Goal: Task Accomplishment & Management: Use online tool/utility

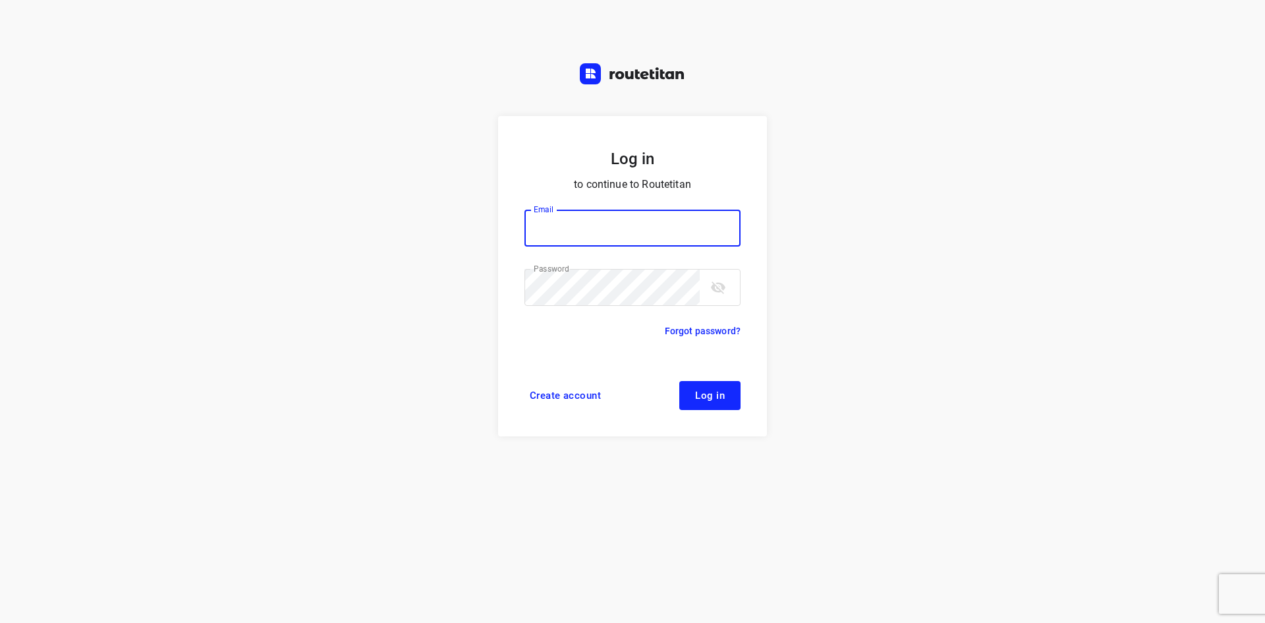
type input "[EMAIL_ADDRESS][DOMAIN_NAME]"
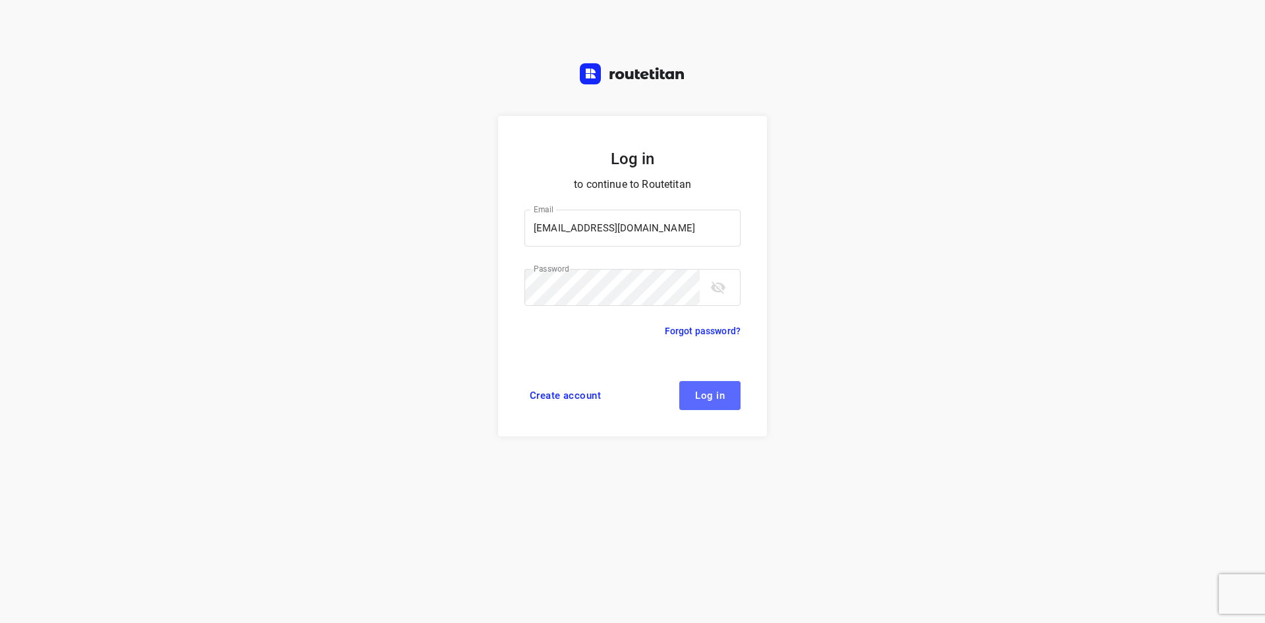
click at [705, 396] on span "Log in" at bounding box center [710, 395] width 30 height 11
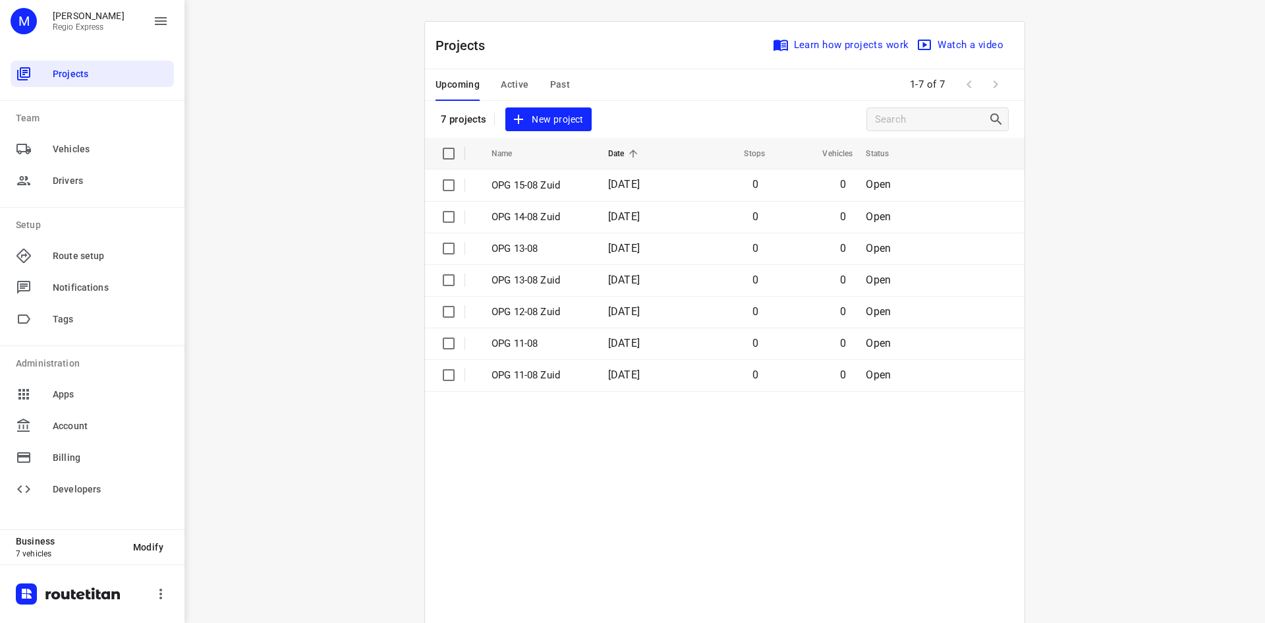
click at [647, 482] on table "Name Date Stops Vehicles Status OPG 15-08 Zuid [DATE] 0 0 Open OPG 14-08 Zuid […" at bounding box center [725, 407] width 600 height 538
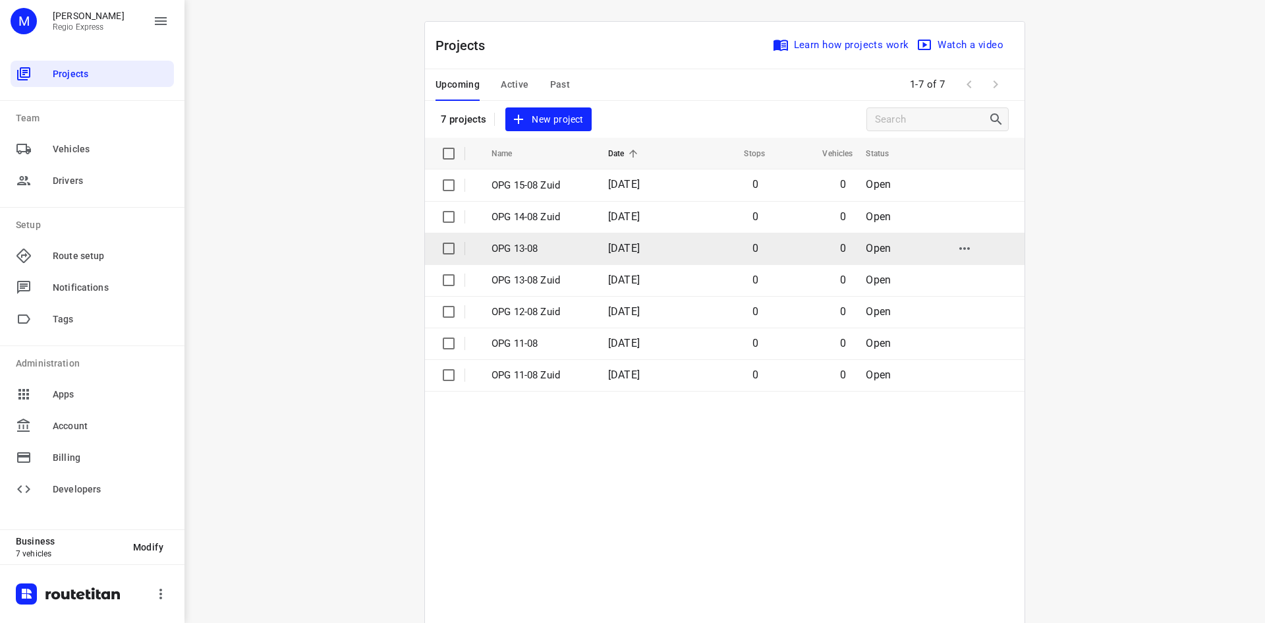
click at [525, 247] on p "OPG 13-08" at bounding box center [540, 248] width 97 height 15
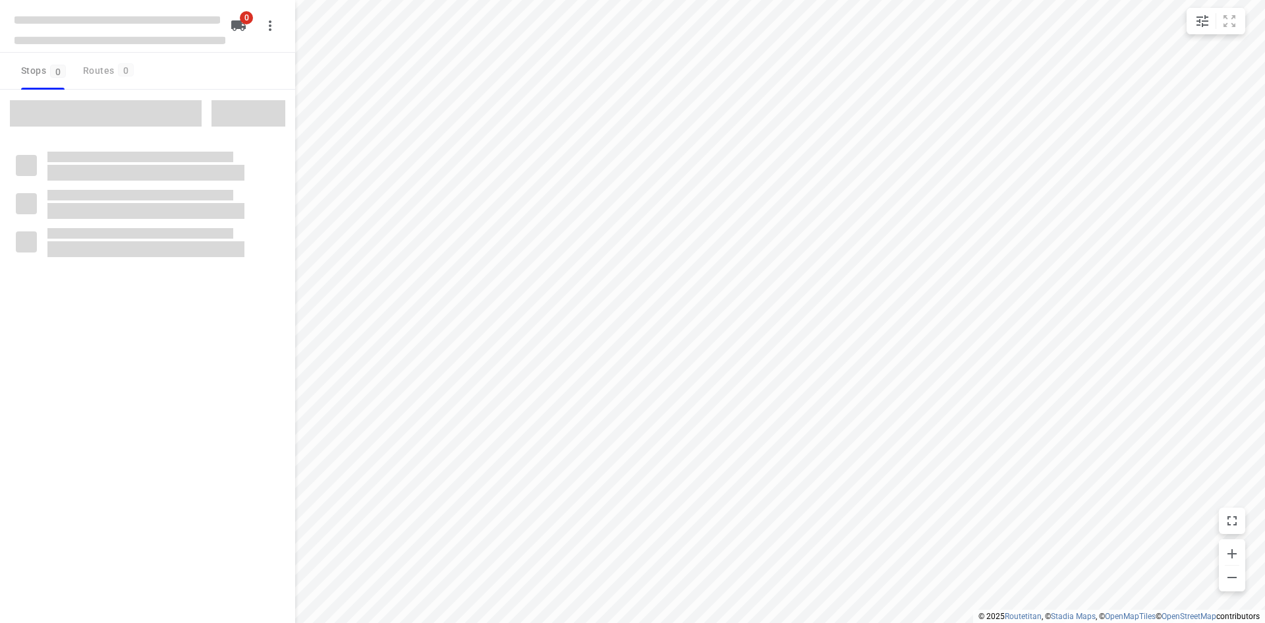
type input "distance"
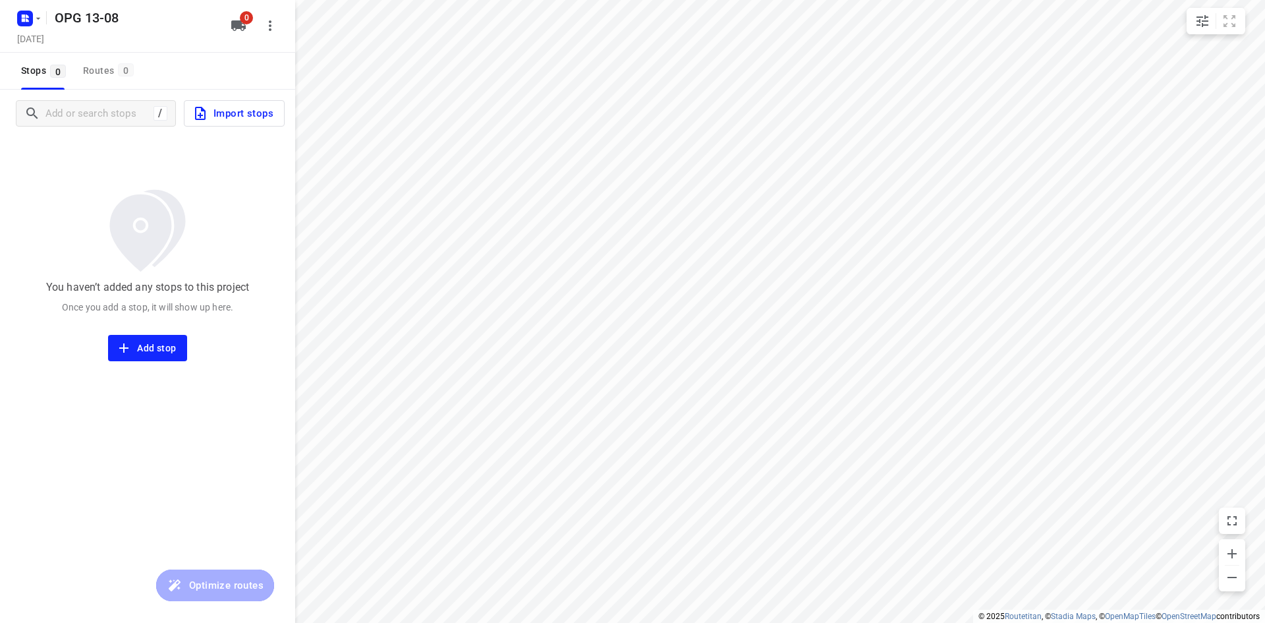
click at [240, 111] on span "Import stops" at bounding box center [232, 113] width 81 height 17
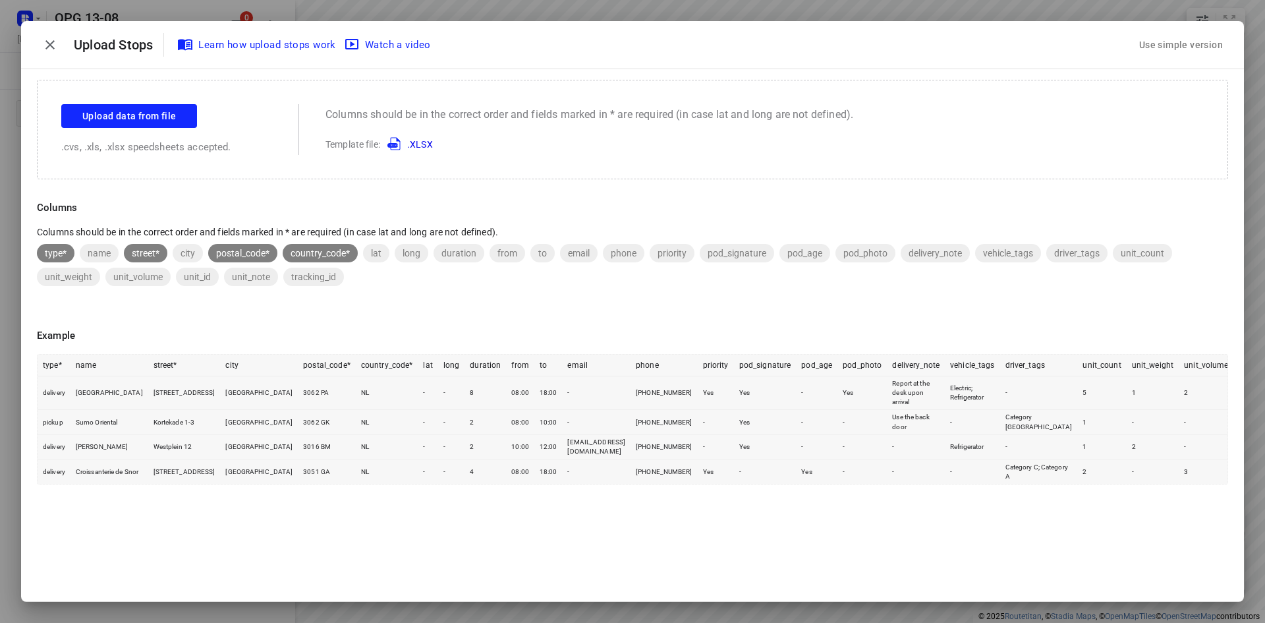
click at [1197, 44] on div "Use simple version" at bounding box center [1181, 45] width 89 height 22
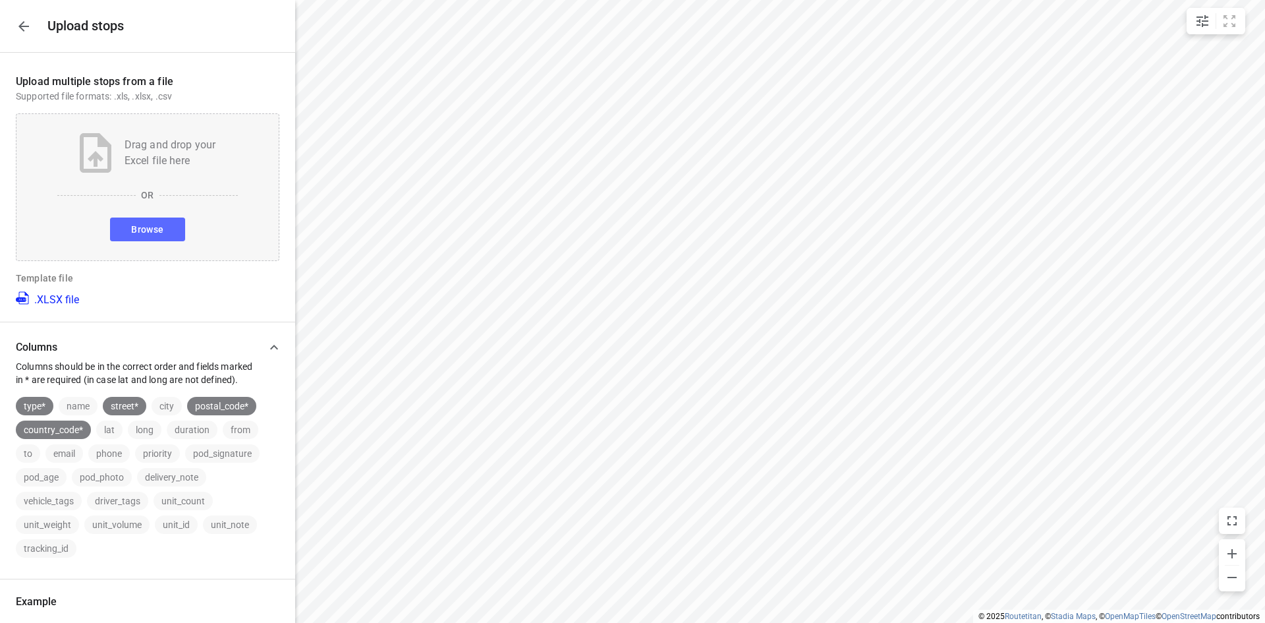
click at [165, 226] on button "Browse" at bounding box center [147, 229] width 74 height 24
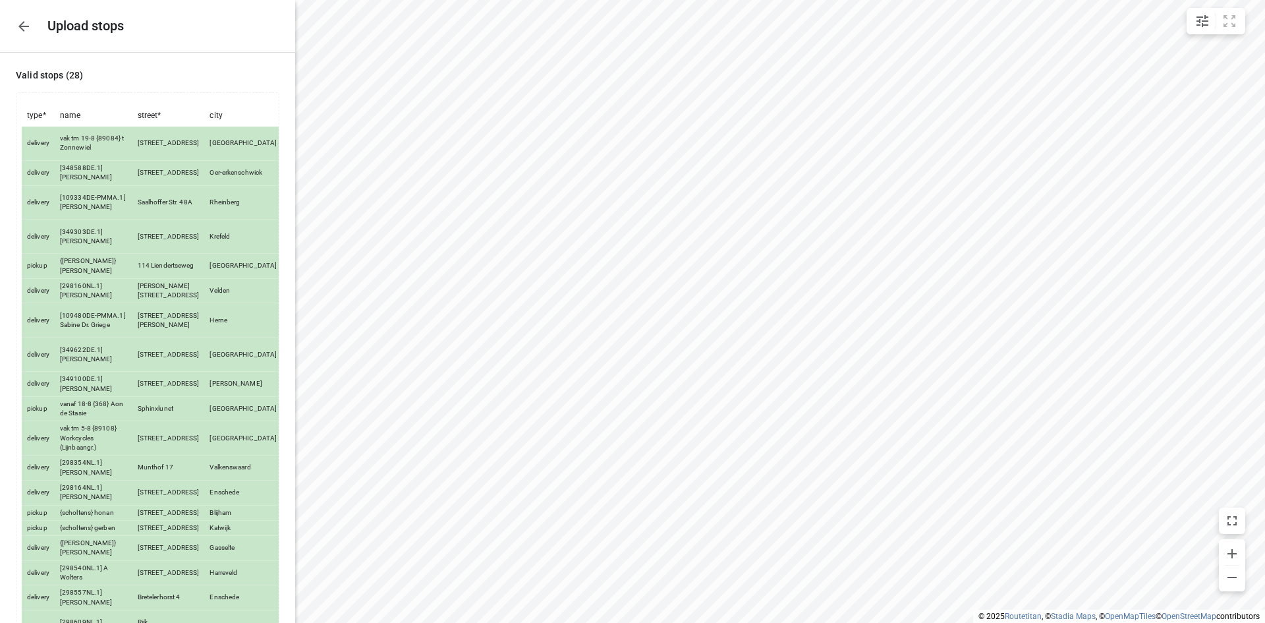
scroll to position [341, 0]
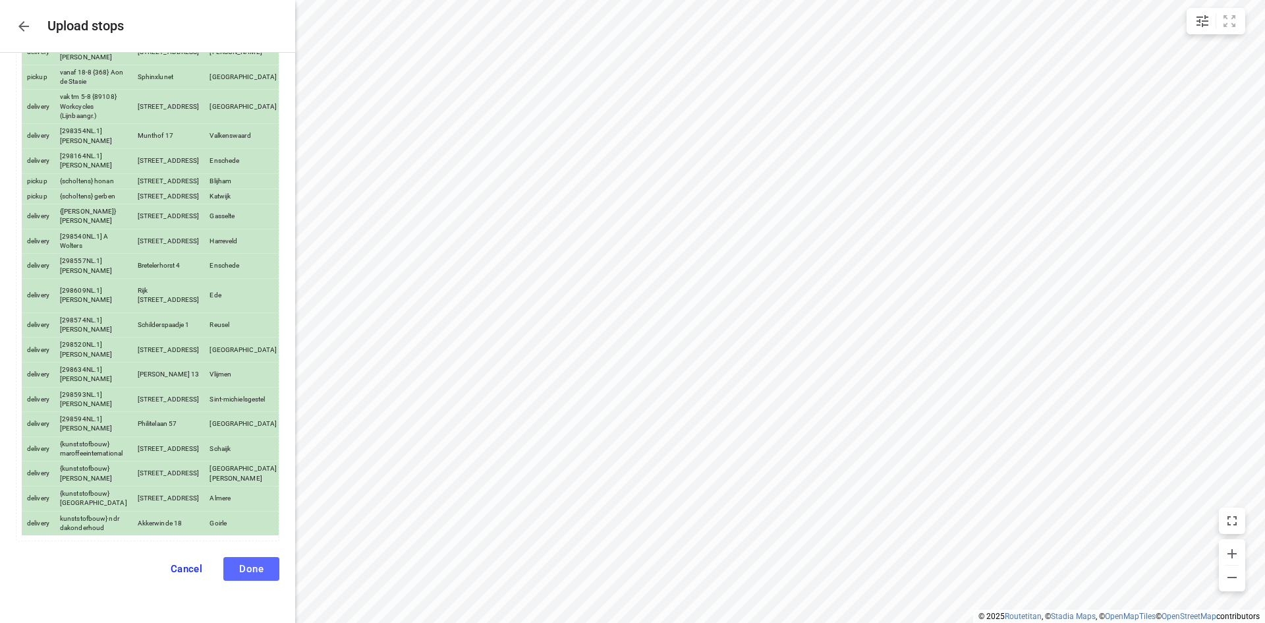
click at [248, 572] on span "Done" at bounding box center [251, 569] width 24 height 12
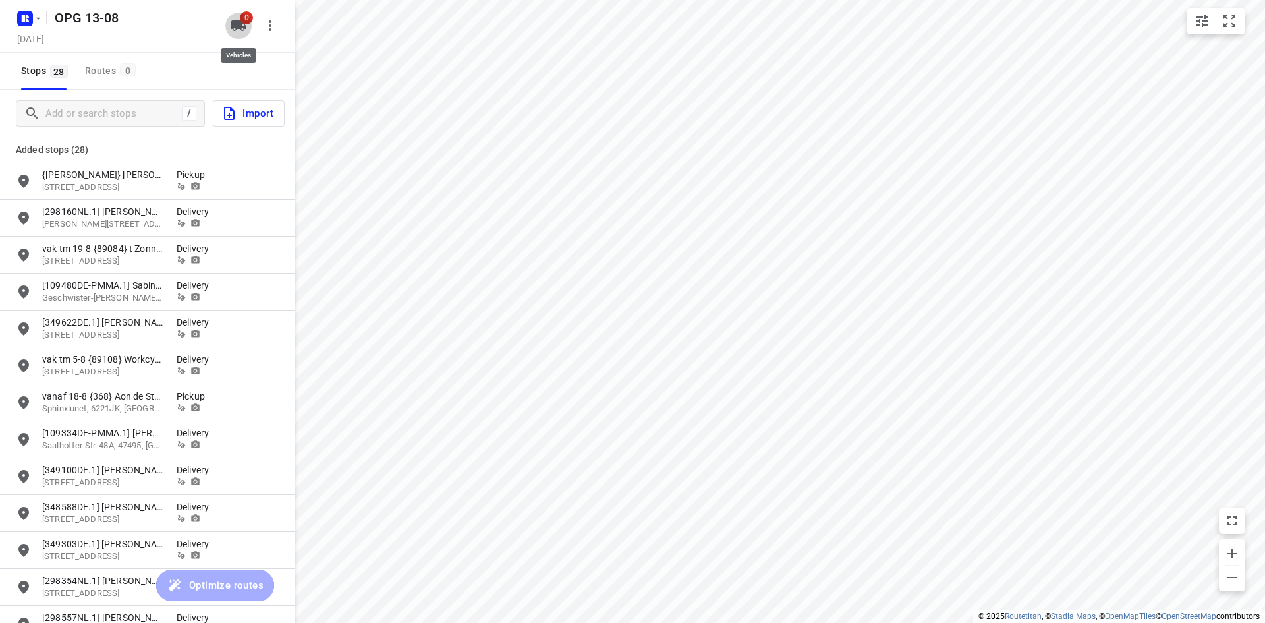
click at [241, 22] on span "0" at bounding box center [246, 17] width 13 height 13
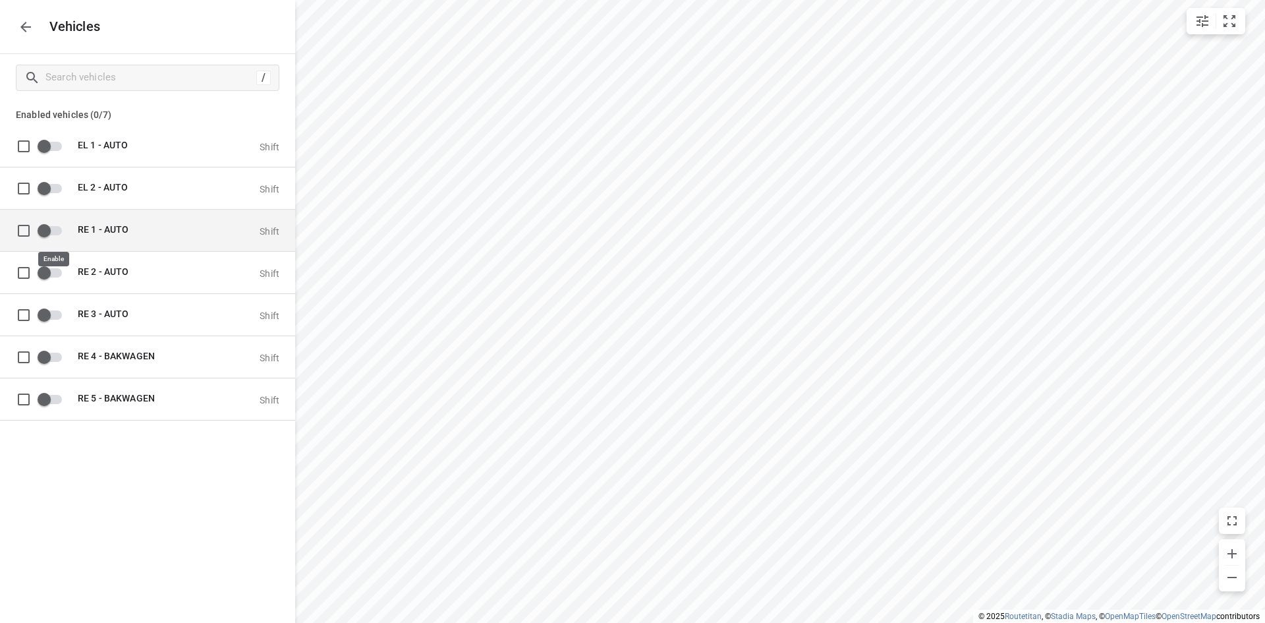
click at [61, 230] on input "grid" at bounding box center [44, 229] width 75 height 25
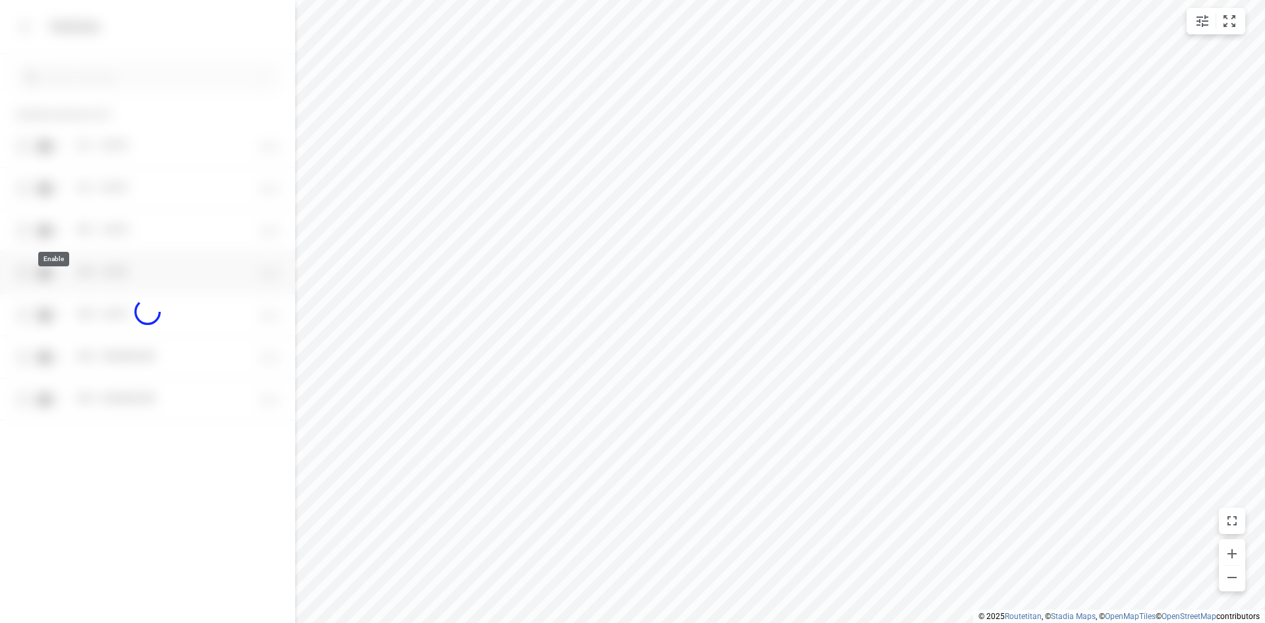
checkbox input "true"
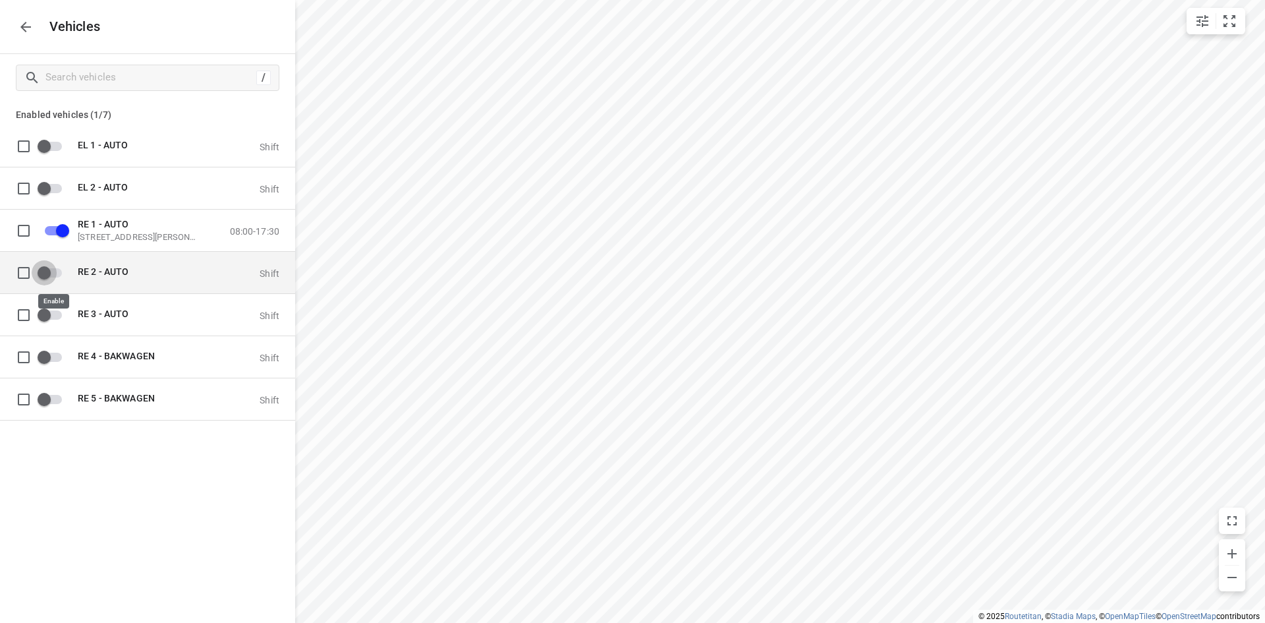
click at [57, 275] on input "grid" at bounding box center [44, 272] width 75 height 25
checkbox input "true"
click at [24, 20] on icon "button" at bounding box center [26, 27] width 16 height 16
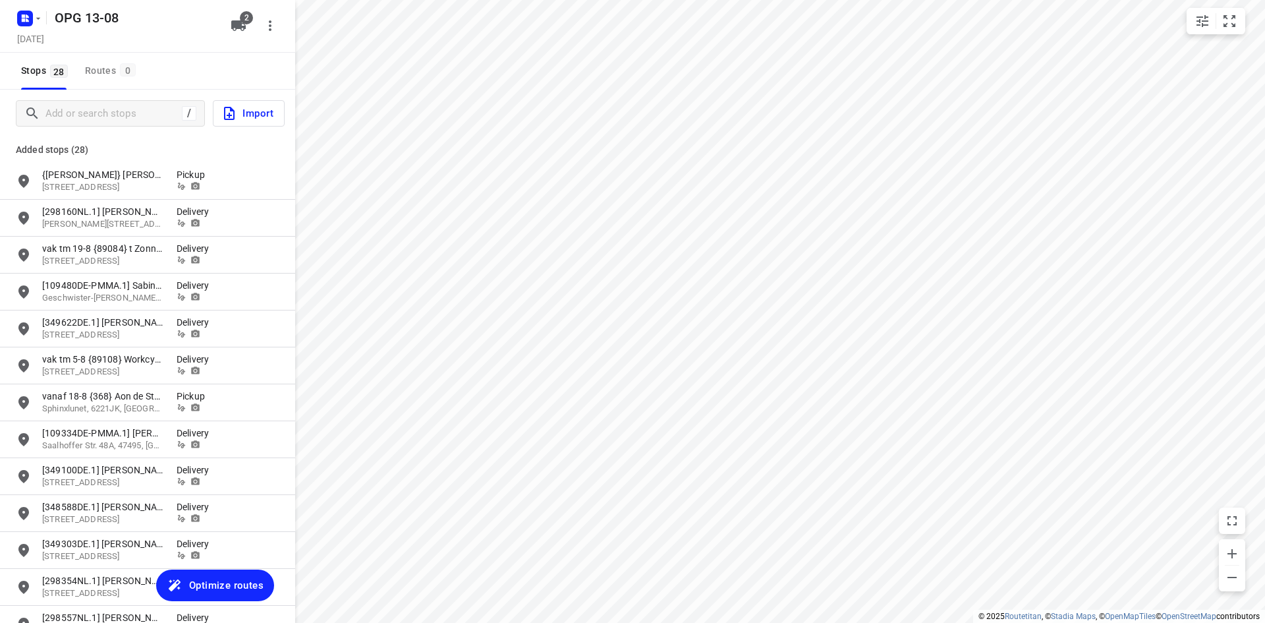
click at [233, 592] on span "Optimize routes" at bounding box center [226, 585] width 74 height 17
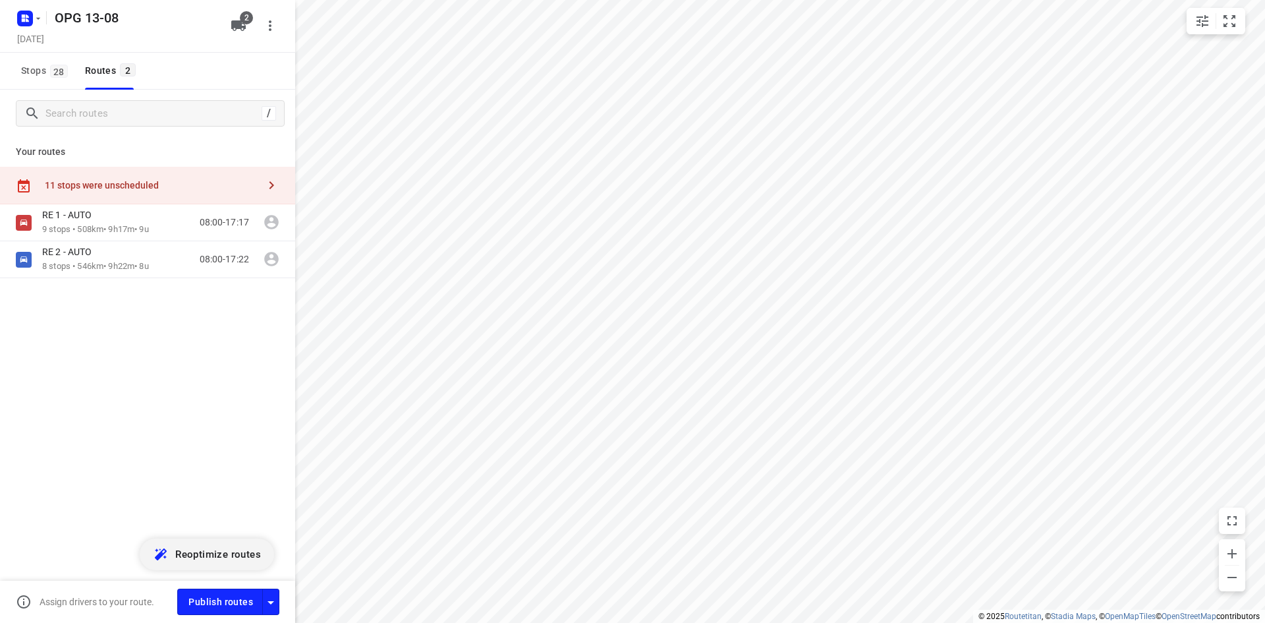
click at [265, 198] on div "11 stops were unscheduled" at bounding box center [147, 186] width 295 height 38
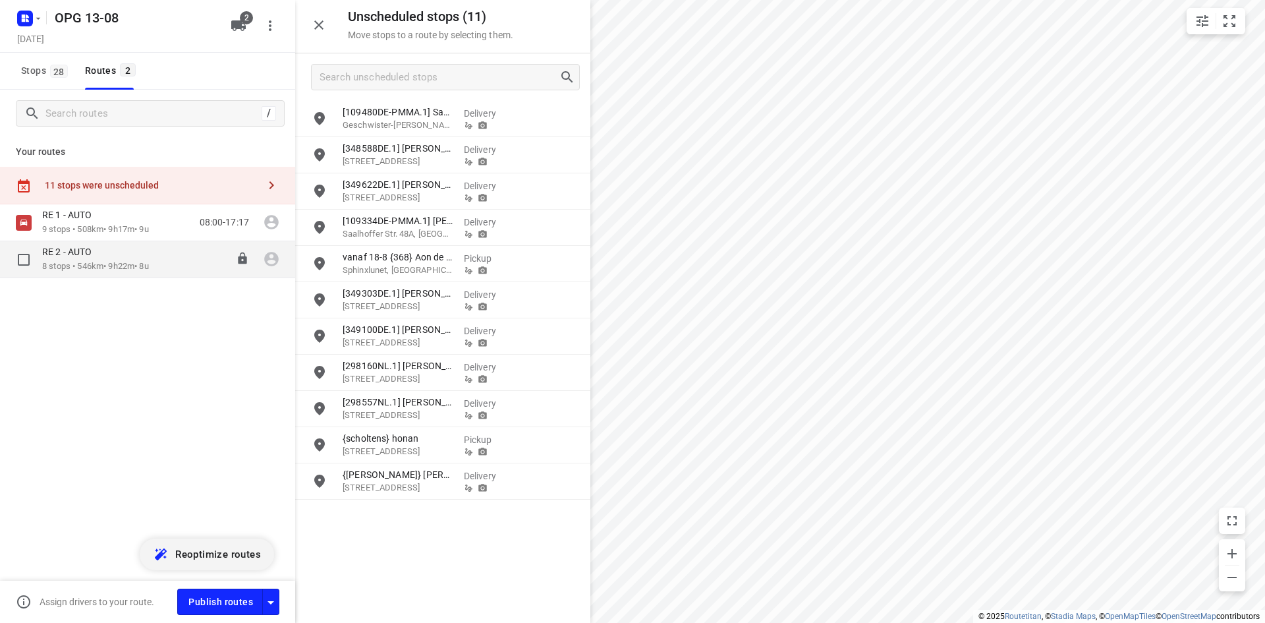
click at [106, 262] on p "8 stops • 546km • 9h22m • 8u" at bounding box center [95, 266] width 107 height 13
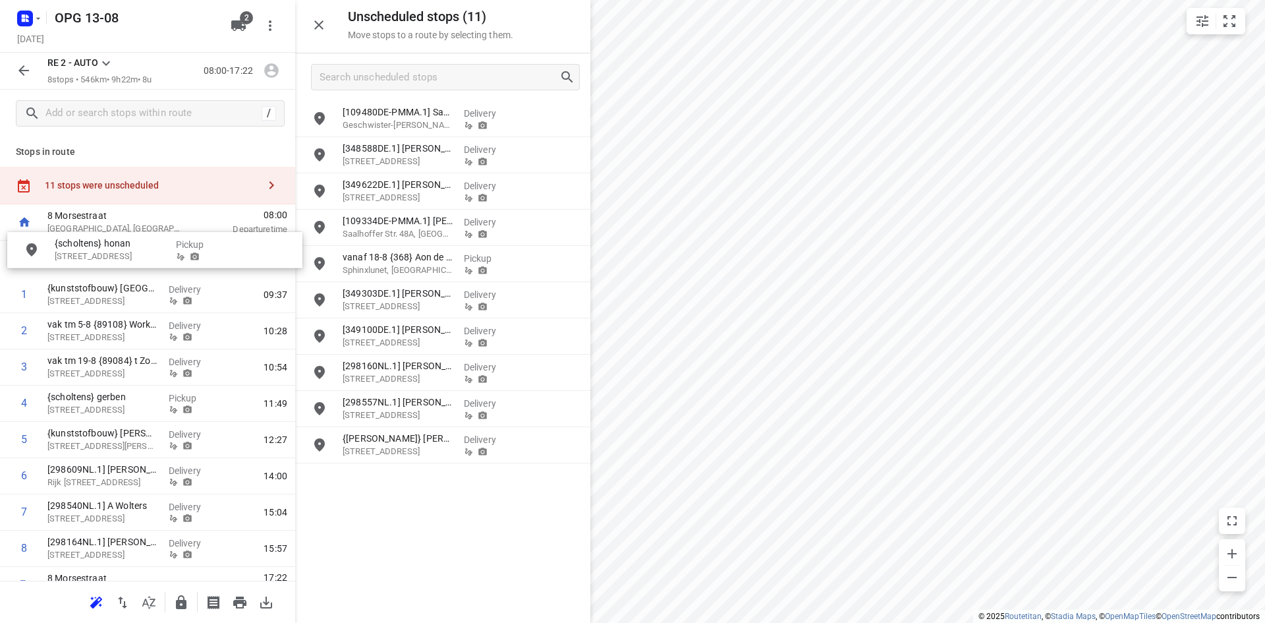
drag, startPoint x: 409, startPoint y: 444, endPoint x: 106, endPoint y: 237, distance: 366.1
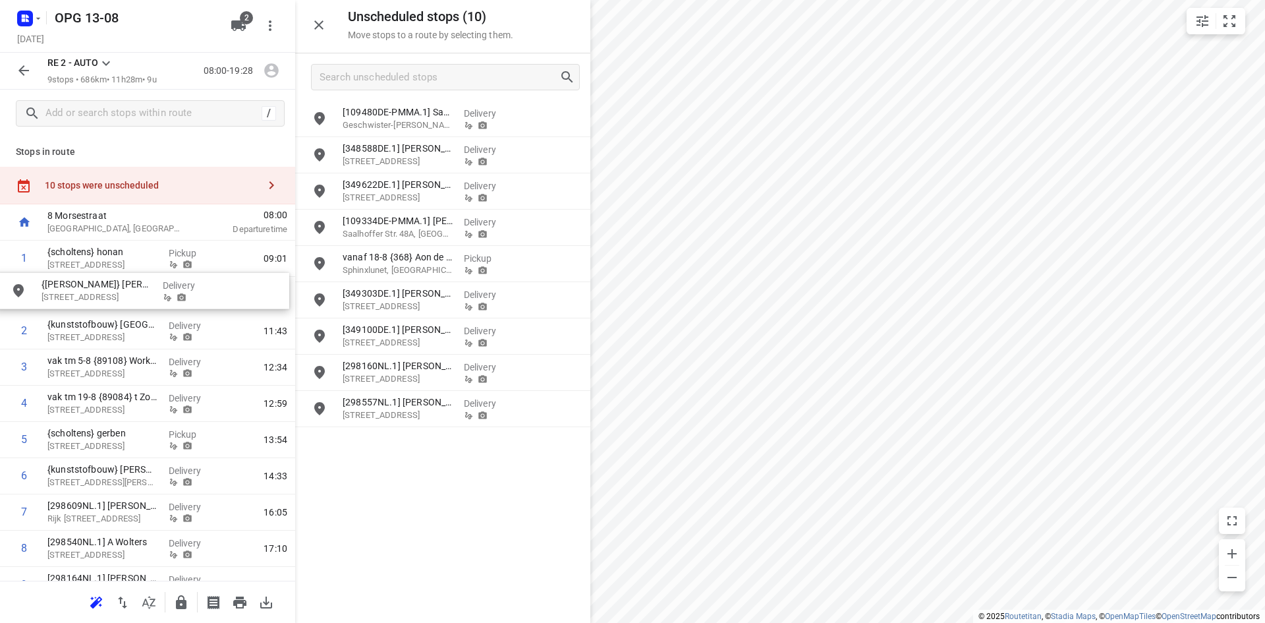
drag, startPoint x: 405, startPoint y: 445, endPoint x: 97, endPoint y: 287, distance: 346.6
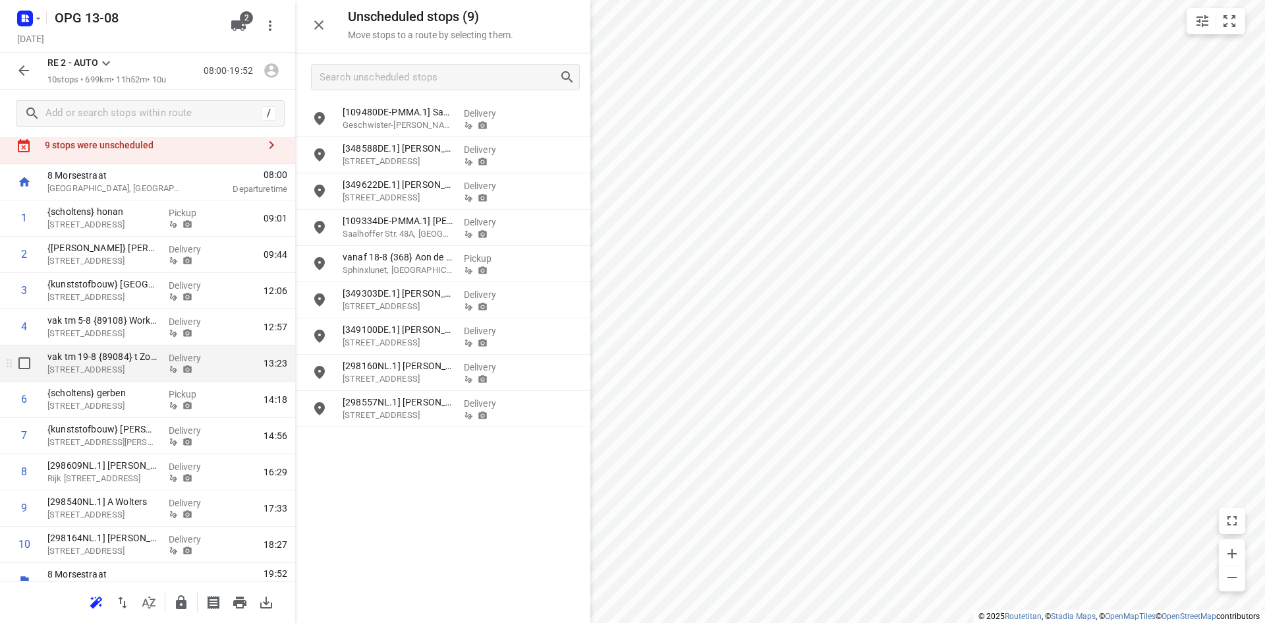
scroll to position [59, 0]
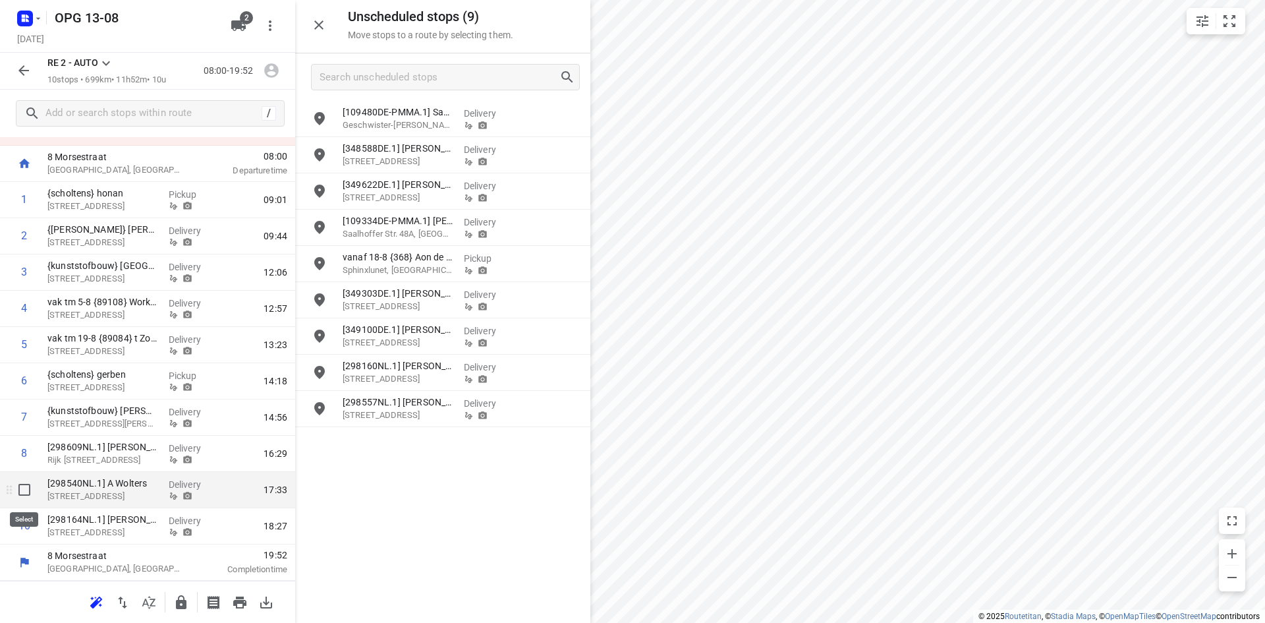
click at [26, 489] on input "checkbox" at bounding box center [24, 489] width 26 height 26
checkbox input "true"
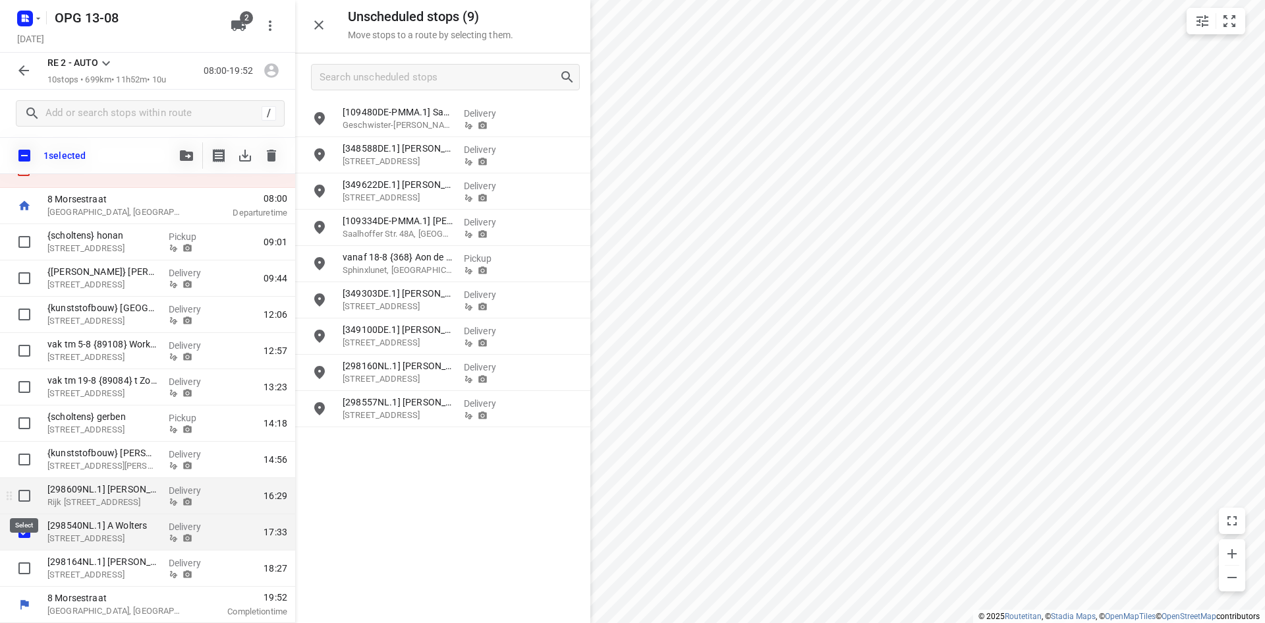
scroll to position [53, 0]
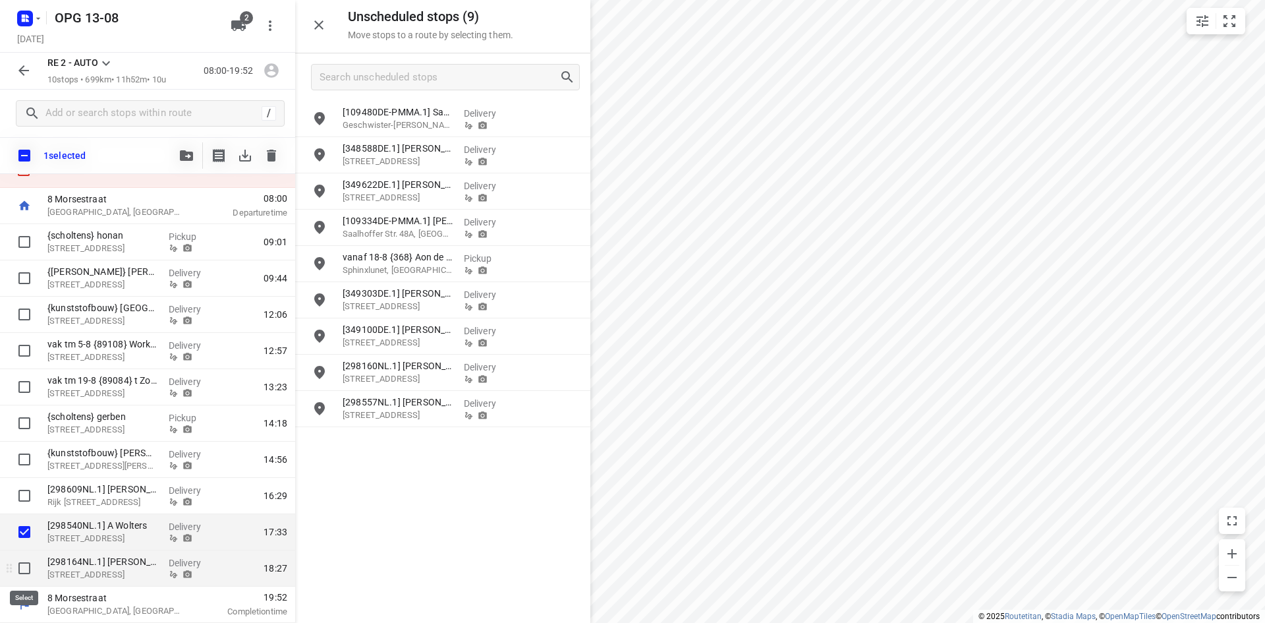
click at [26, 567] on input "checkbox" at bounding box center [24, 568] width 26 height 26
checkbox input "true"
click at [181, 152] on icon "button" at bounding box center [186, 155] width 13 height 11
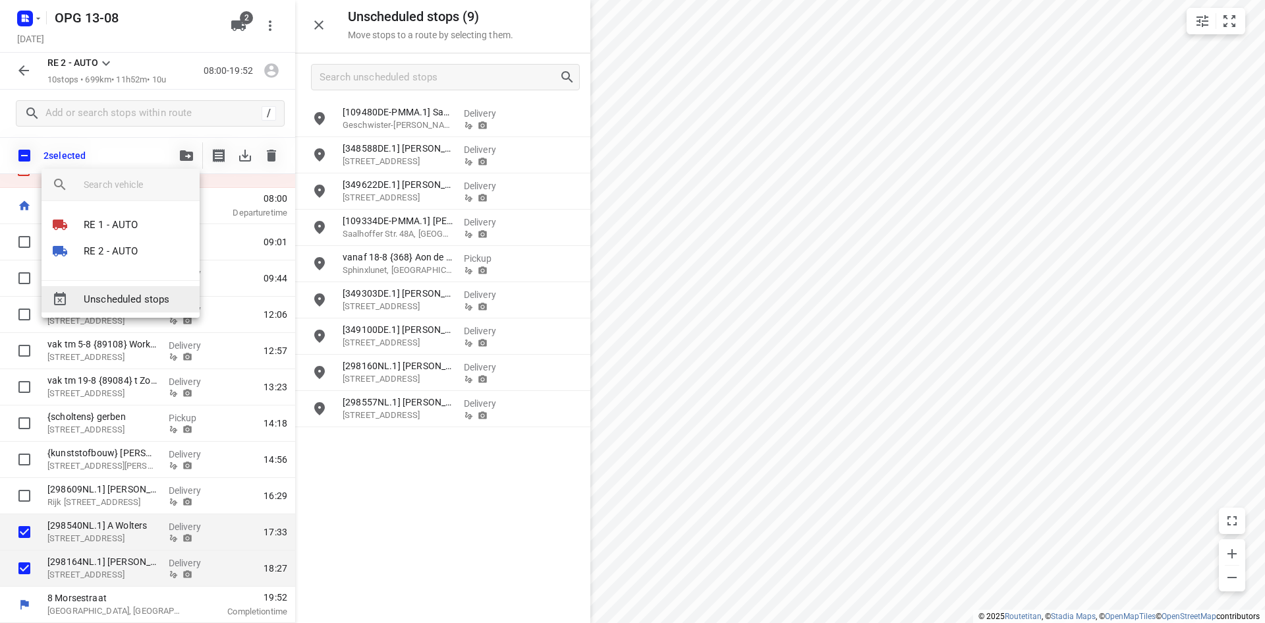
click at [125, 302] on span "Unscheduled stops" at bounding box center [136, 299] width 105 height 15
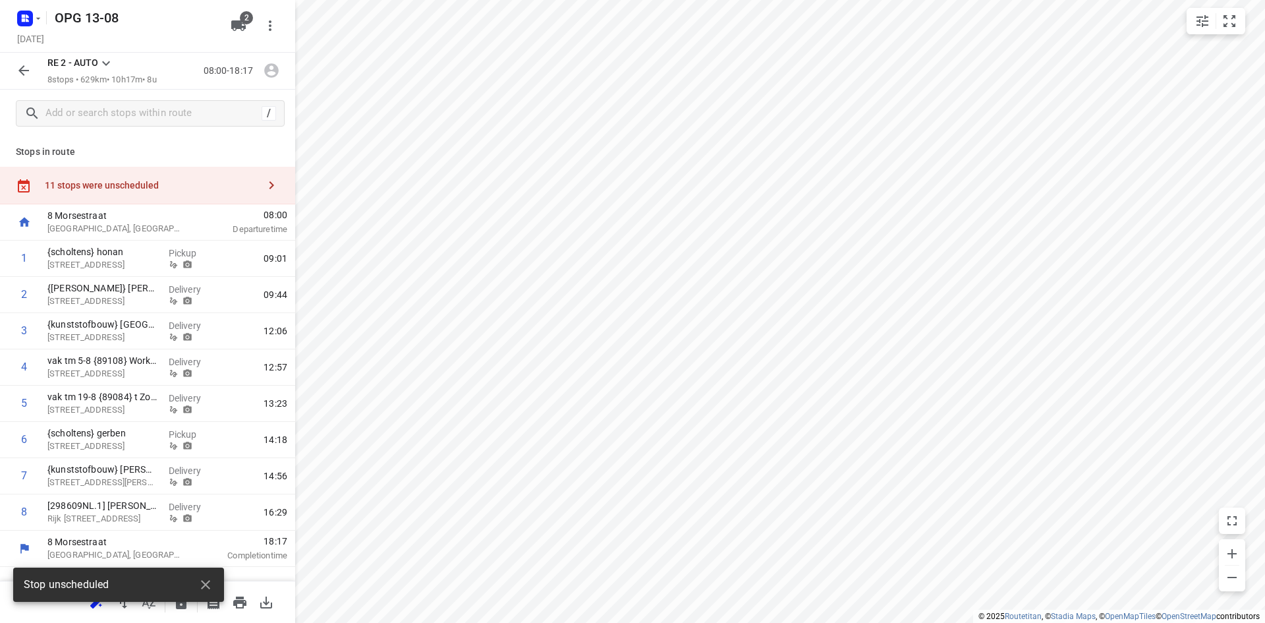
scroll to position [0, 0]
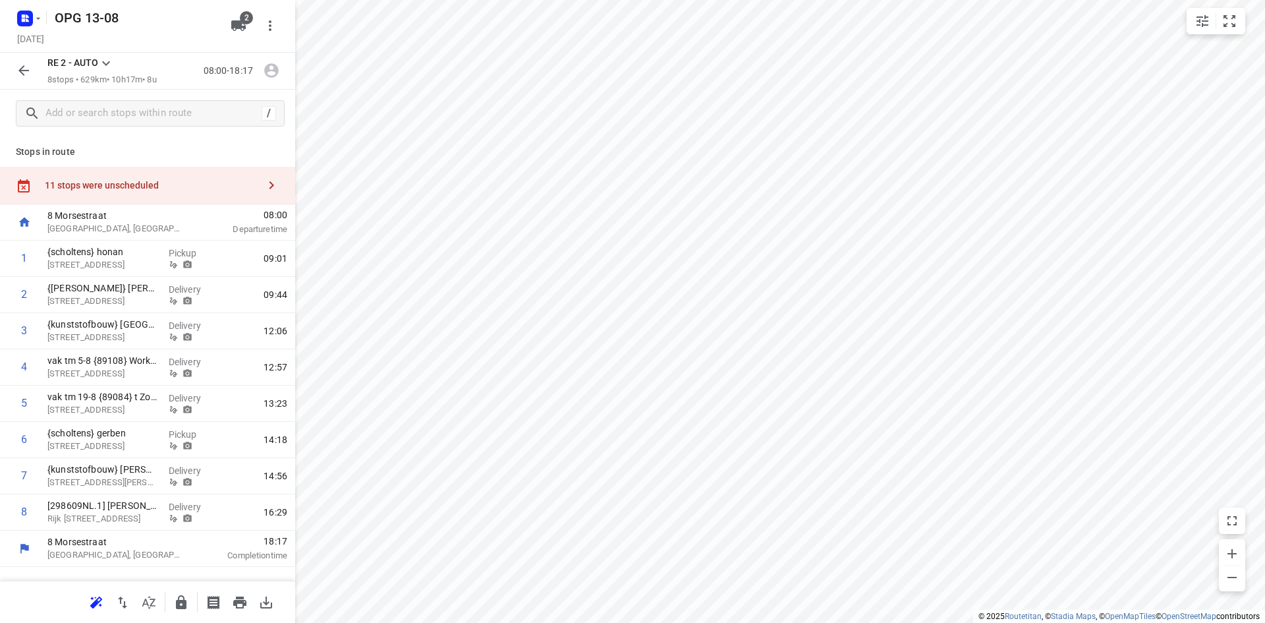
click at [266, 185] on icon "button" at bounding box center [272, 185] width 16 height 16
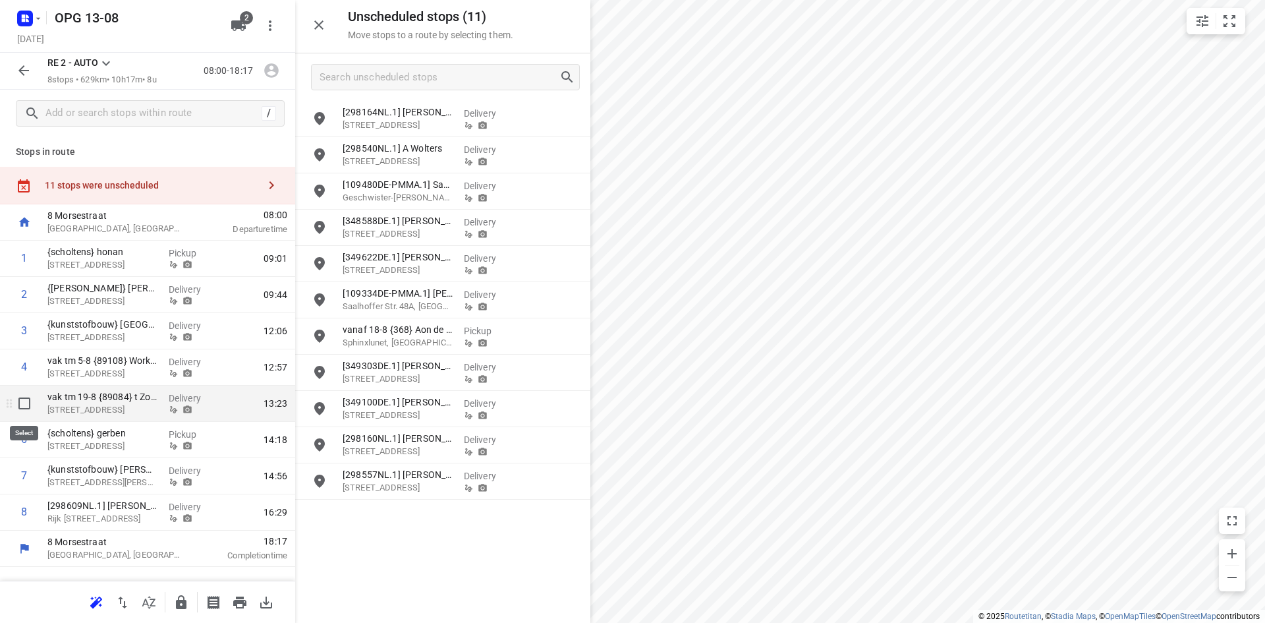
click at [25, 402] on input "checkbox" at bounding box center [24, 403] width 26 height 26
checkbox input "true"
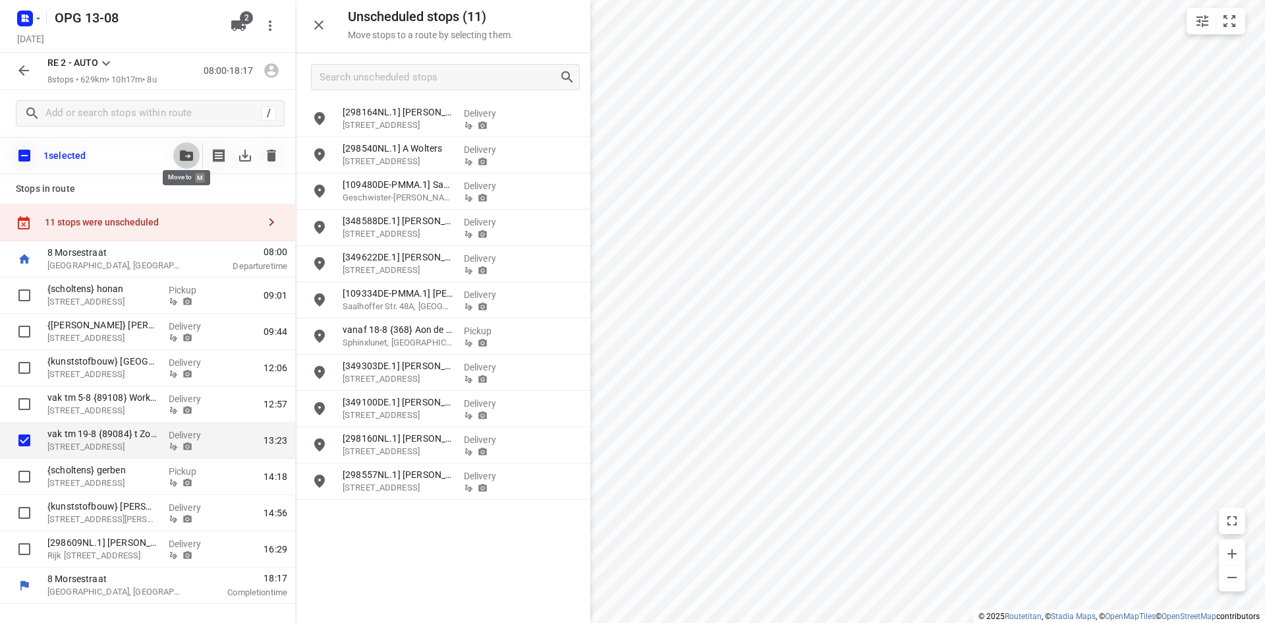
click at [190, 156] on icon "button" at bounding box center [186, 155] width 13 height 11
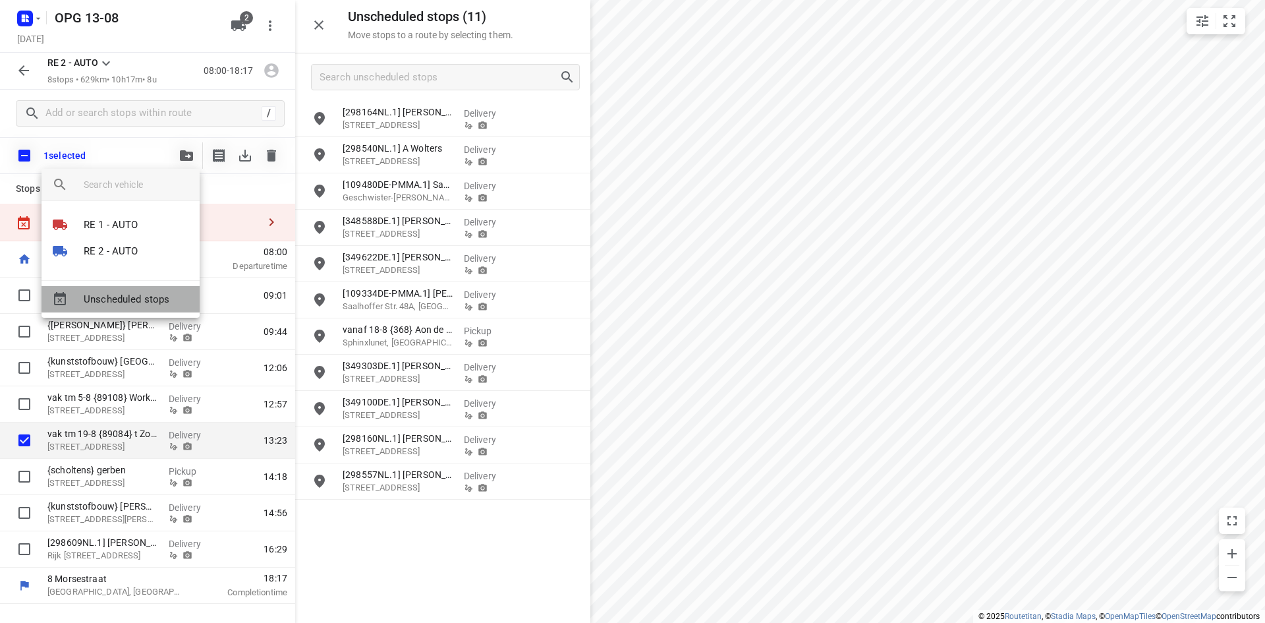
click at [154, 293] on span "Unscheduled stops" at bounding box center [136, 299] width 105 height 15
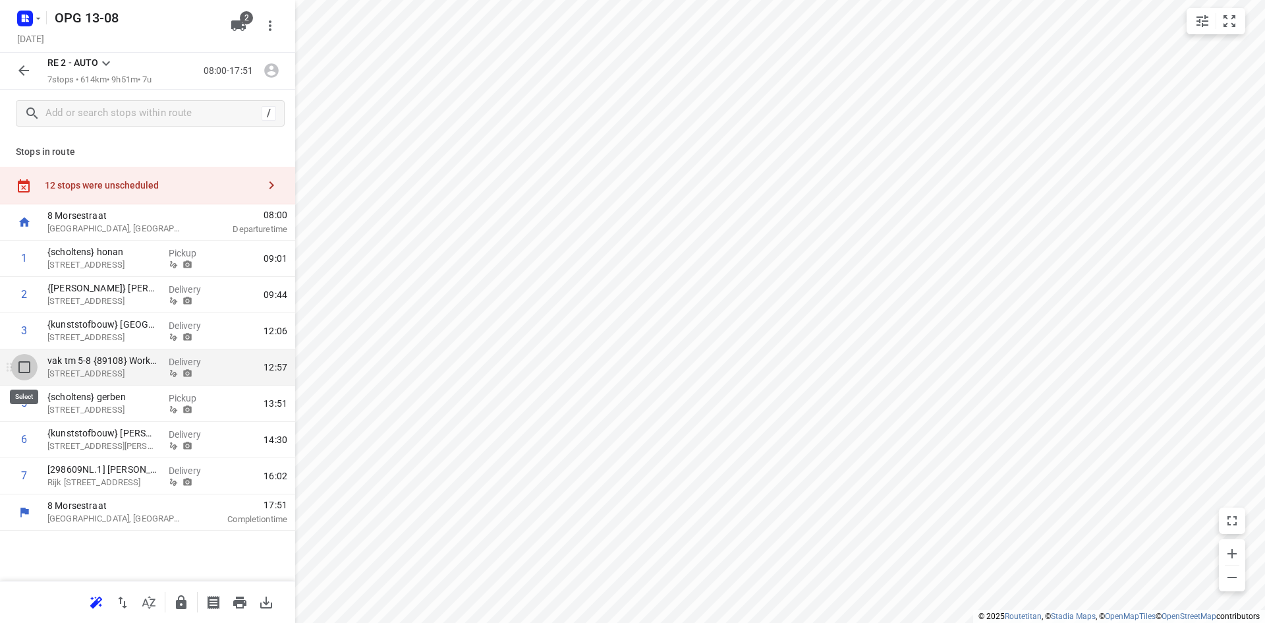
click at [23, 371] on input "checkbox" at bounding box center [24, 367] width 26 height 26
checkbox input "true"
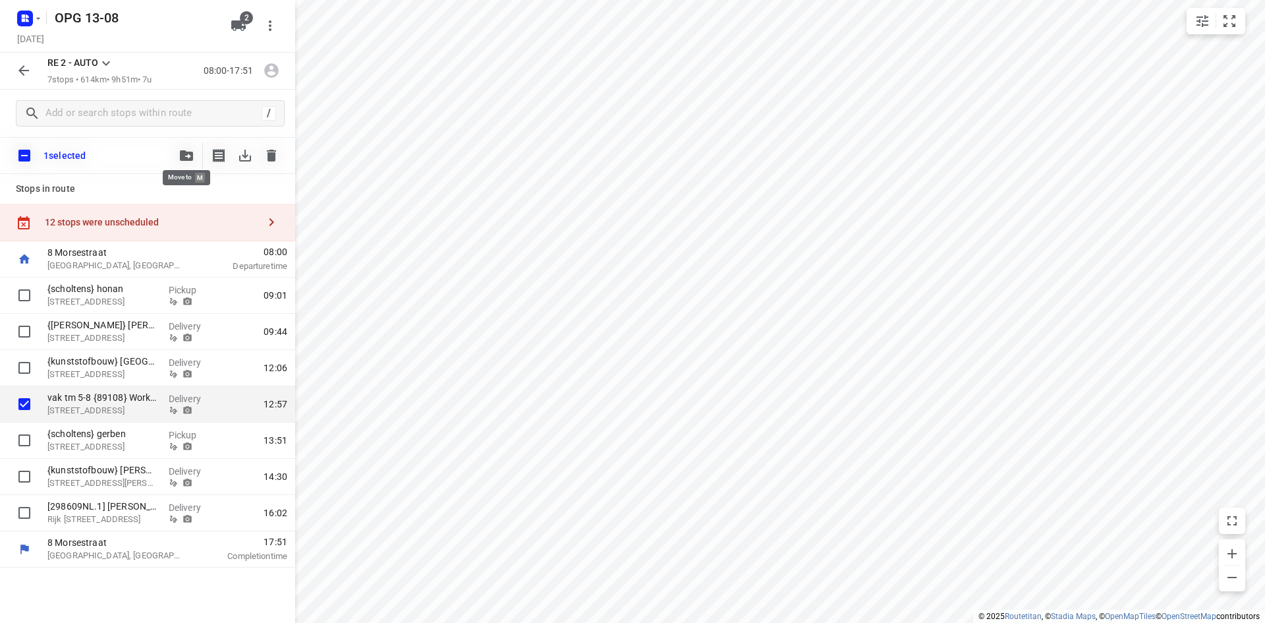
click at [184, 158] on icon "button" at bounding box center [186, 155] width 13 height 11
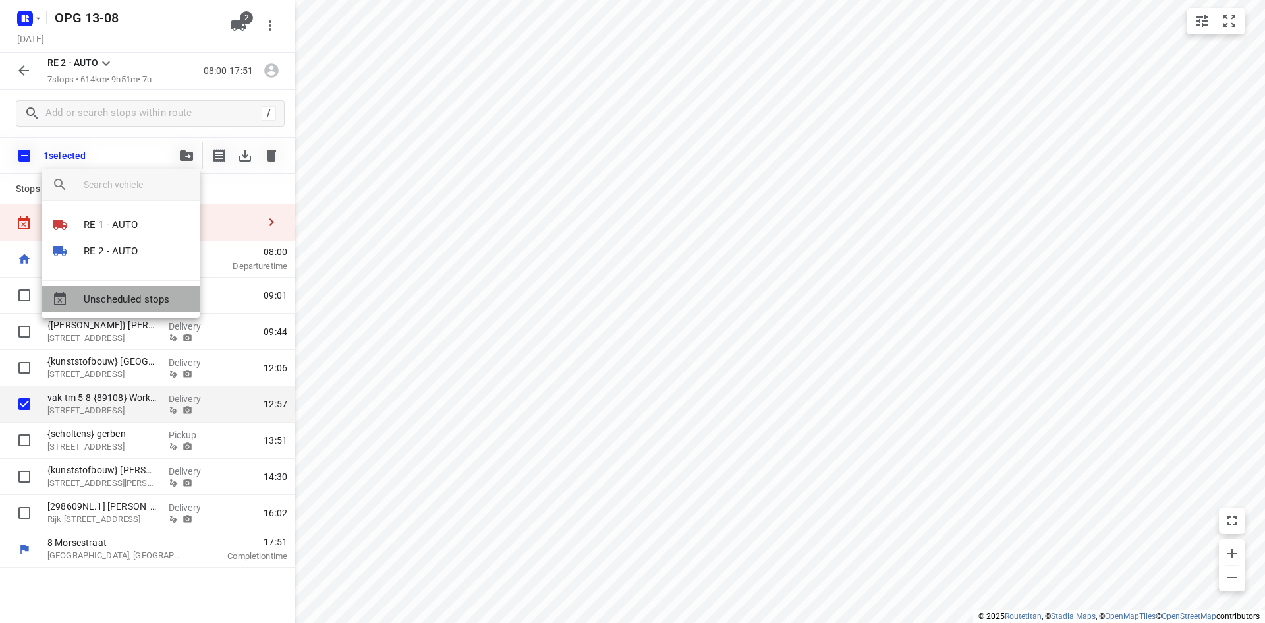
click at [149, 306] on span "Unscheduled stops" at bounding box center [136, 299] width 105 height 15
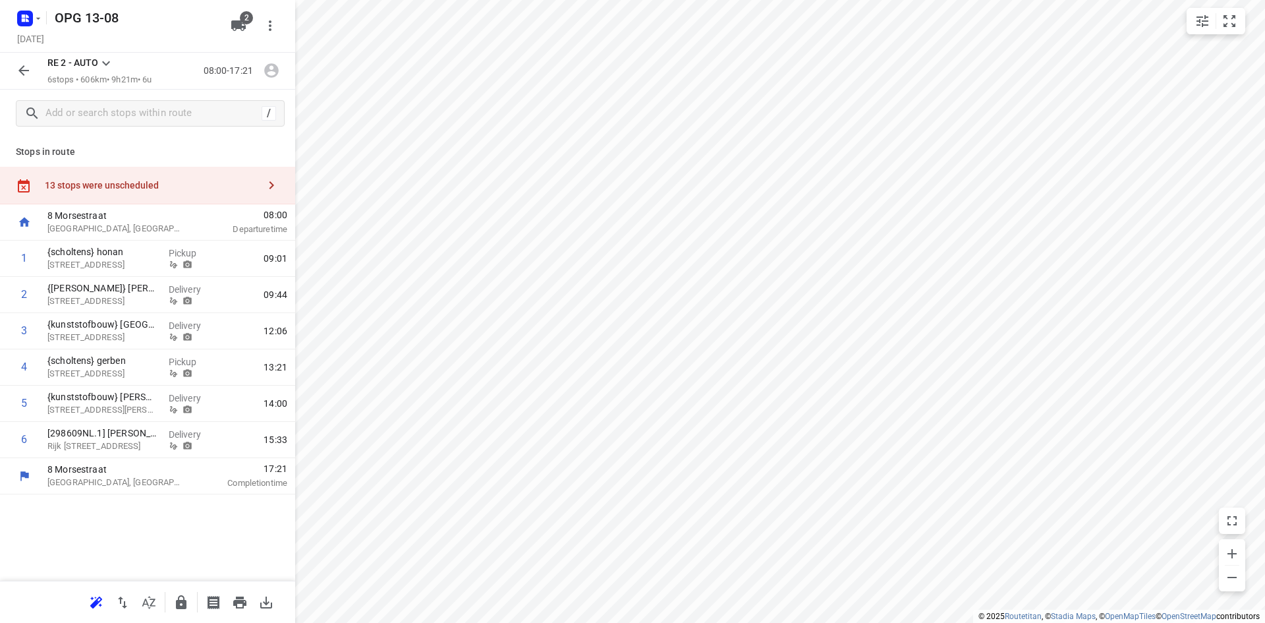
click at [107, 58] on icon at bounding box center [106, 63] width 16 height 16
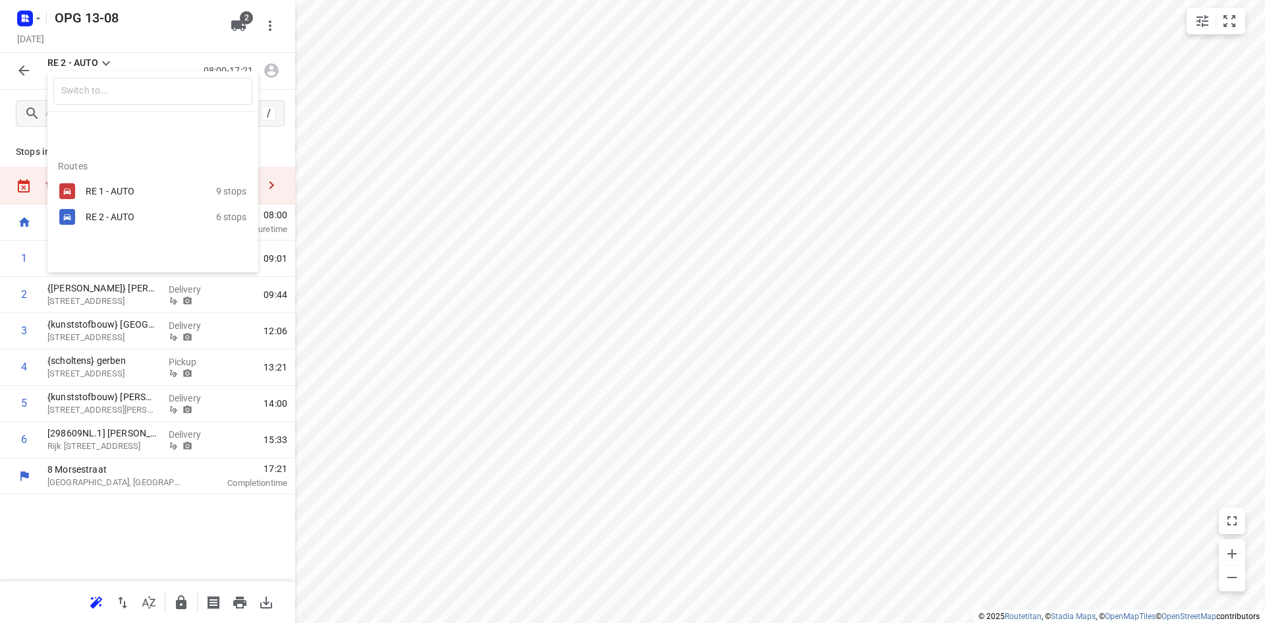
click at [92, 194] on div "RE 1 - AUTO" at bounding box center [142, 191] width 112 height 11
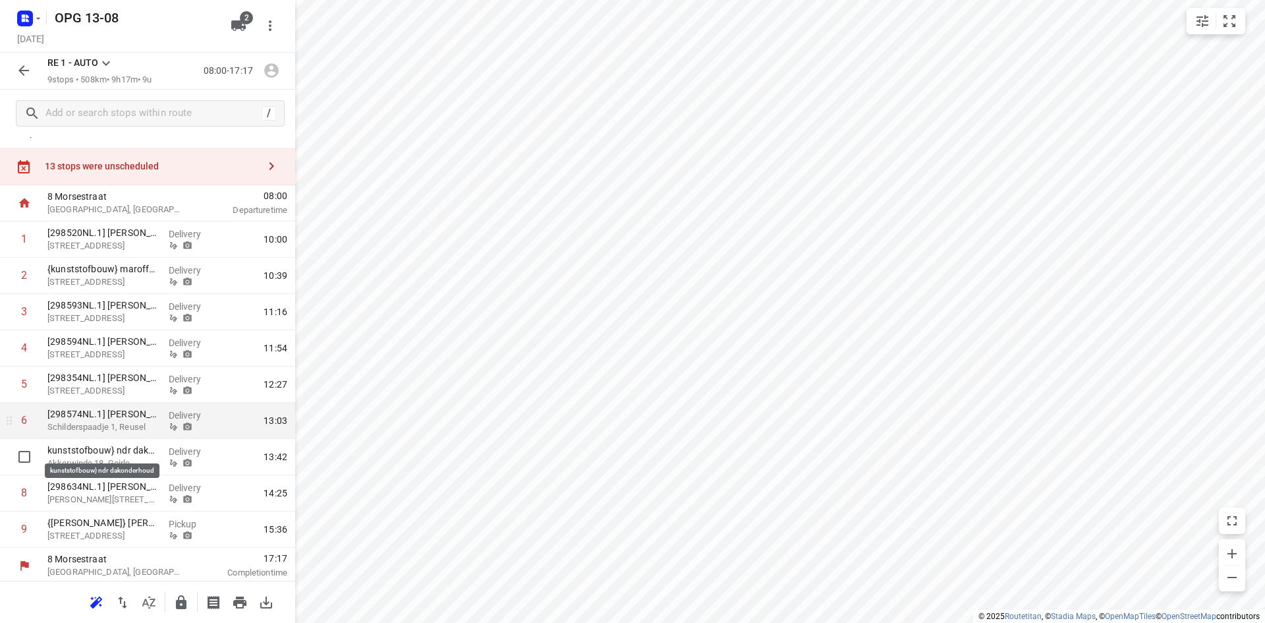
scroll to position [22, 0]
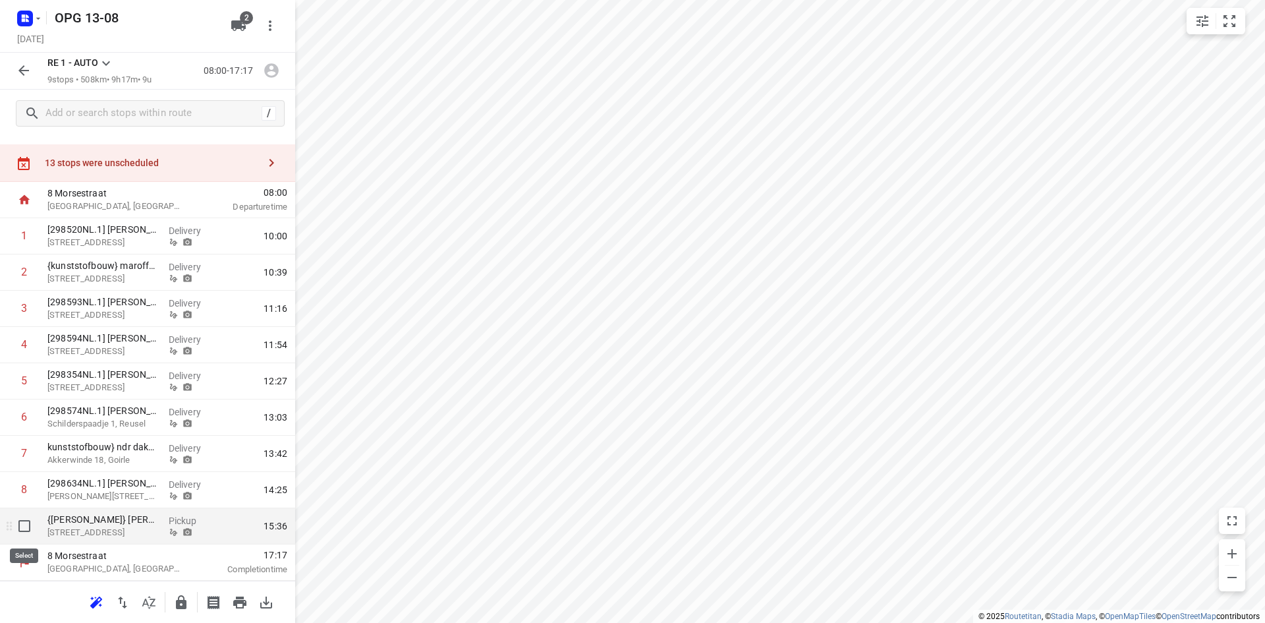
click at [28, 523] on input "checkbox" at bounding box center [24, 526] width 26 height 26
checkbox input "true"
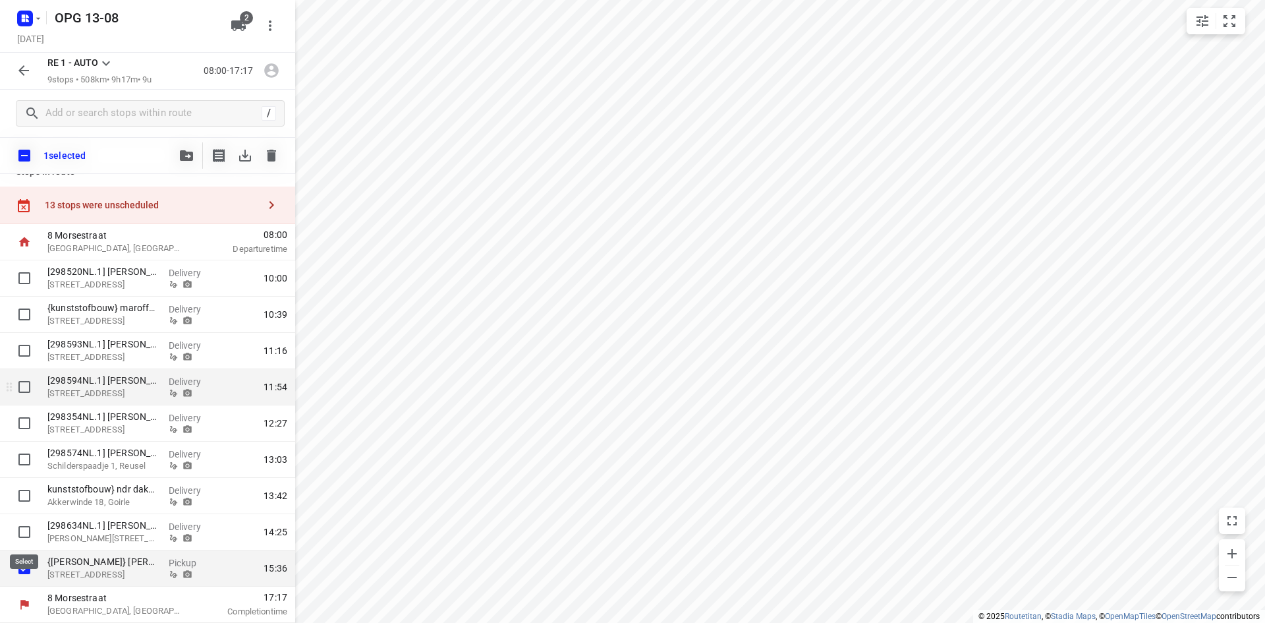
scroll to position [17, 0]
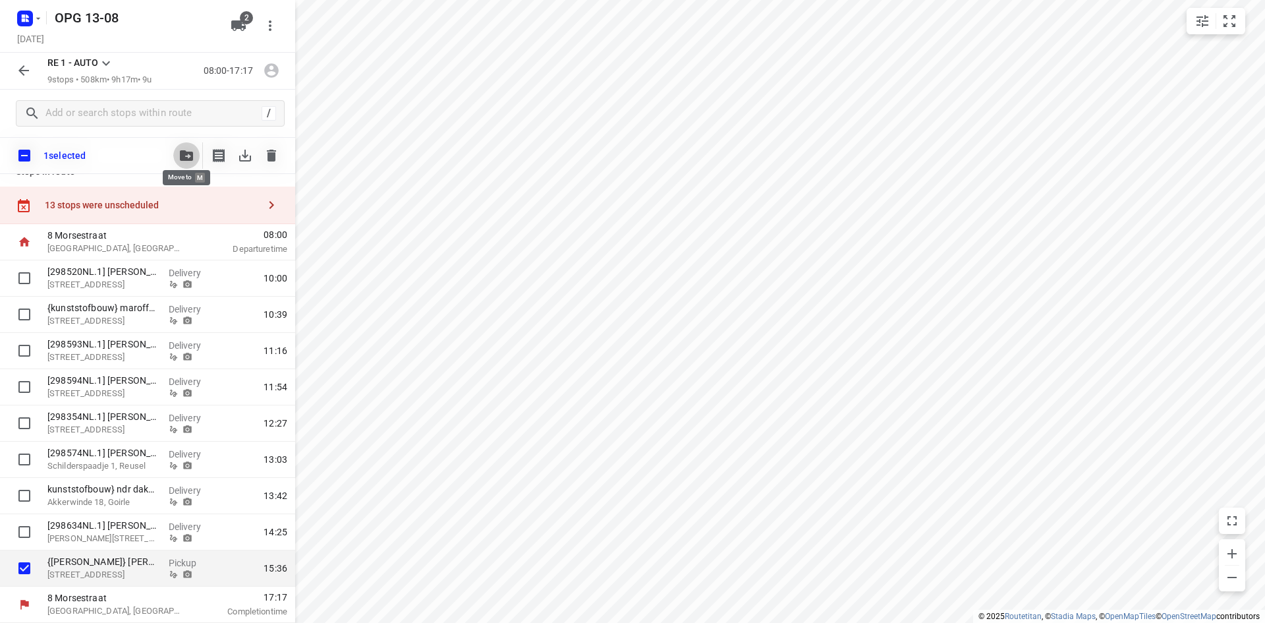
click at [179, 154] on span "button" at bounding box center [187, 155] width 16 height 11
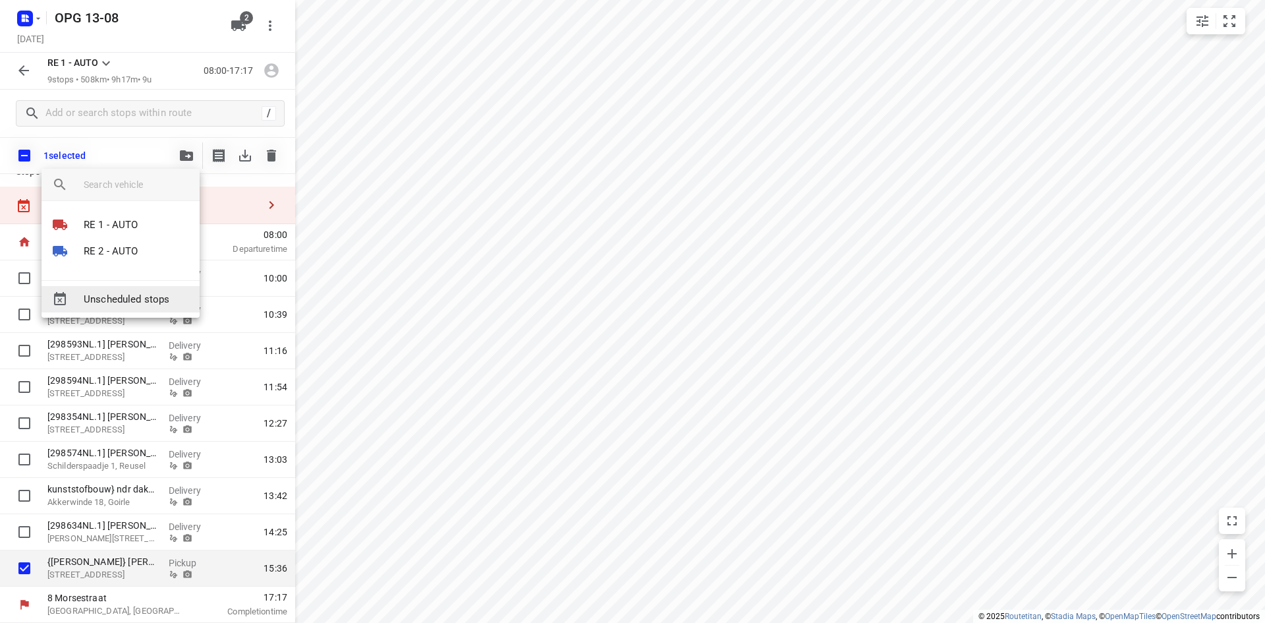
click at [137, 297] on span "Unscheduled stops" at bounding box center [136, 299] width 105 height 15
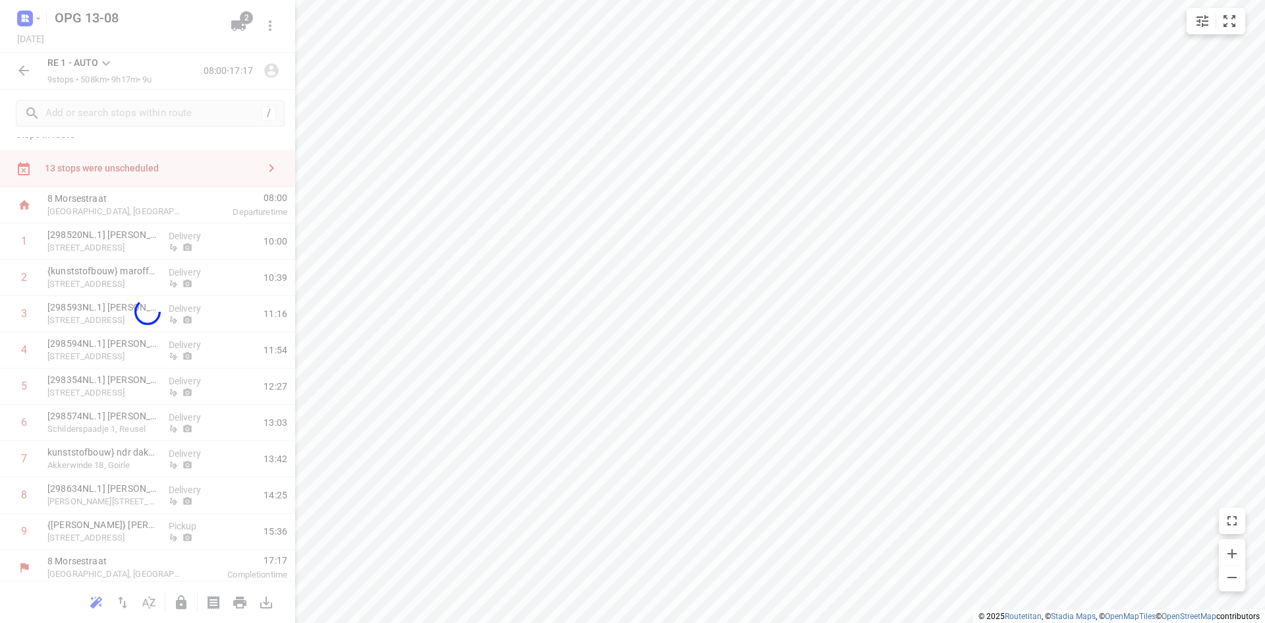
scroll to position [0, 0]
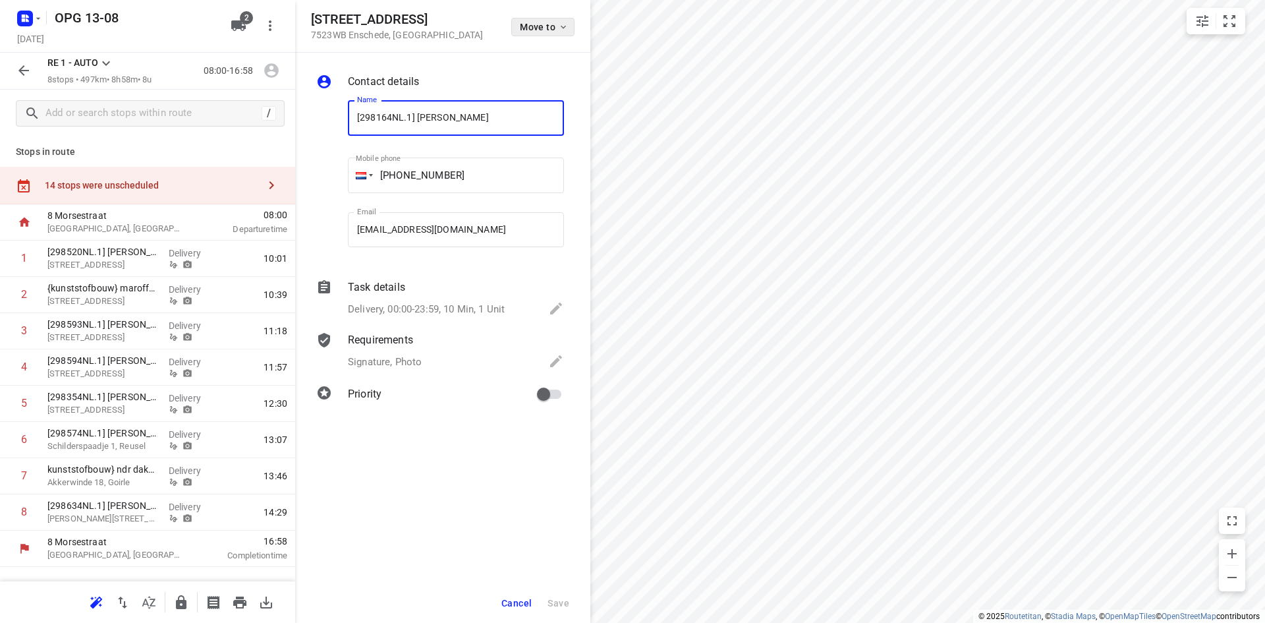
click at [562, 30] on icon "button" at bounding box center [563, 27] width 11 height 11
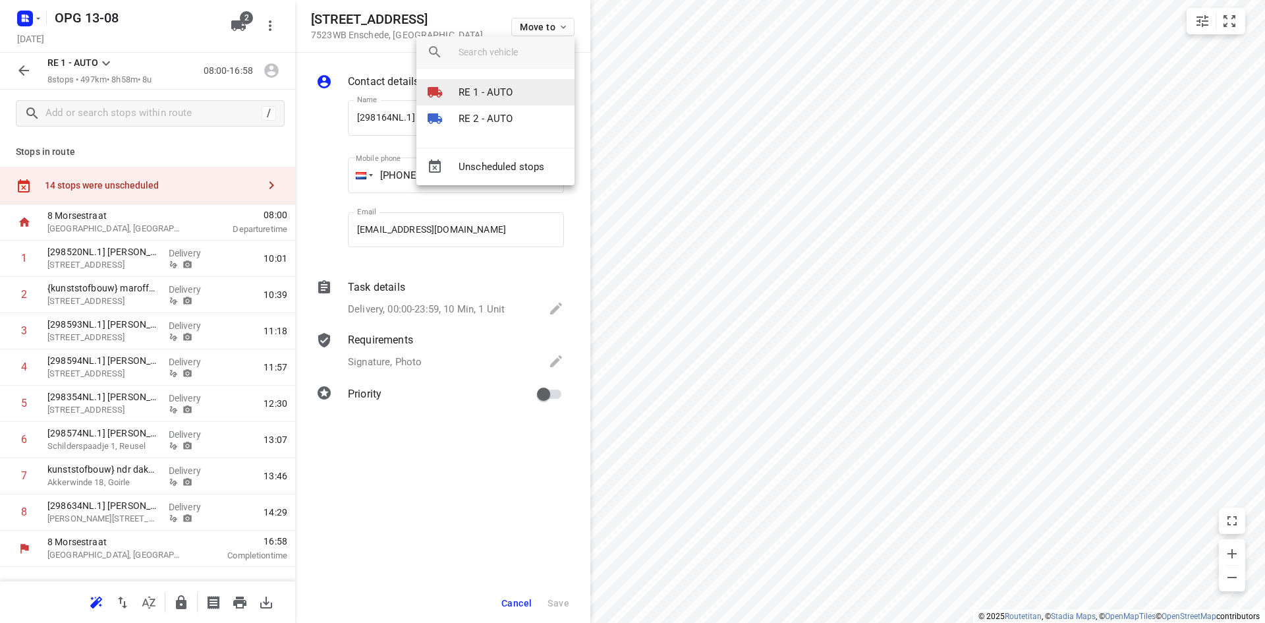
click at [518, 90] on li "RE 1 - AUTO" at bounding box center [496, 92] width 158 height 26
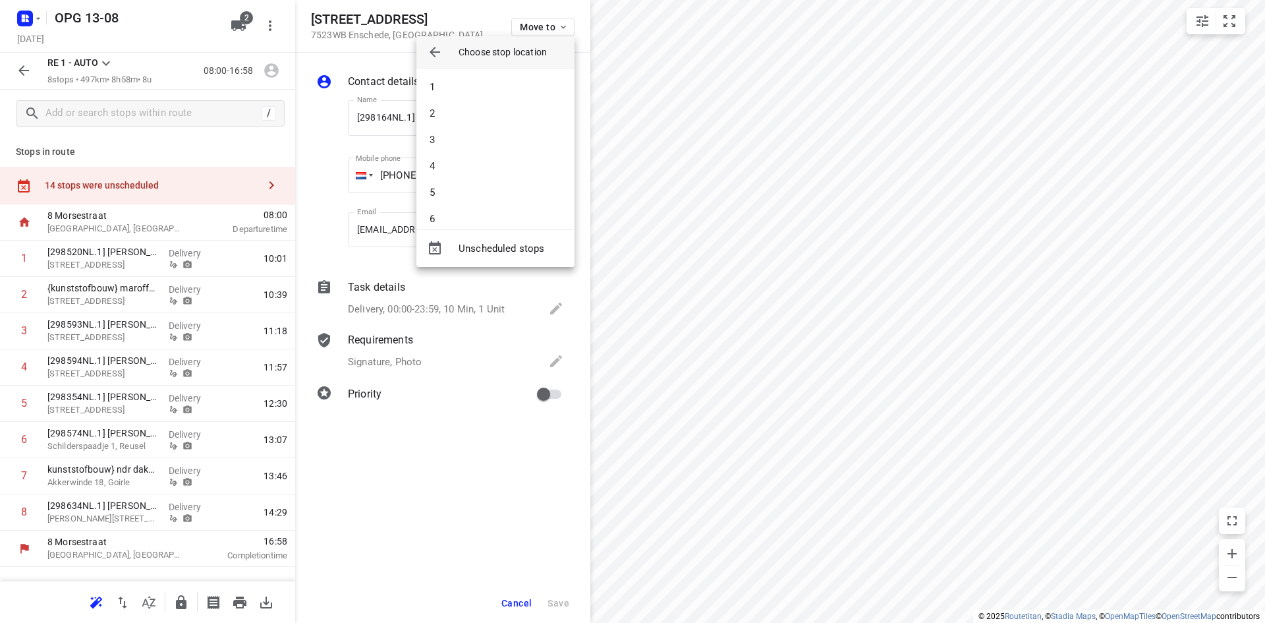
click at [518, 90] on li "1" at bounding box center [496, 87] width 158 height 26
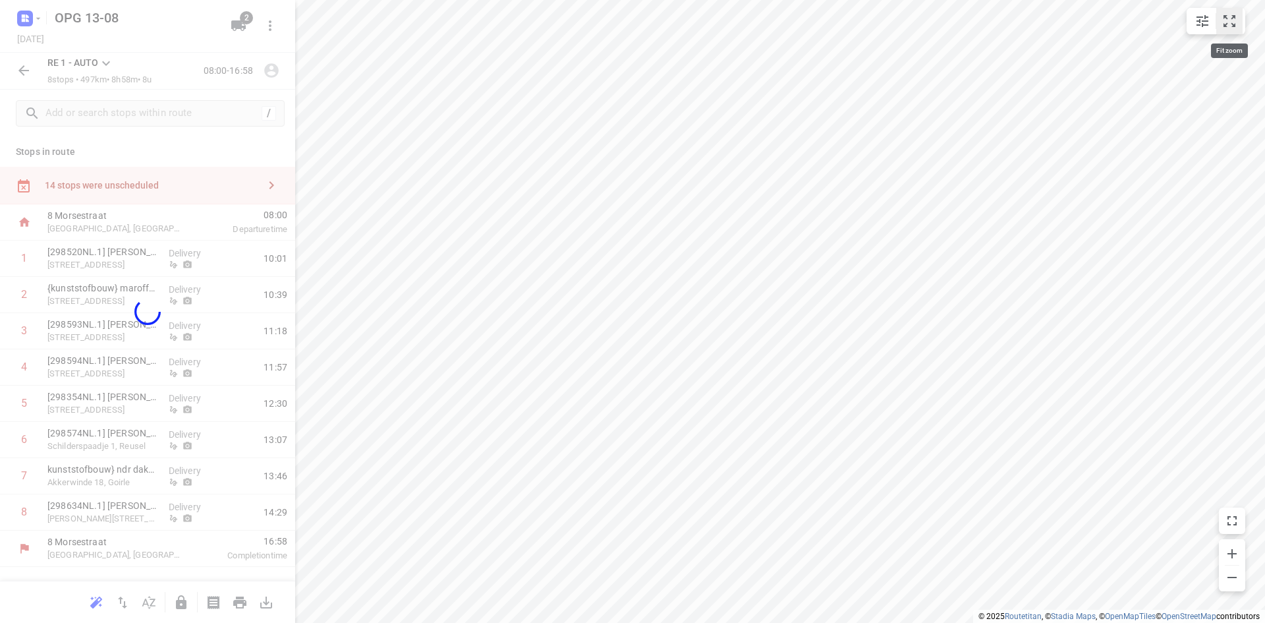
click at [1232, 21] on icon "small contained button group" at bounding box center [1230, 21] width 16 height 16
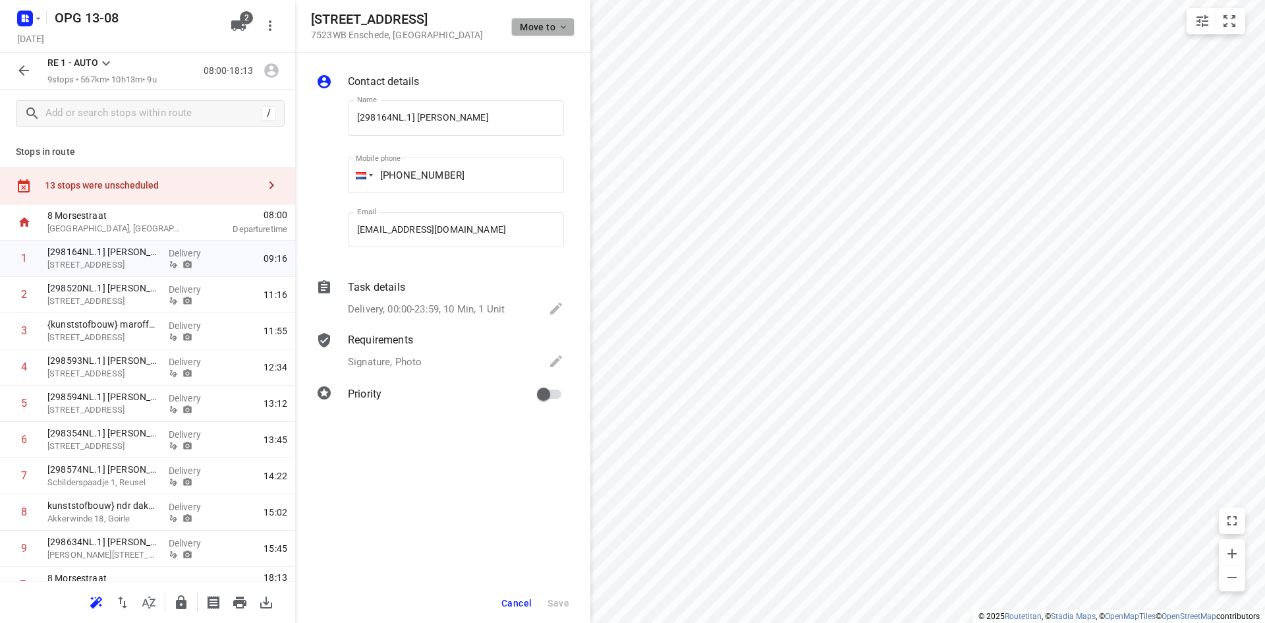
click at [562, 26] on icon "button" at bounding box center [563, 27] width 11 height 11
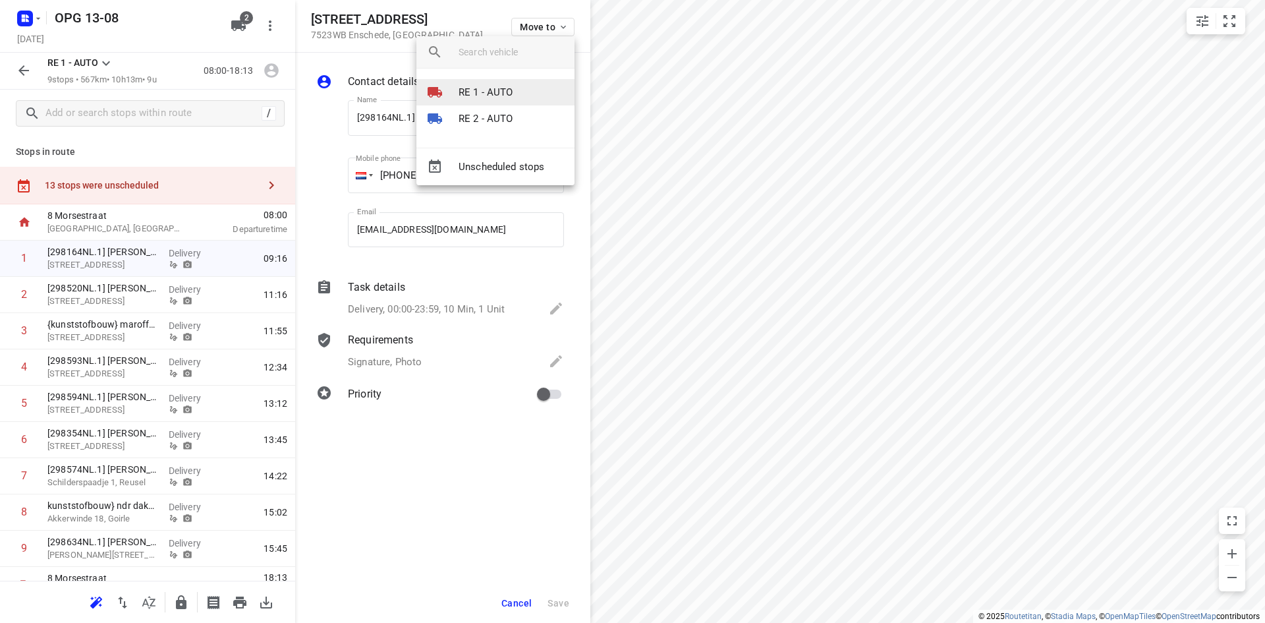
click at [517, 93] on li "RE 1 - AUTO" at bounding box center [496, 92] width 158 height 26
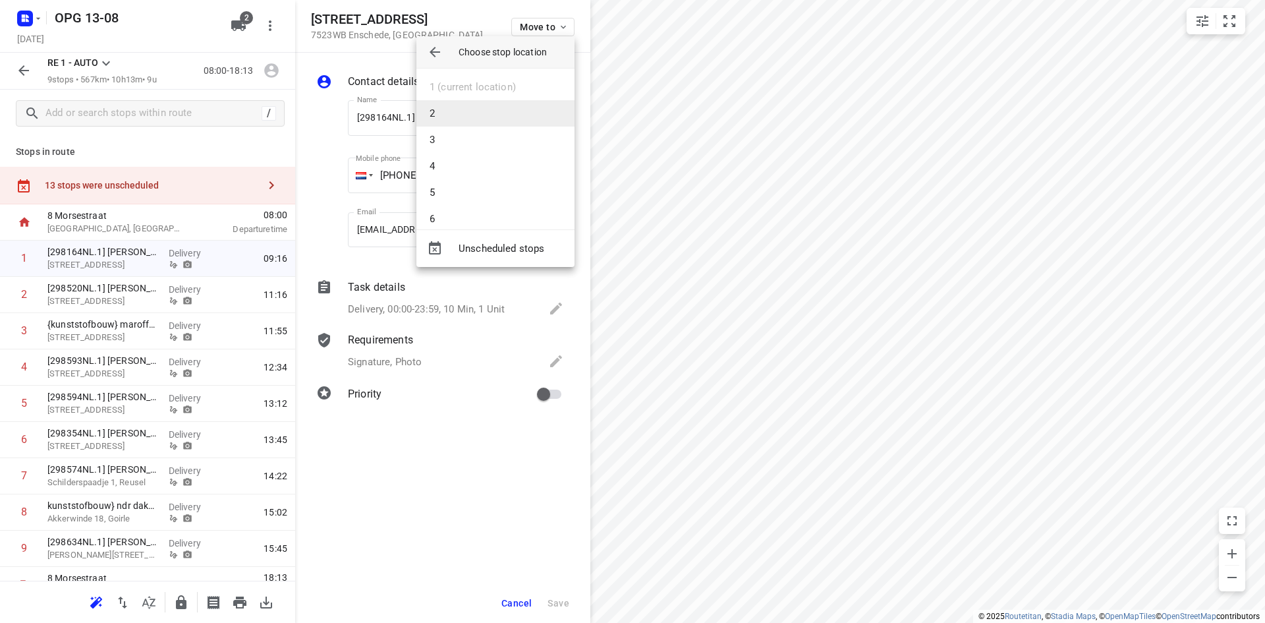
click at [511, 105] on li "2" at bounding box center [496, 113] width 158 height 26
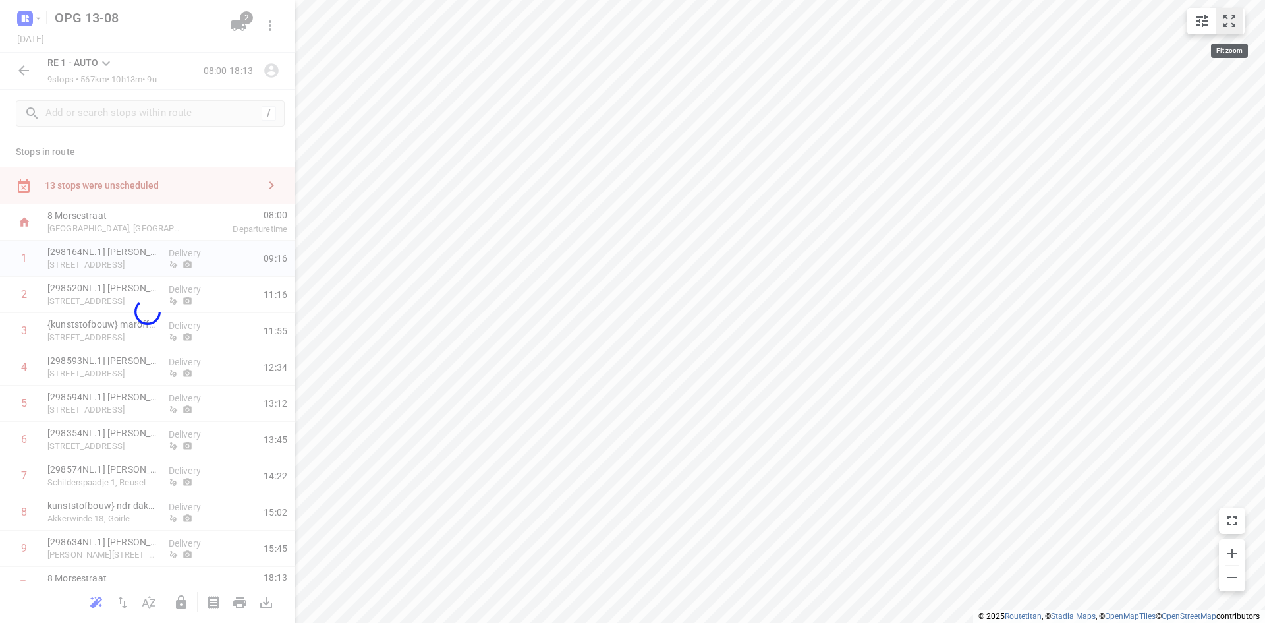
click at [1228, 19] on icon "small contained button group" at bounding box center [1230, 21] width 16 height 16
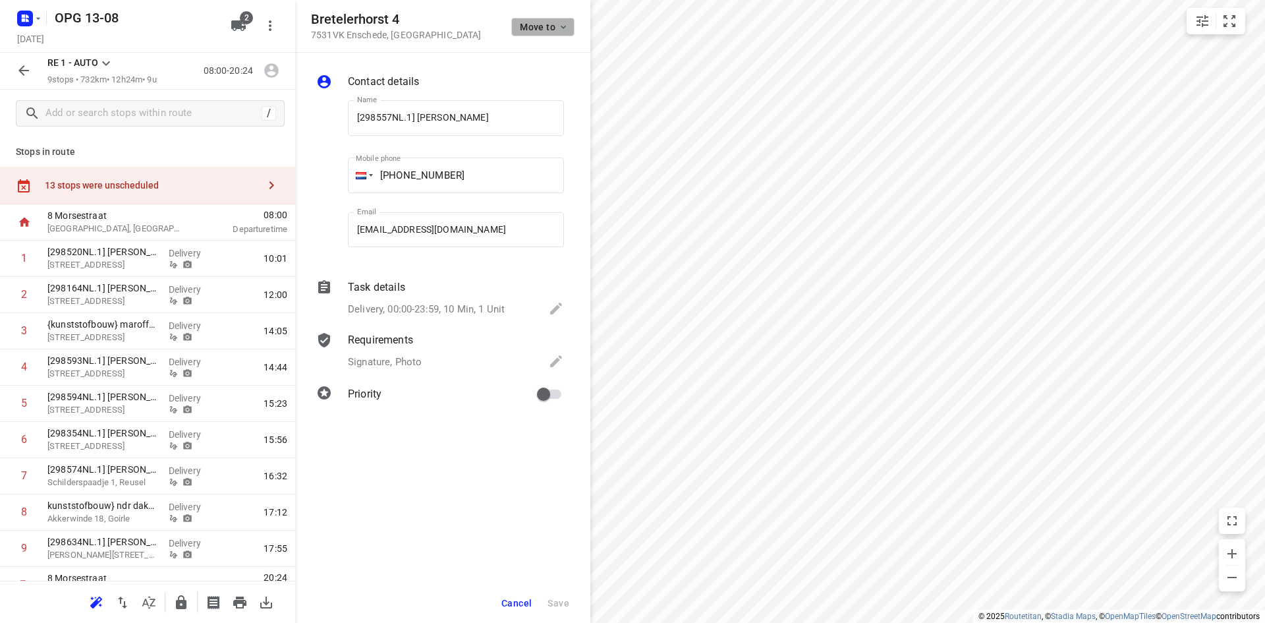
click at [566, 28] on icon "button" at bounding box center [563, 27] width 11 height 11
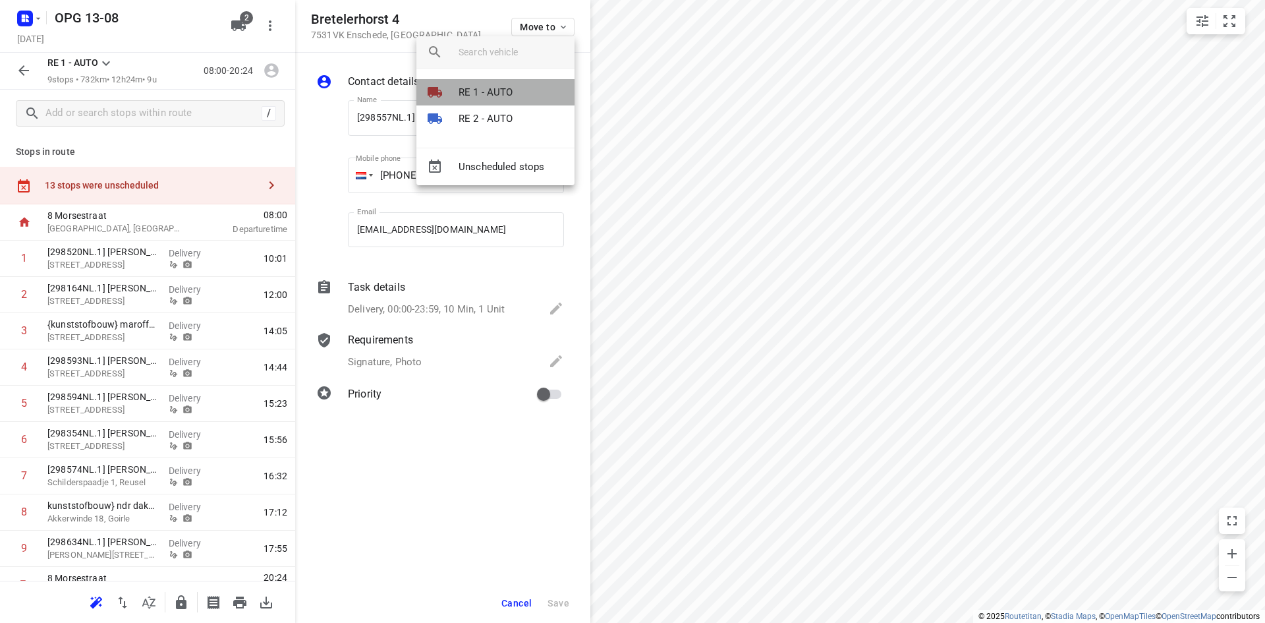
click at [513, 90] on li "RE 1 - AUTO" at bounding box center [496, 92] width 158 height 26
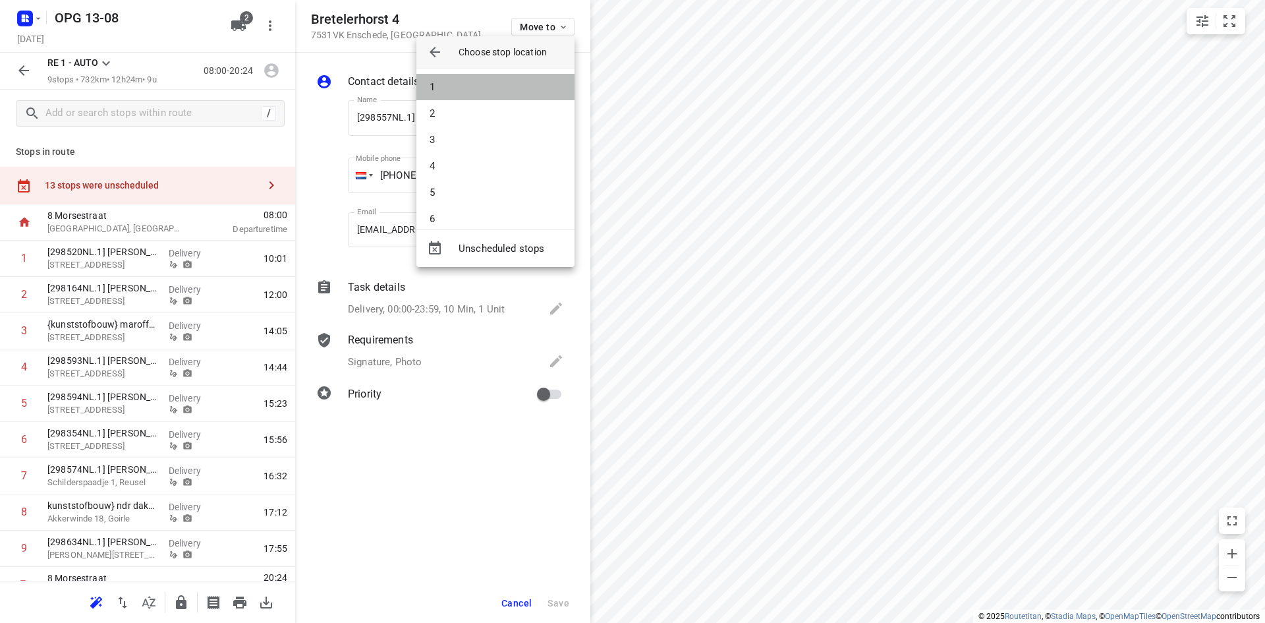
click at [513, 90] on li "1" at bounding box center [496, 87] width 158 height 26
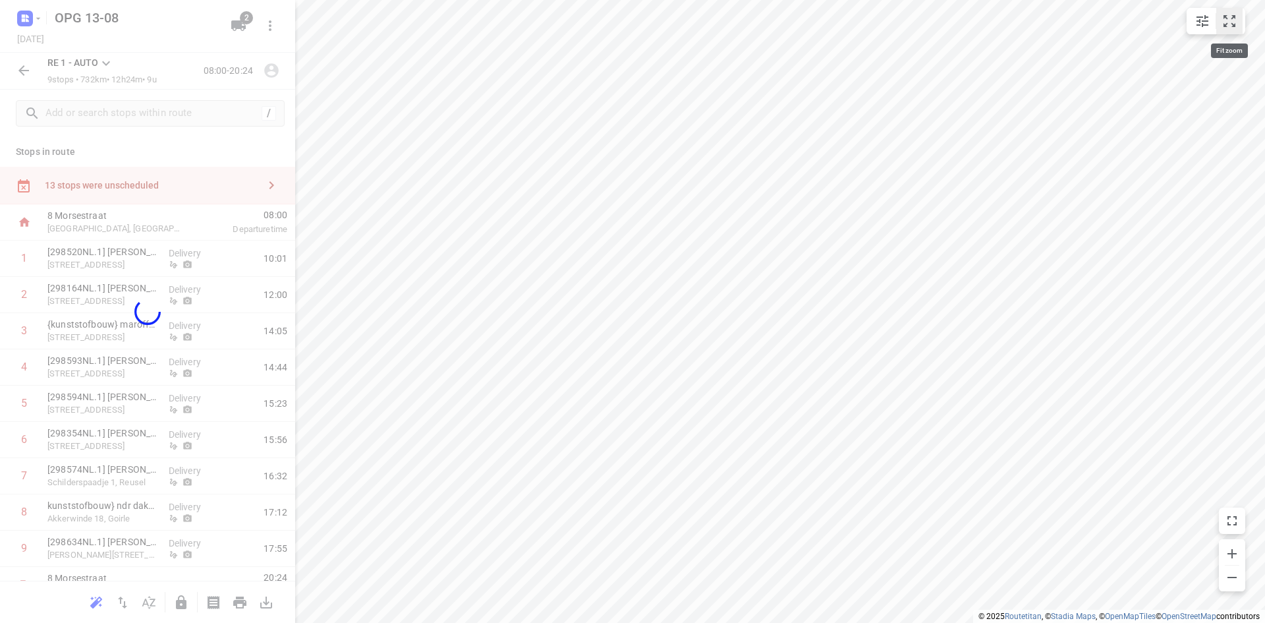
click at [1230, 20] on icon "small contained button group" at bounding box center [1230, 21] width 16 height 16
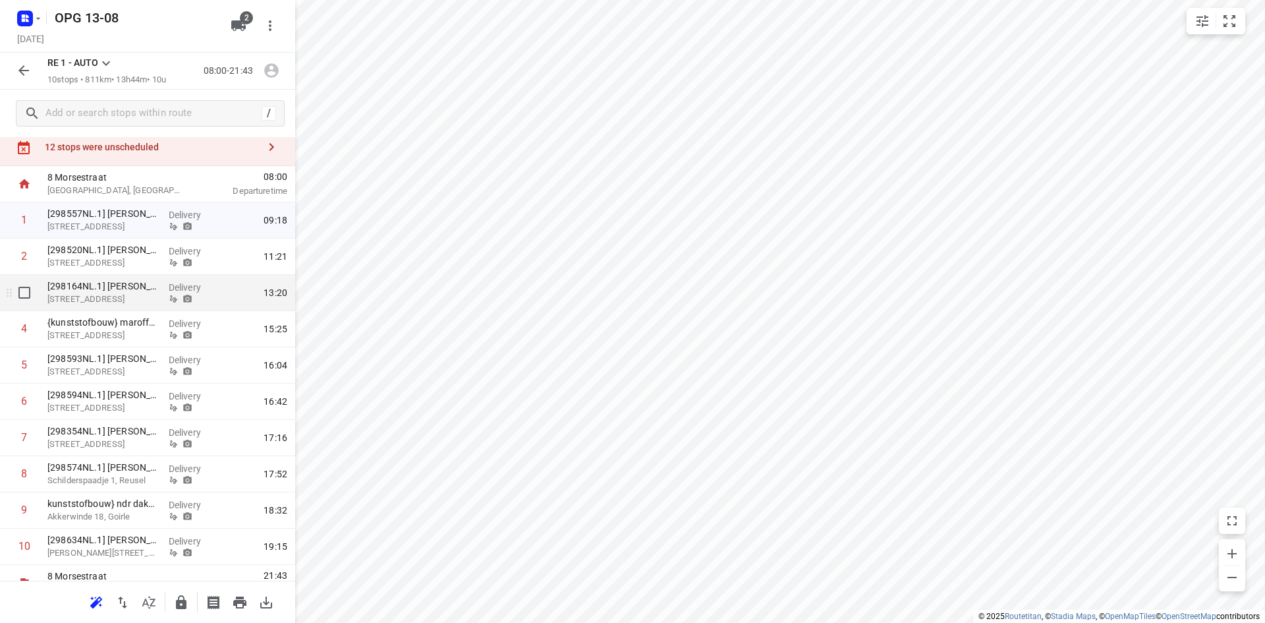
scroll to position [59, 0]
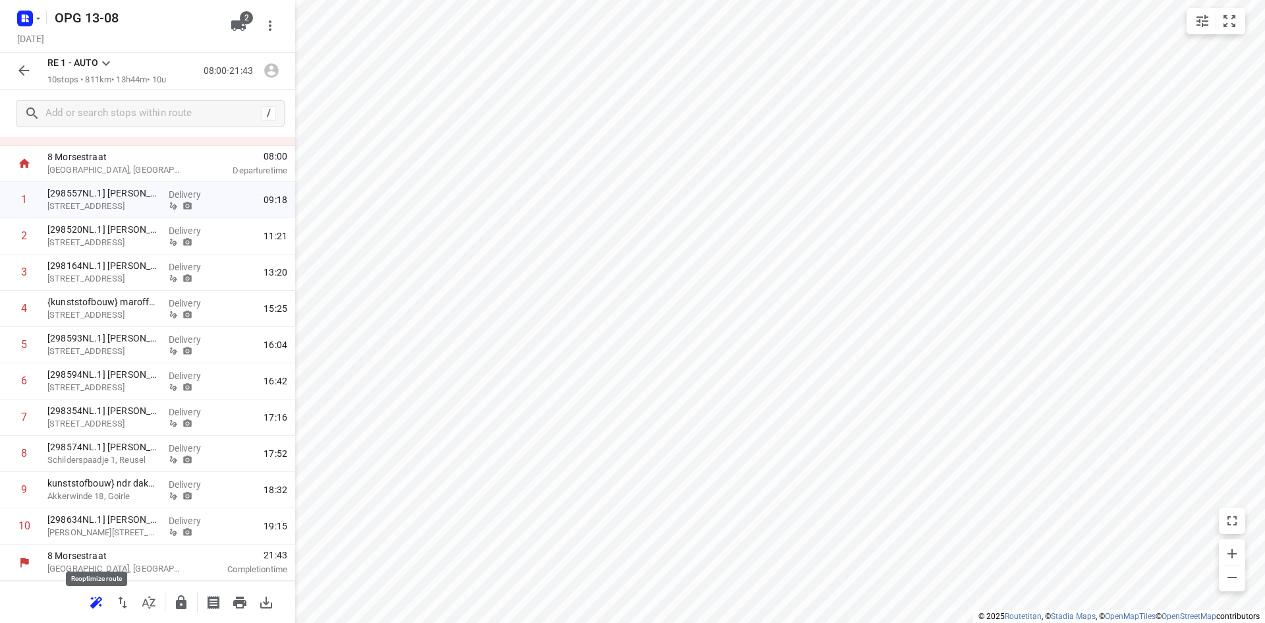
click at [94, 594] on icon "button" at bounding box center [96, 602] width 16 height 16
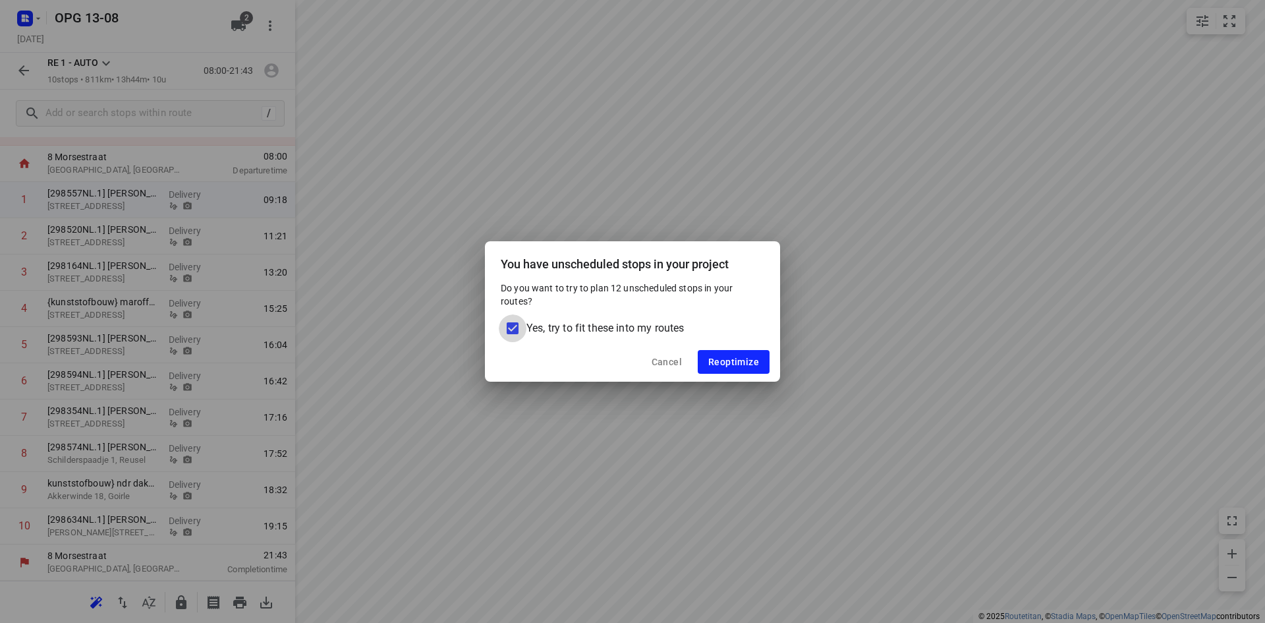
click at [515, 328] on input "Yes, try to fit these into my routes" at bounding box center [513, 328] width 28 height 28
checkbox input "false"
click at [735, 366] on span "Reoptimize" at bounding box center [733, 362] width 51 height 11
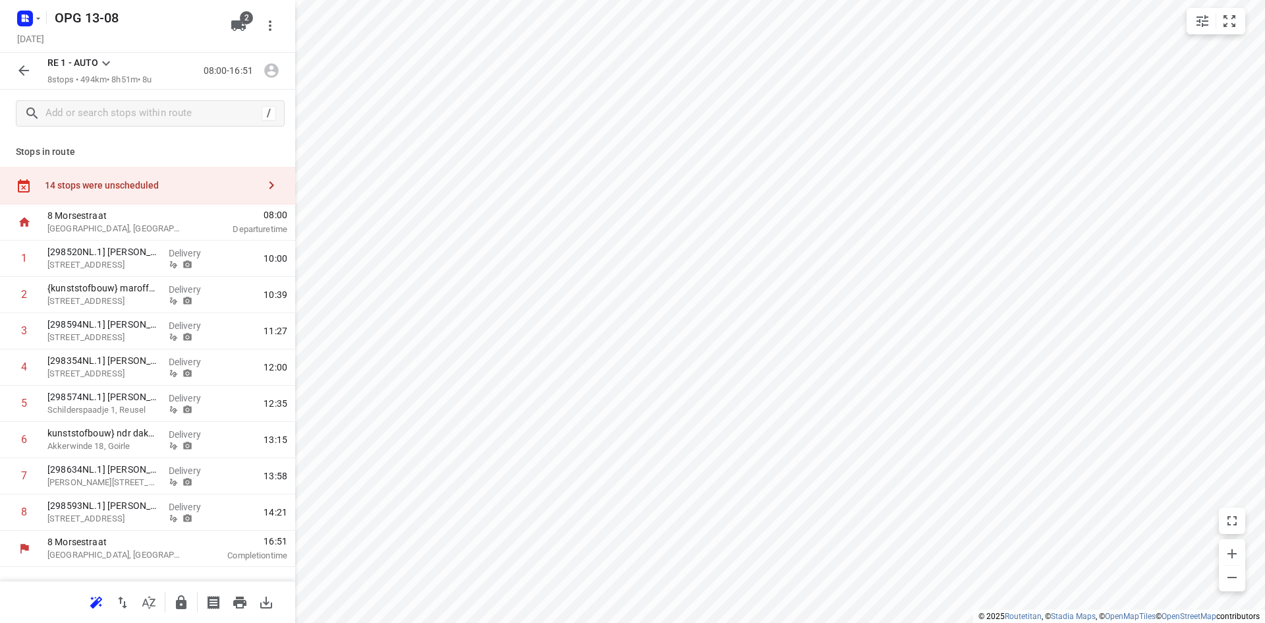
scroll to position [0, 0]
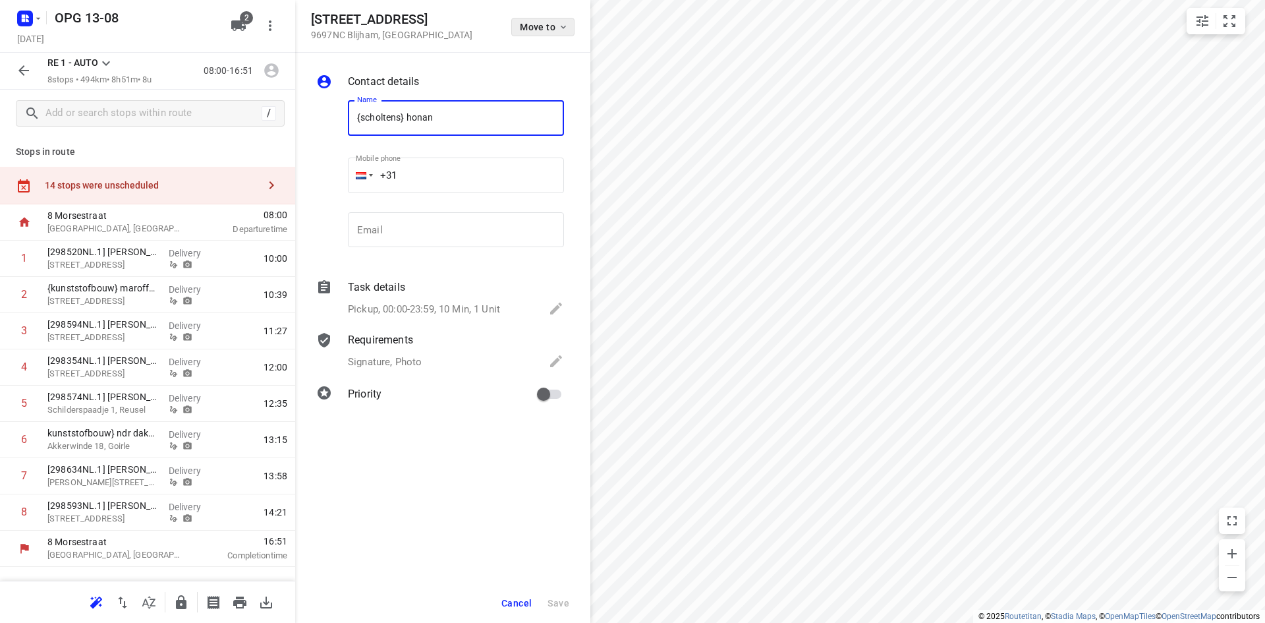
click at [563, 29] on icon "button" at bounding box center [563, 27] width 11 height 11
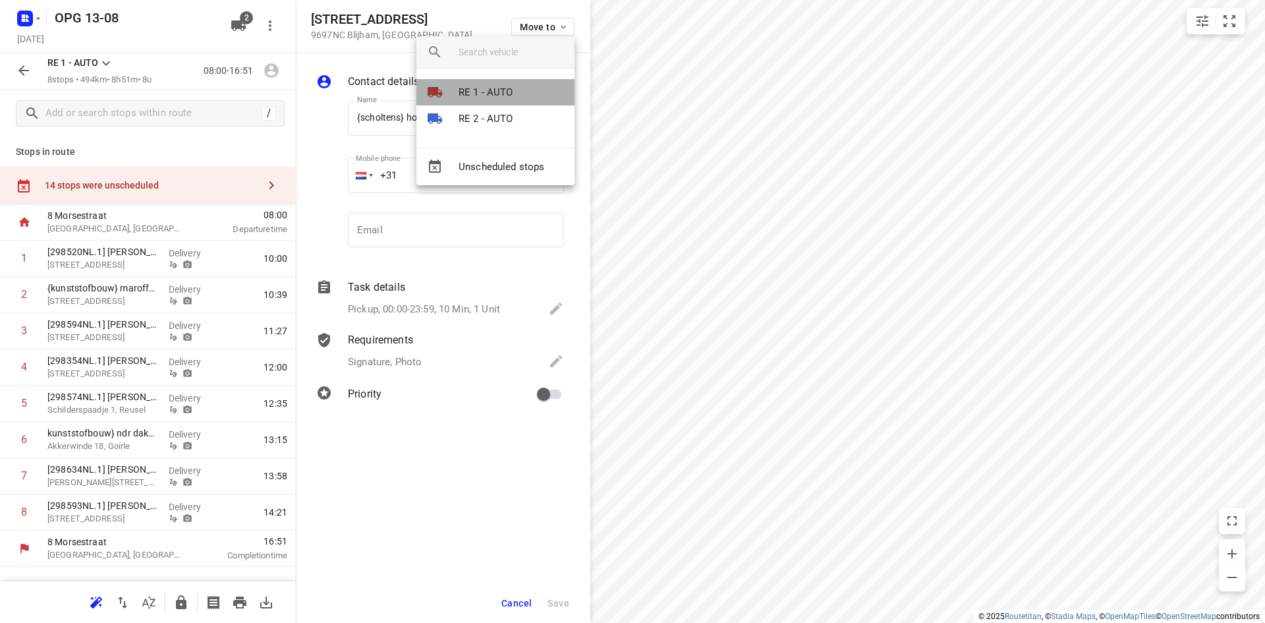
click at [512, 95] on p "RE 1 - AUTO" at bounding box center [486, 92] width 55 height 15
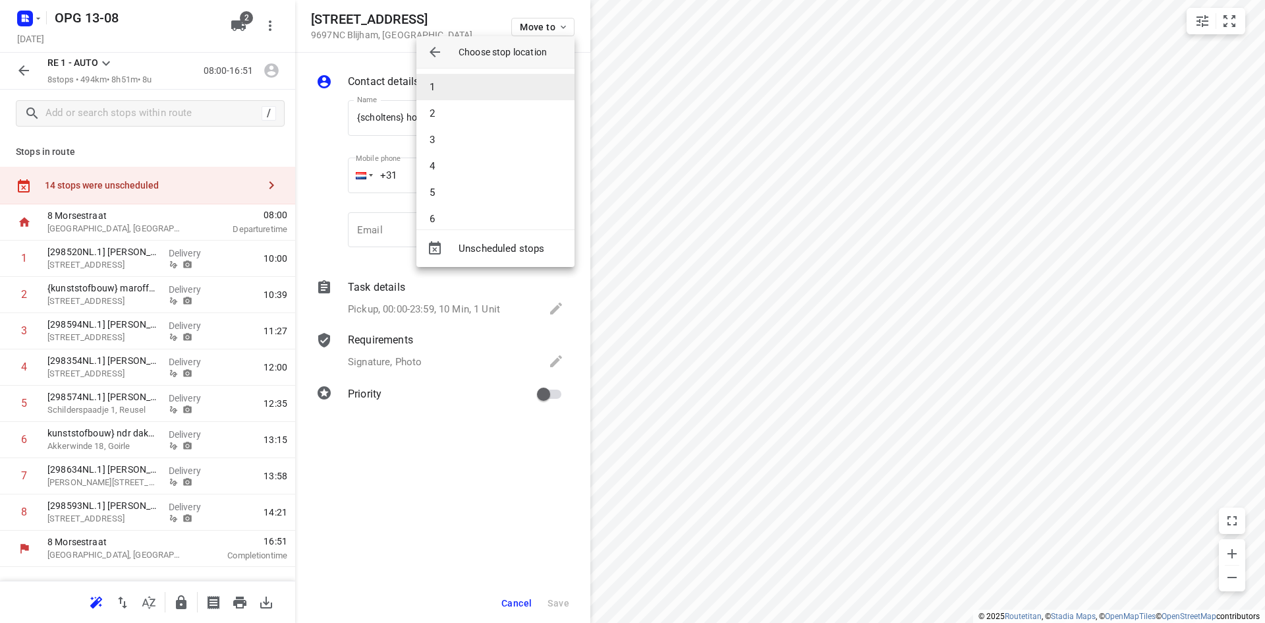
click at [509, 91] on li "1" at bounding box center [496, 87] width 158 height 26
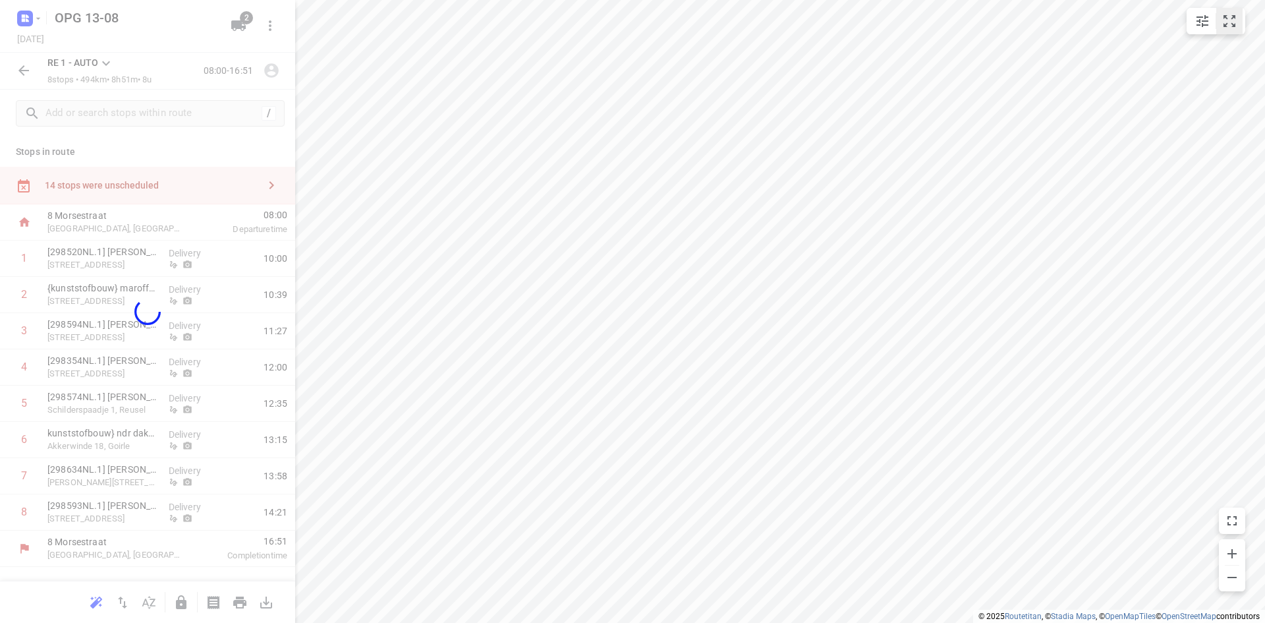
click at [1234, 24] on icon "small contained button group" at bounding box center [1230, 21] width 12 height 12
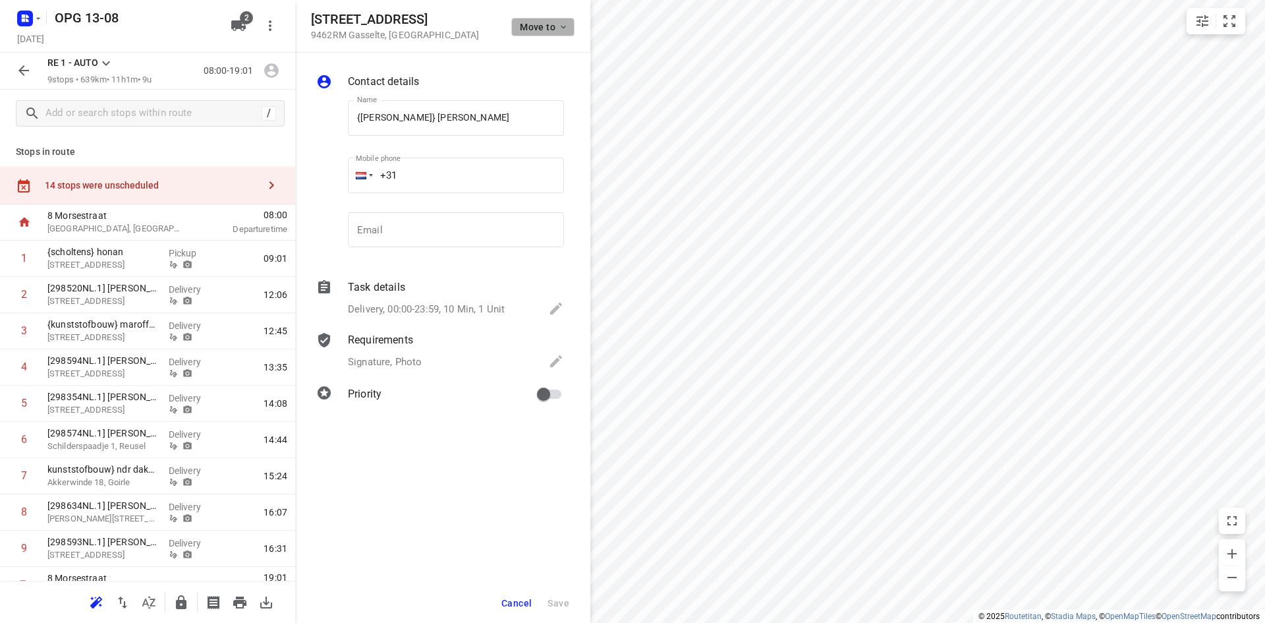
click at [562, 23] on icon "button" at bounding box center [563, 27] width 11 height 11
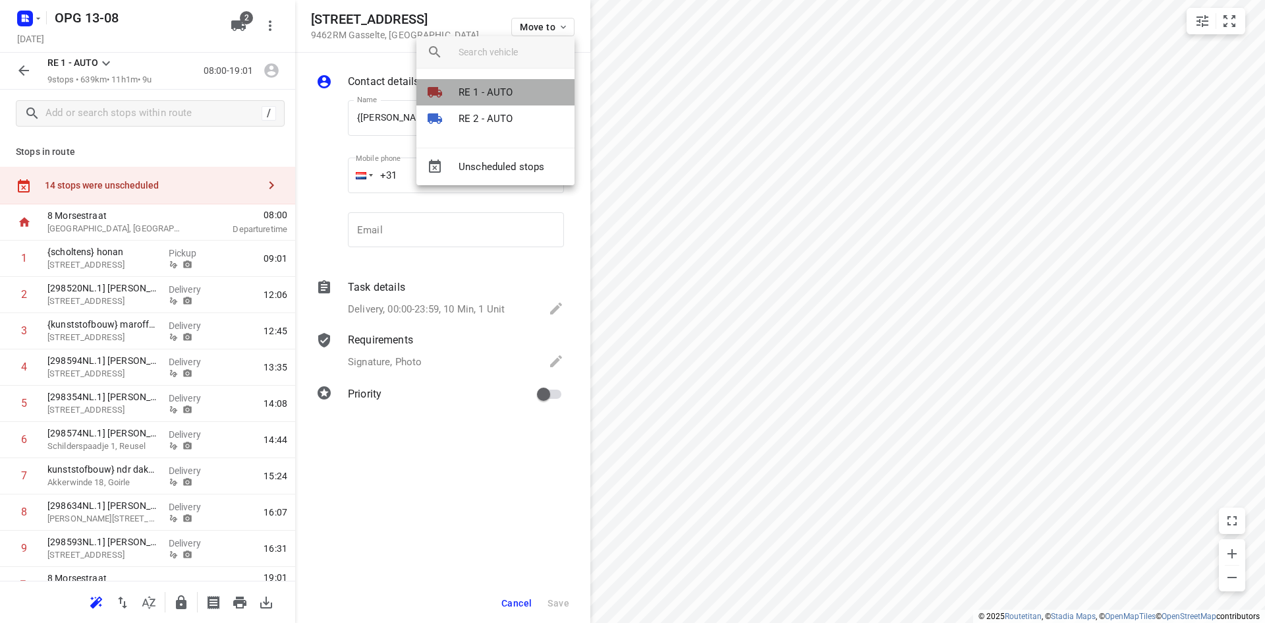
click at [510, 100] on p "RE 1 - AUTO" at bounding box center [486, 92] width 55 height 15
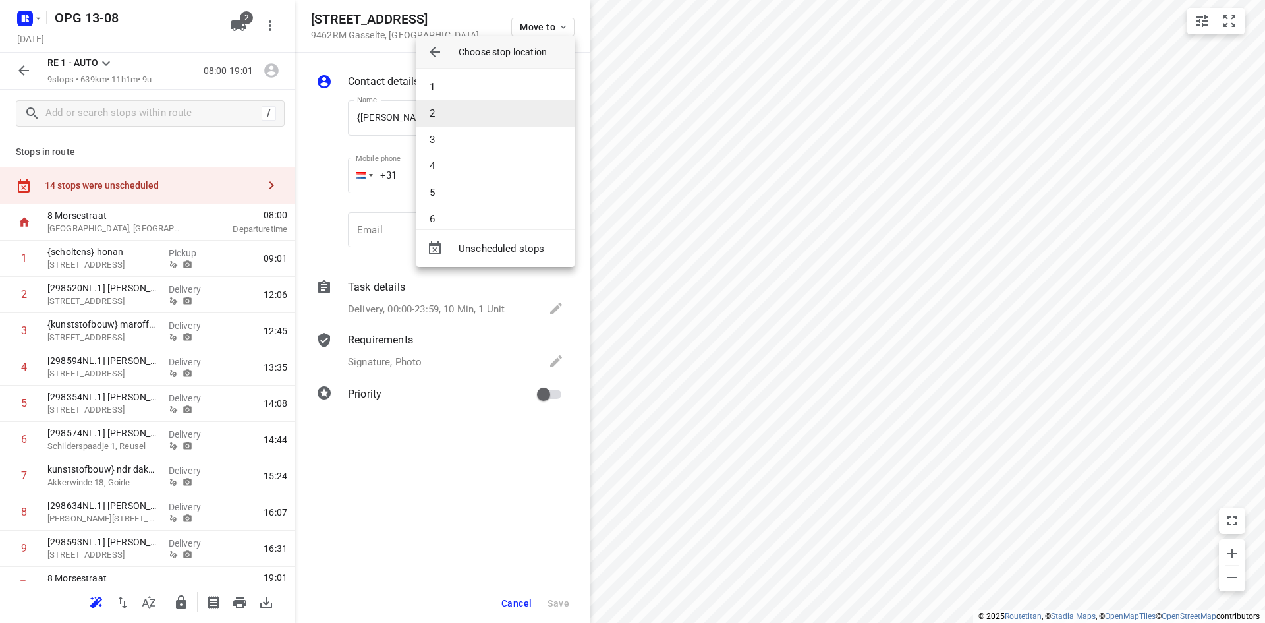
click at [503, 110] on li "2" at bounding box center [496, 113] width 158 height 26
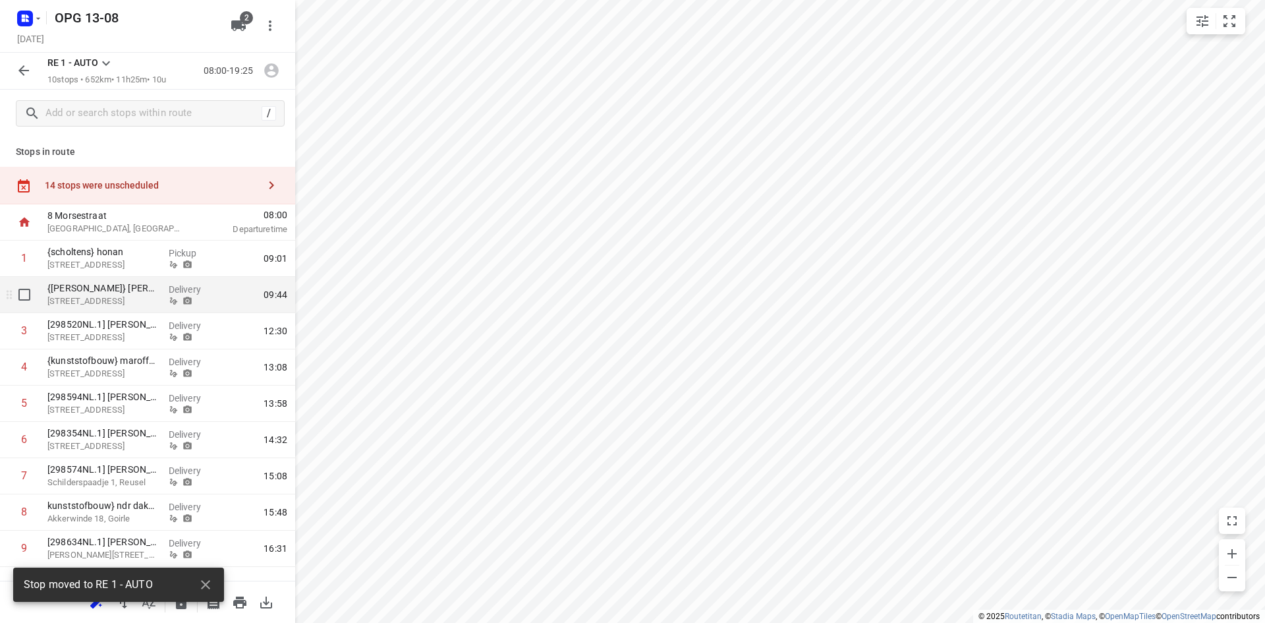
scroll to position [59, 0]
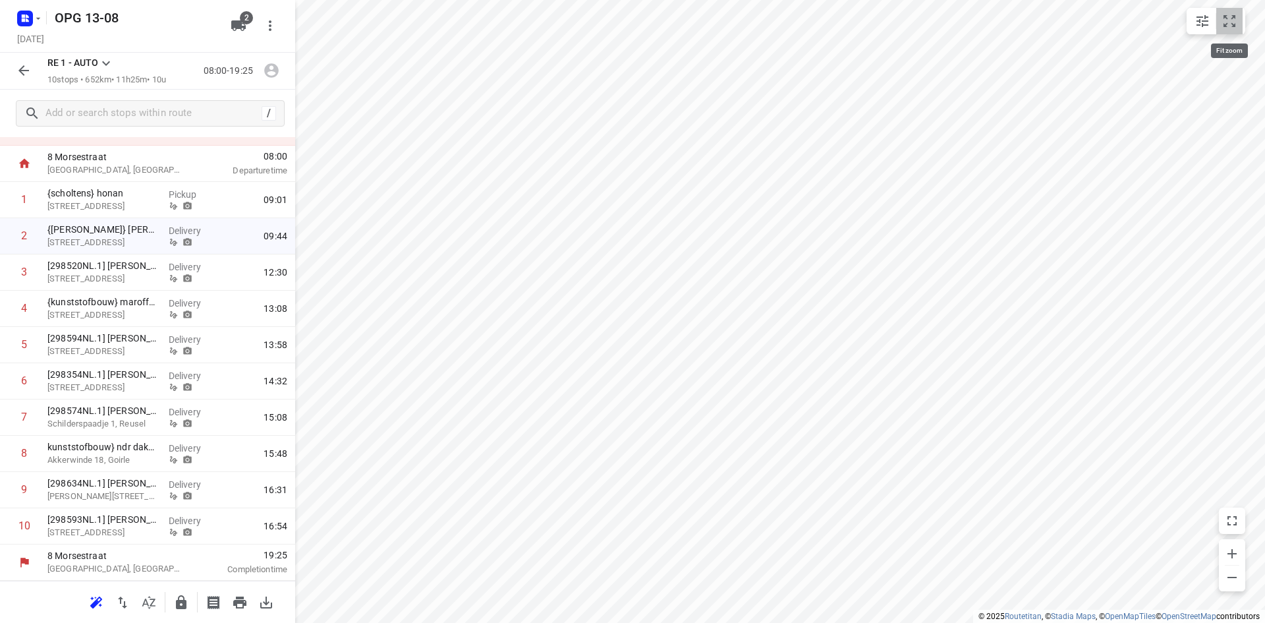
click at [1229, 20] on icon "small contained button group" at bounding box center [1230, 21] width 16 height 16
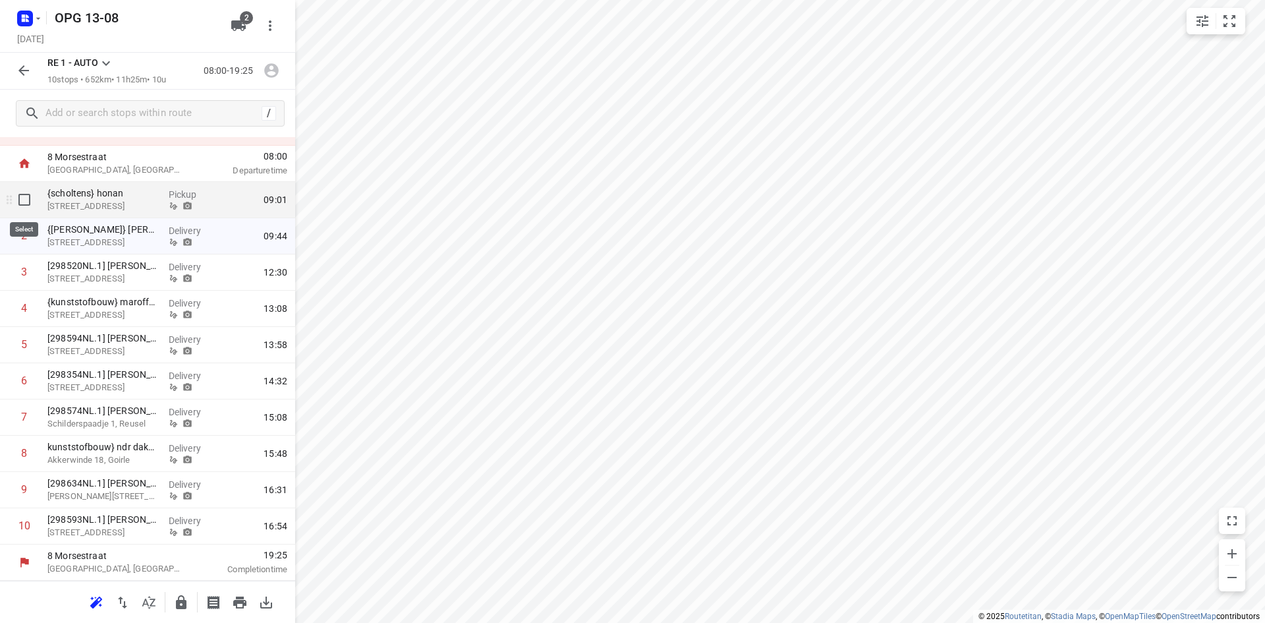
click at [24, 198] on input "checkbox" at bounding box center [24, 200] width 26 height 26
checkbox input "true"
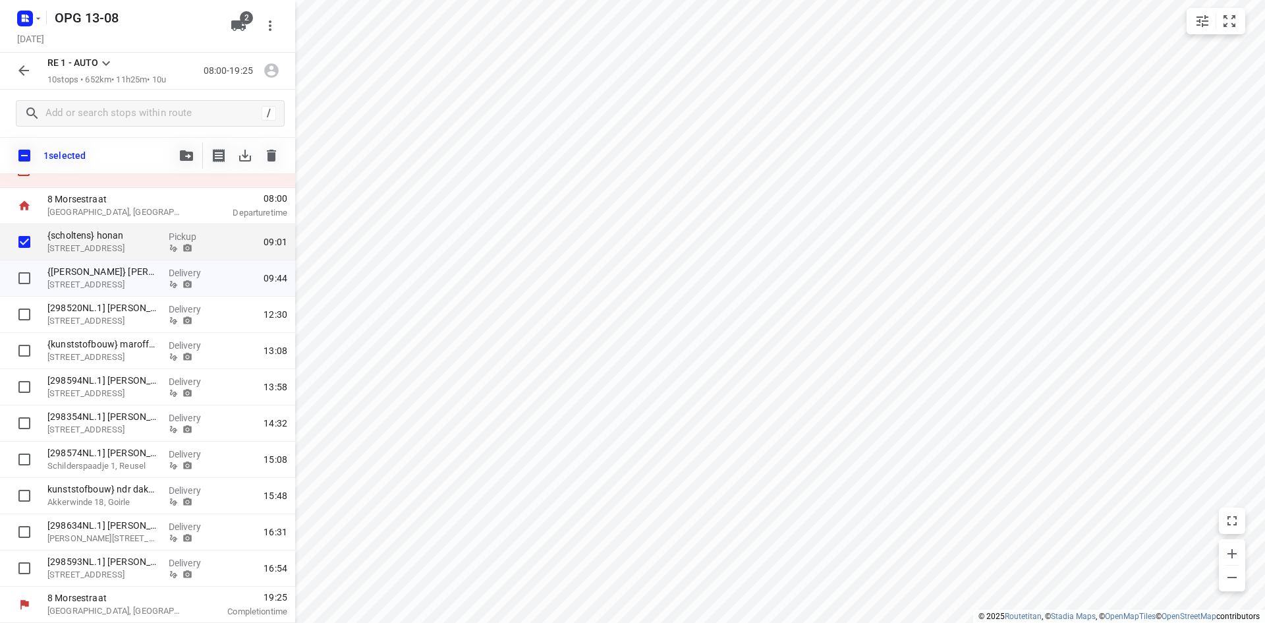
scroll to position [53, 0]
click at [13, 278] on input "checkbox" at bounding box center [24, 278] width 26 height 26
checkbox input "true"
click at [185, 152] on icon "button" at bounding box center [186, 155] width 13 height 11
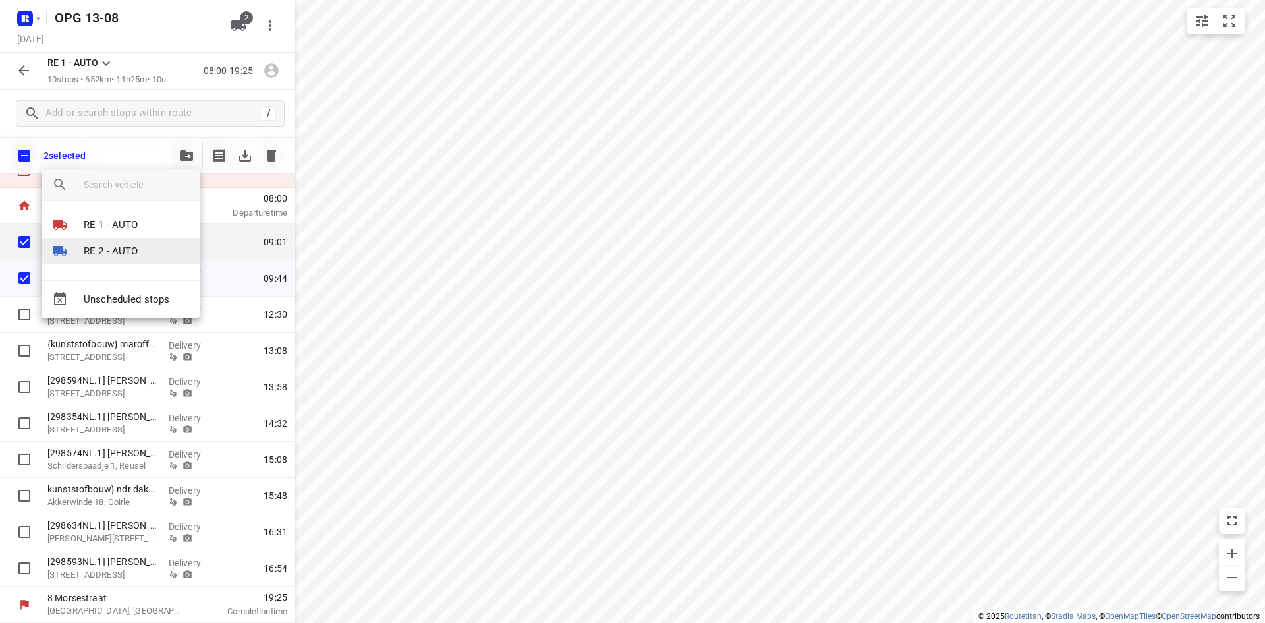
click at [122, 250] on p "RE 2 - AUTO" at bounding box center [111, 251] width 55 height 15
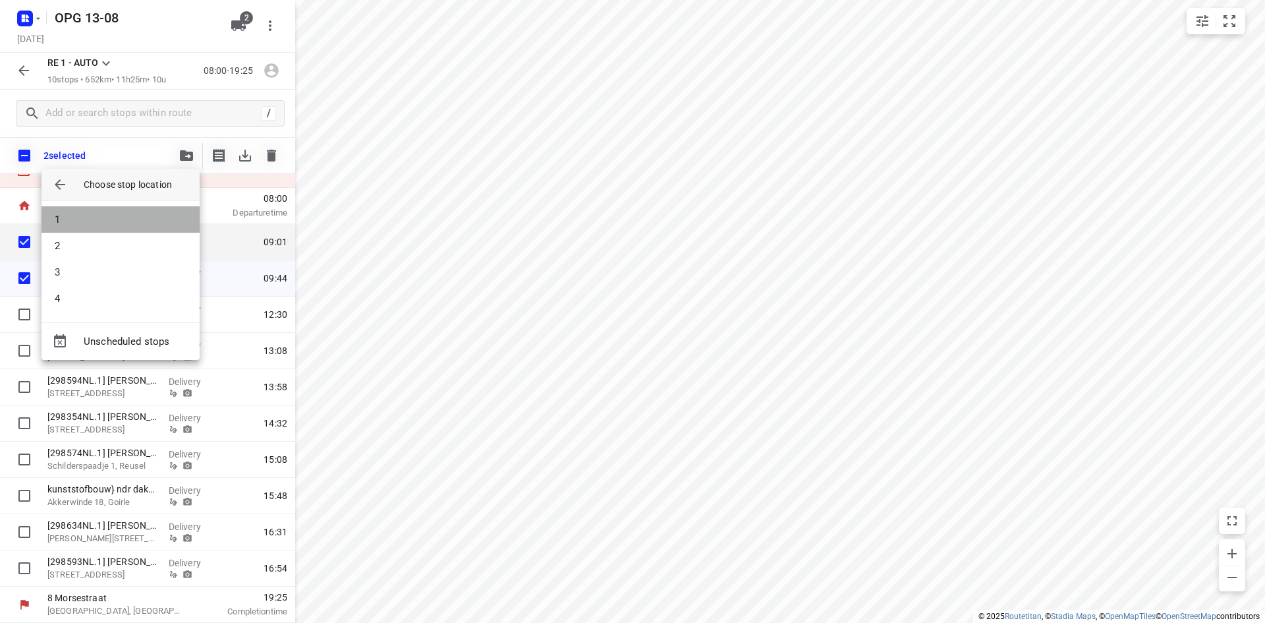
click at [117, 214] on li "1" at bounding box center [121, 219] width 158 height 26
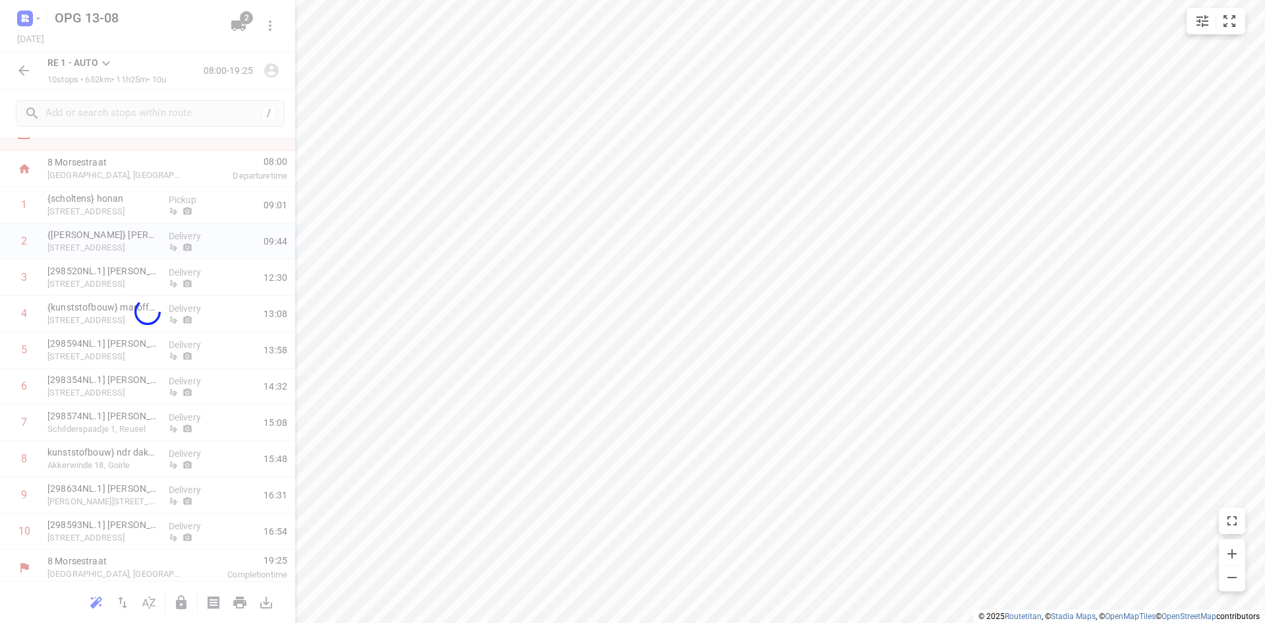
scroll to position [0, 0]
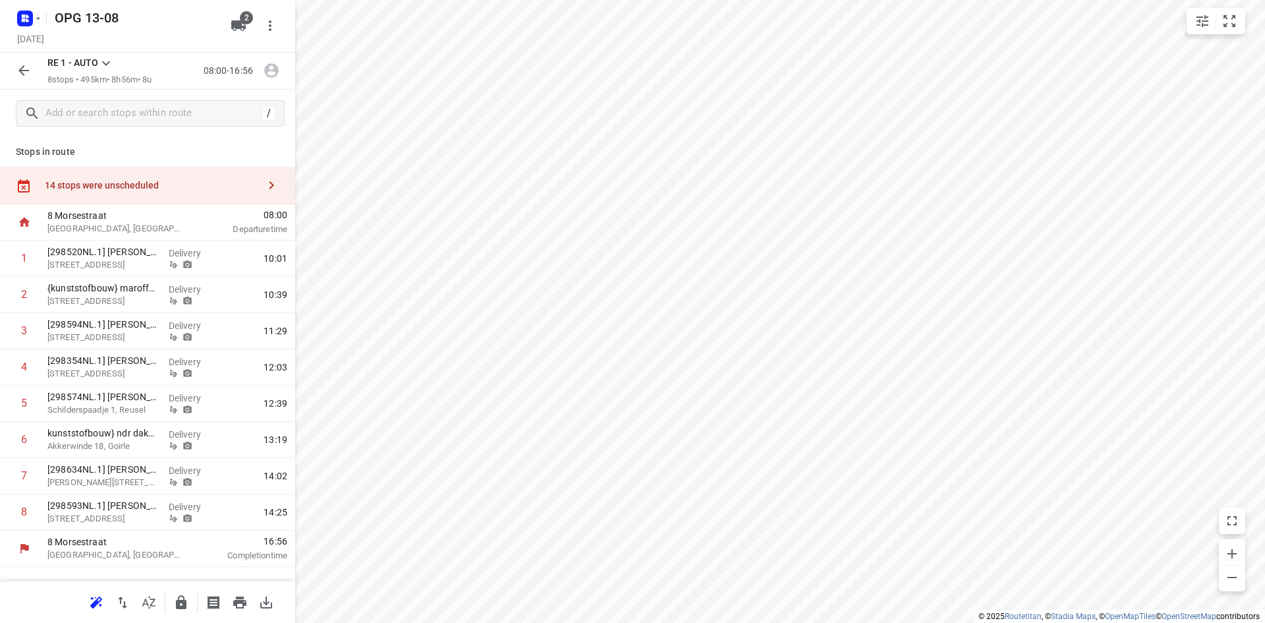
click at [111, 64] on icon at bounding box center [106, 63] width 16 height 16
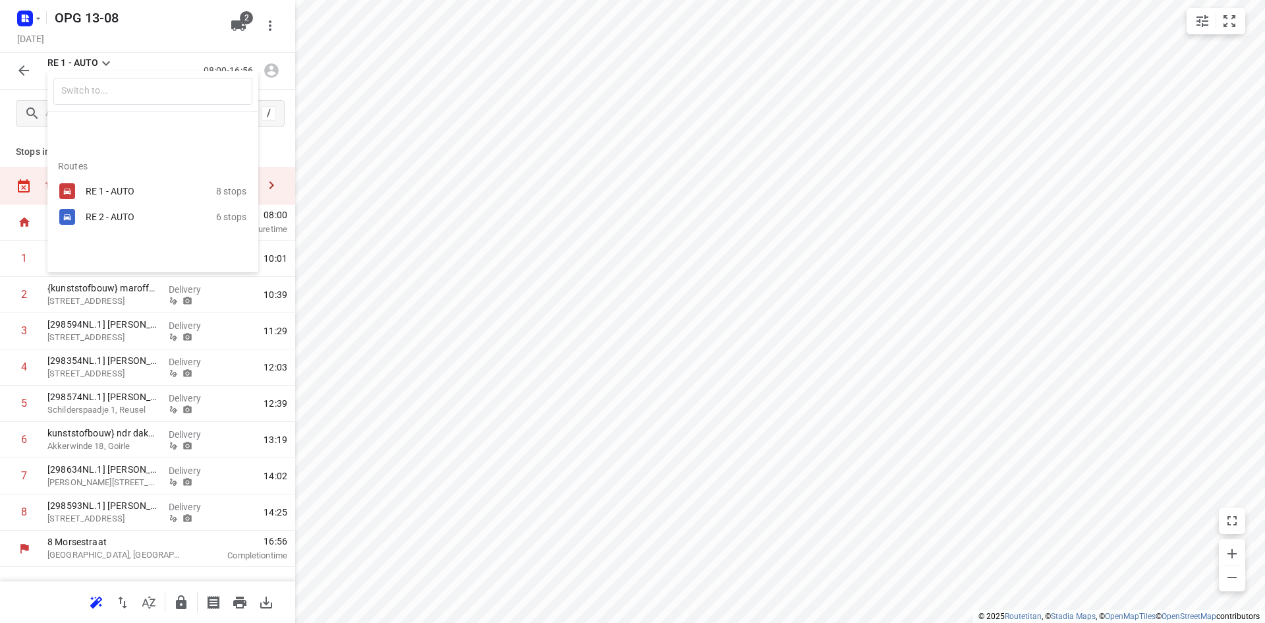
click at [98, 218] on div "RE 2 - AUTO" at bounding box center [142, 217] width 112 height 11
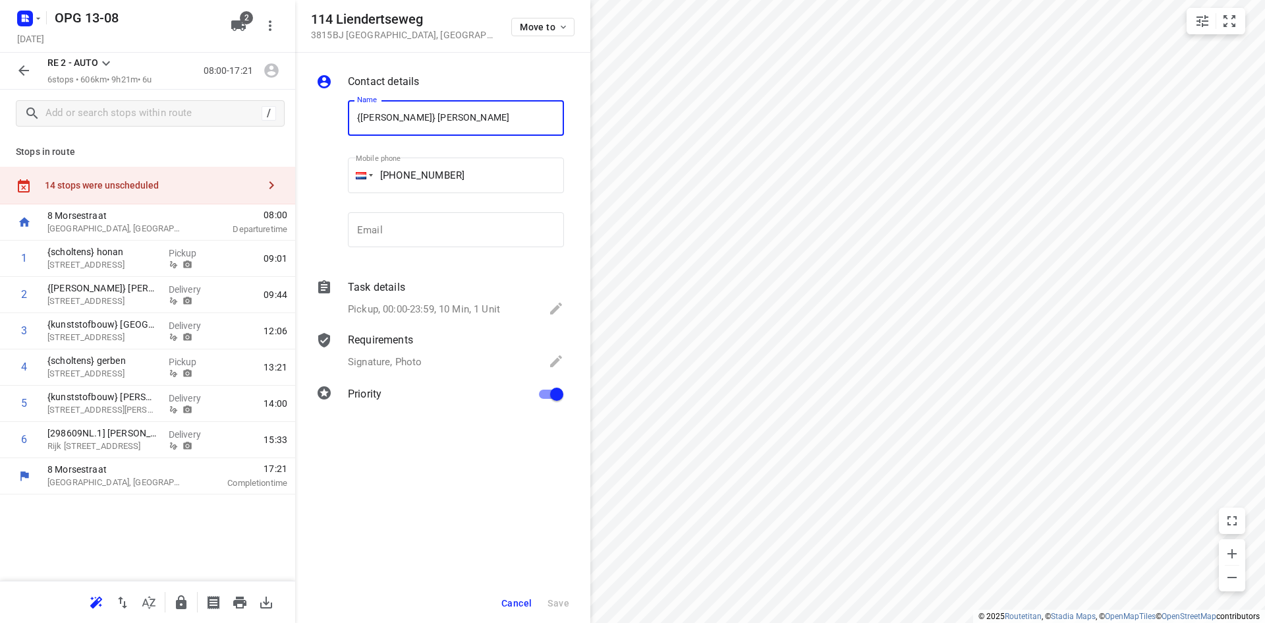
click at [529, 601] on span "Cancel" at bounding box center [517, 603] width 30 height 11
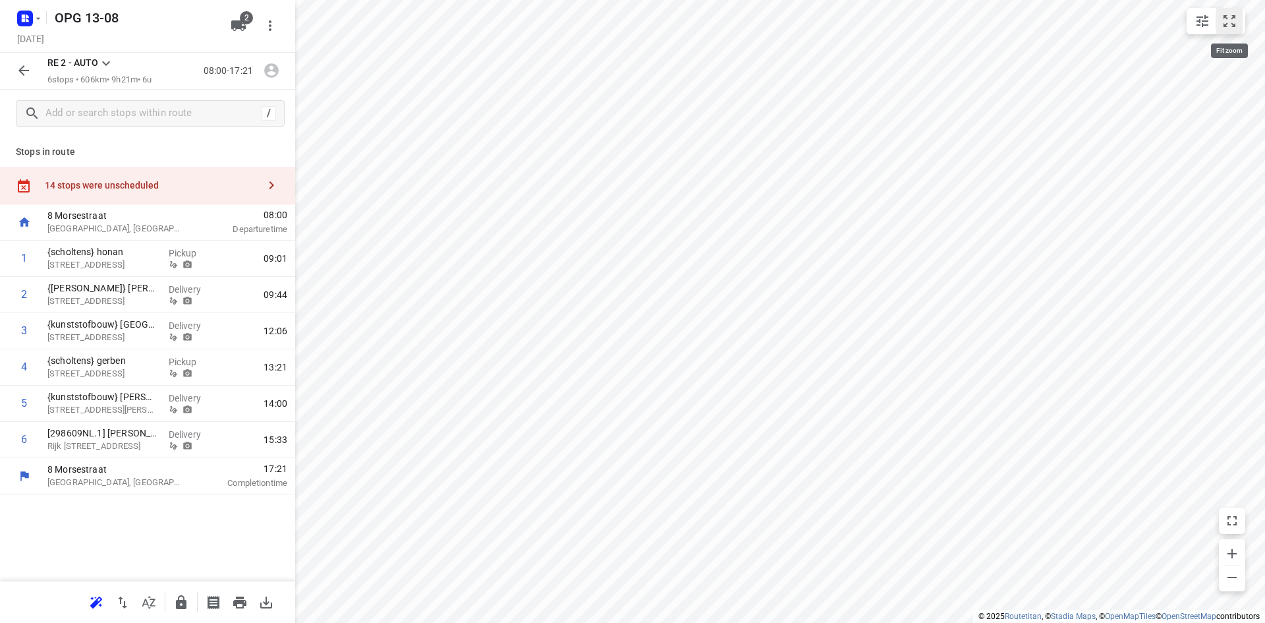
click at [1233, 20] on icon "small contained button group" at bounding box center [1230, 21] width 16 height 16
click at [844, 0] on html "i © 2025 Routetitan , © Stadia Maps , © OpenMapTiles © OpenStreetMap contributo…" at bounding box center [632, 311] width 1265 height 623
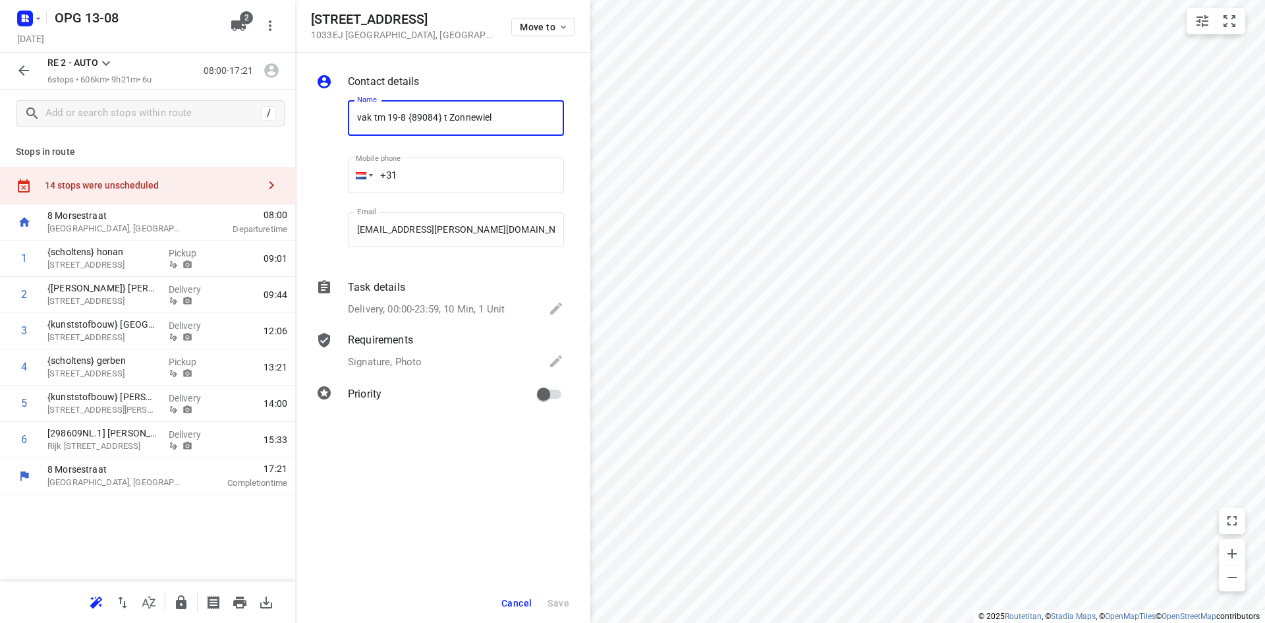
click at [513, 611] on button "Cancel" at bounding box center [516, 603] width 41 height 24
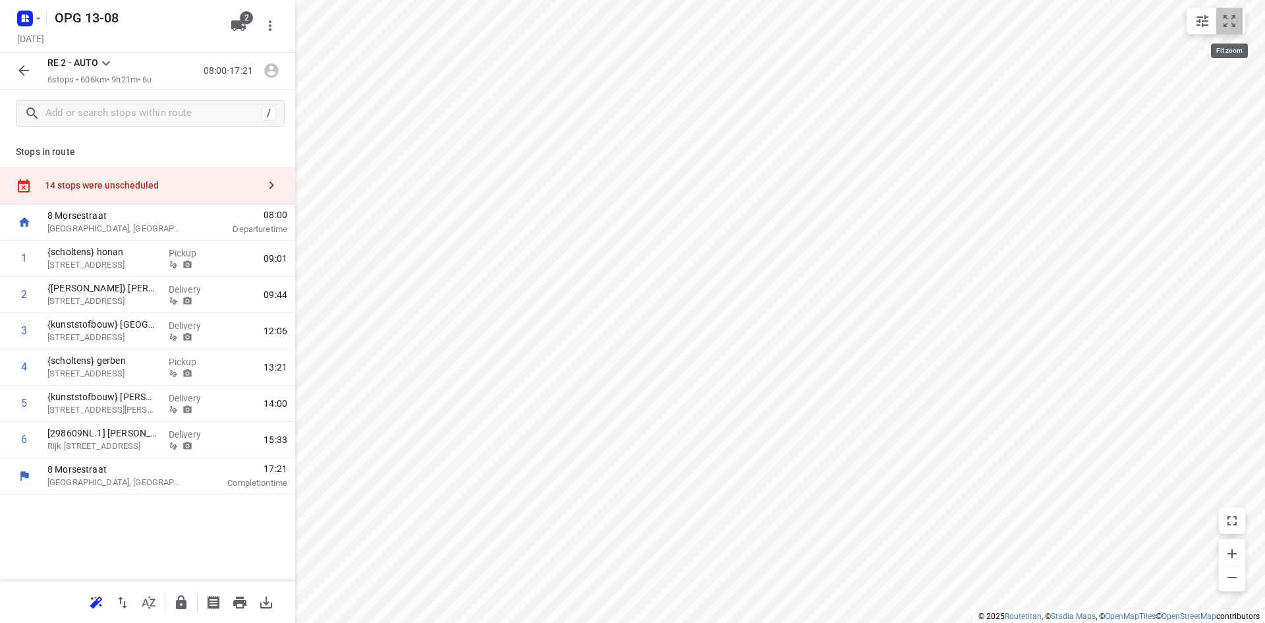
click at [1234, 18] on icon "small contained button group" at bounding box center [1230, 21] width 12 height 12
click at [24, 256] on input "checkbox" at bounding box center [24, 258] width 26 height 26
checkbox input "true"
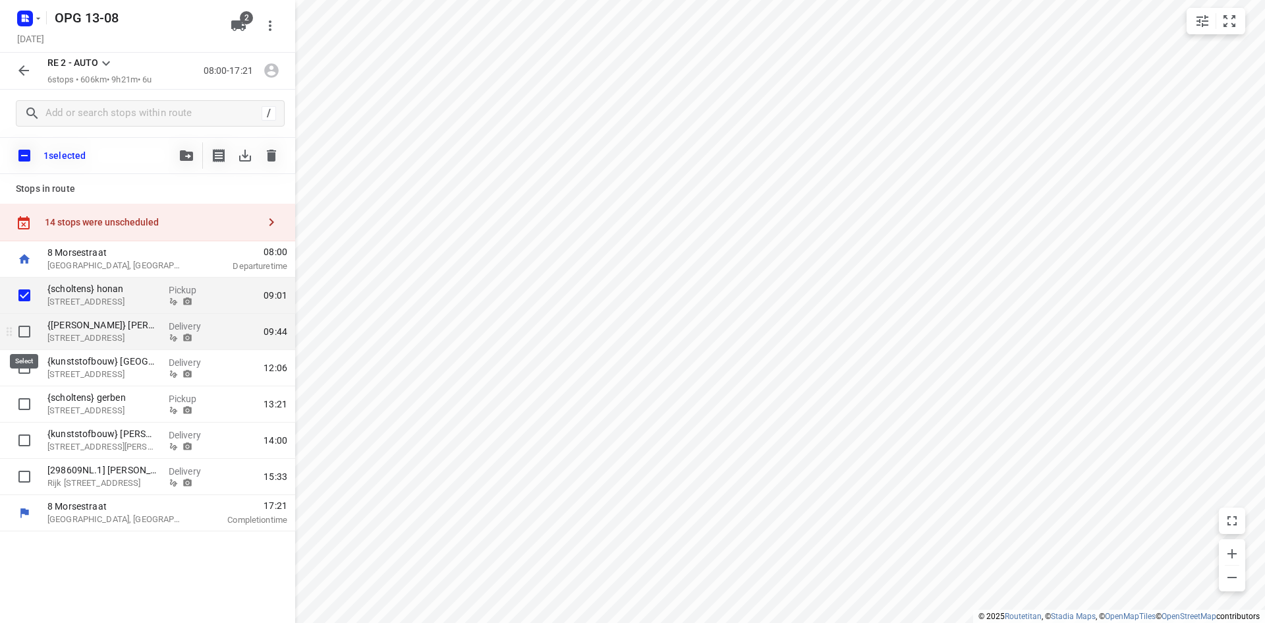
click at [28, 328] on input "checkbox" at bounding box center [24, 331] width 26 height 26
checkbox input "true"
click at [188, 159] on icon "button" at bounding box center [186, 155] width 13 height 11
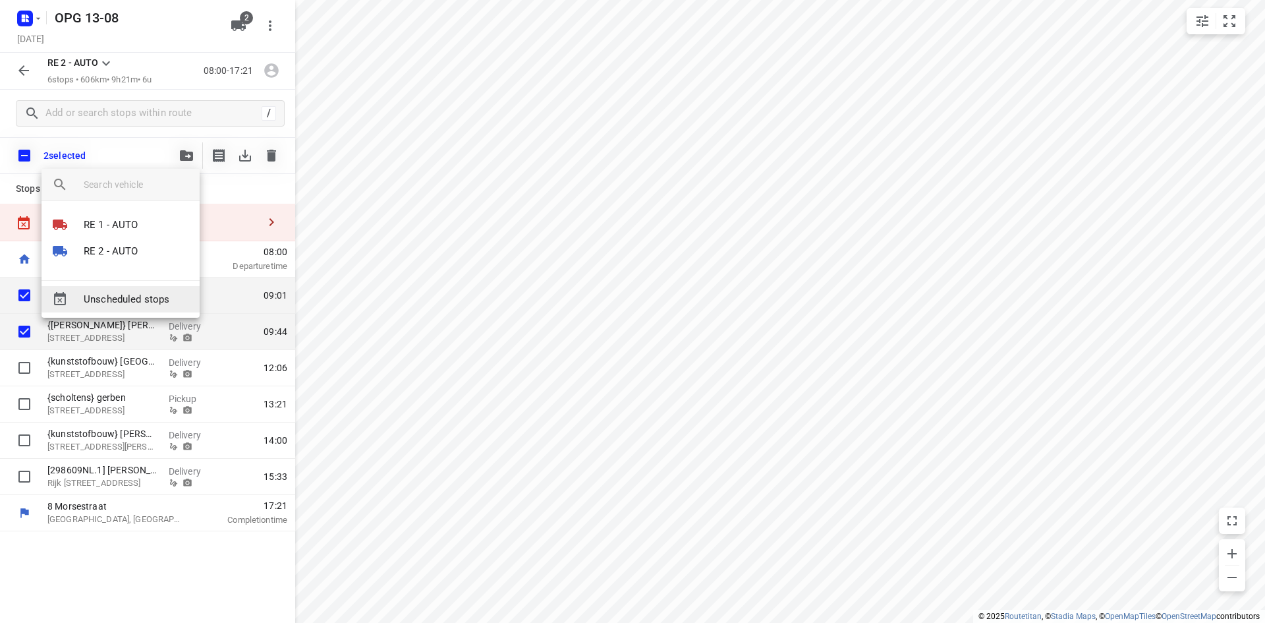
click at [147, 304] on span "Unscheduled stops" at bounding box center [136, 299] width 105 height 15
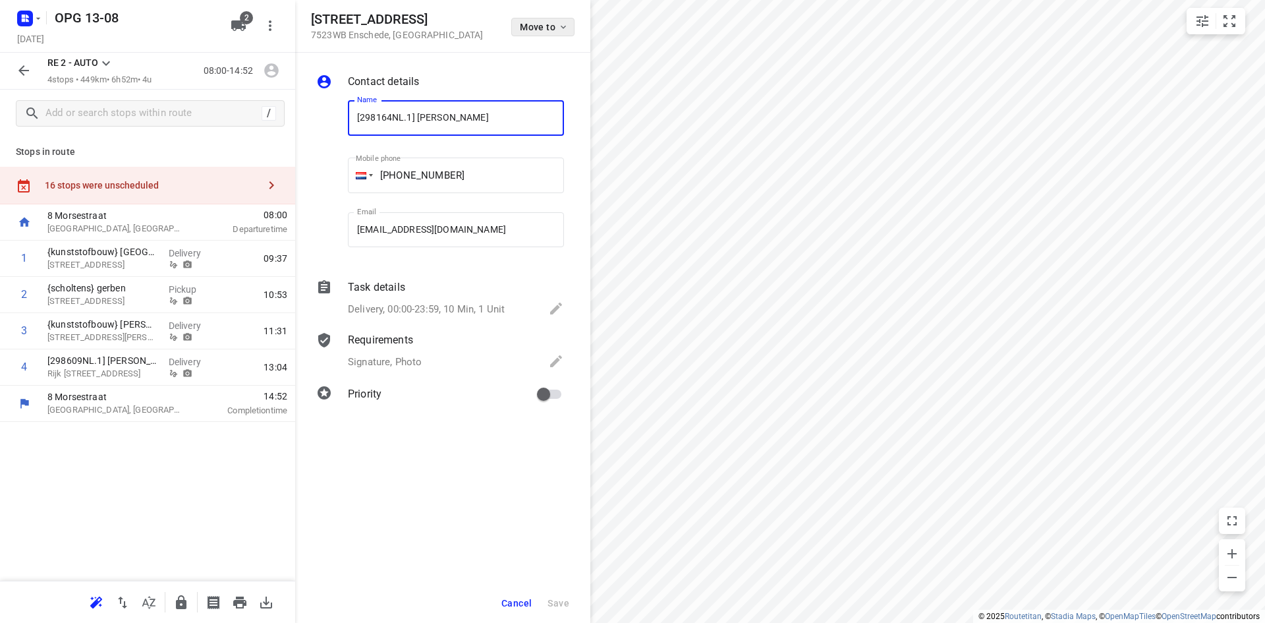
click at [561, 27] on icon "button" at bounding box center [563, 27] width 11 height 11
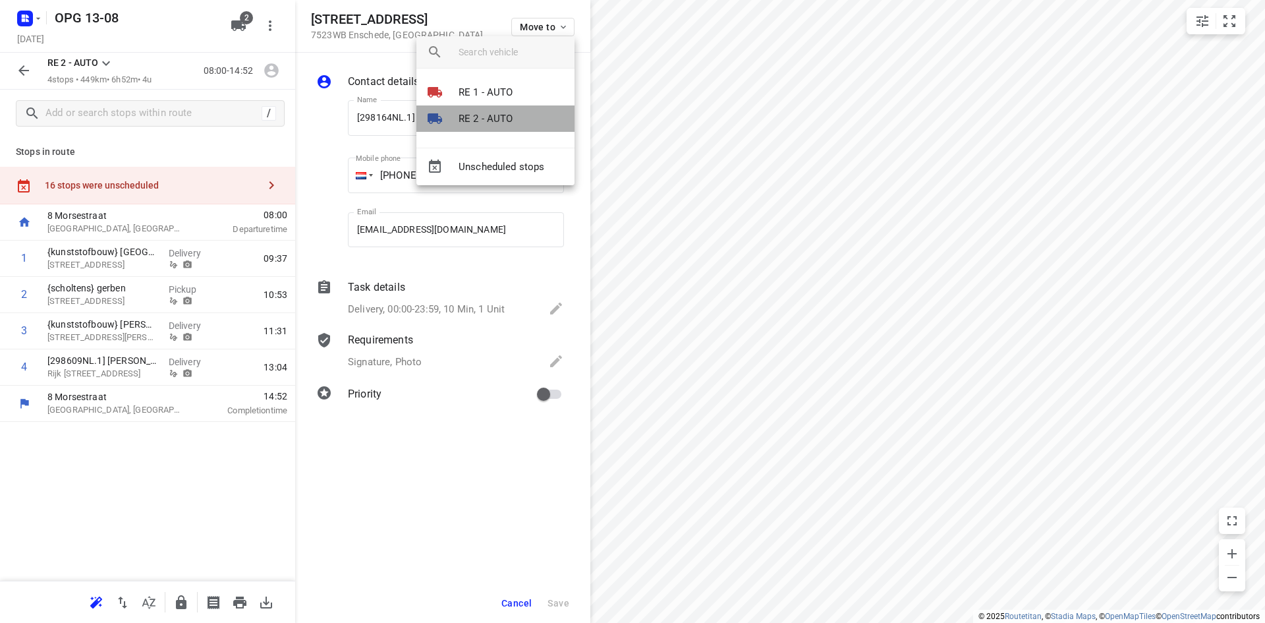
click at [520, 114] on li "RE 2 - AUTO" at bounding box center [496, 118] width 158 height 26
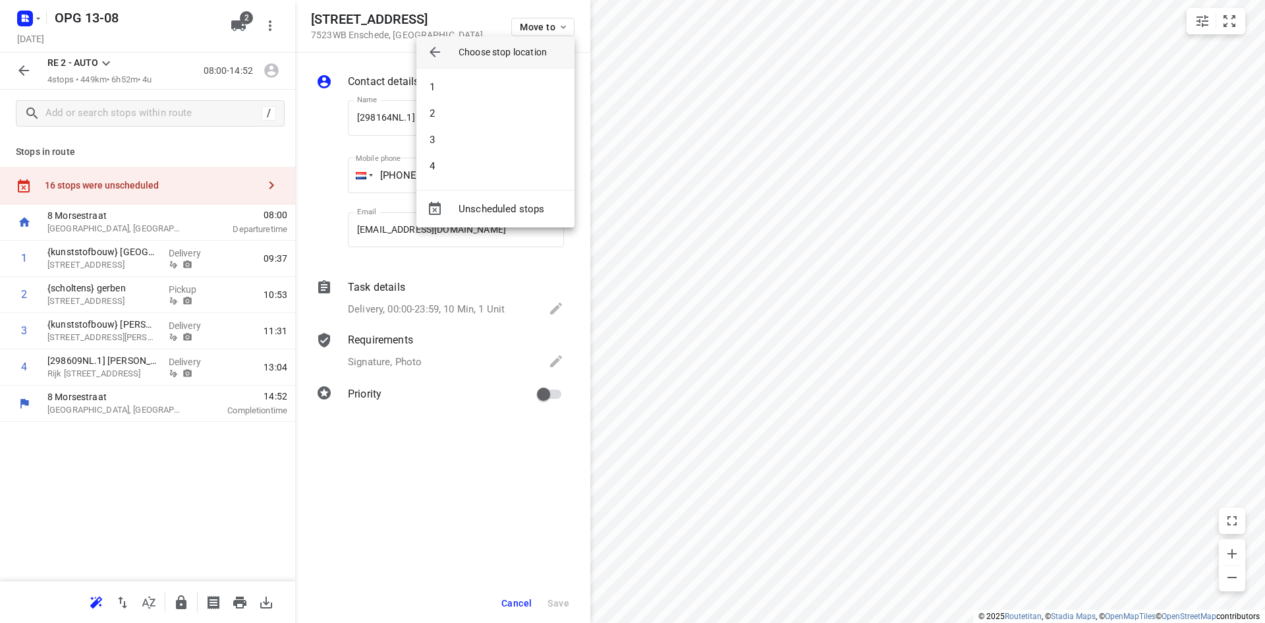
click at [520, 114] on li "2" at bounding box center [496, 113] width 158 height 26
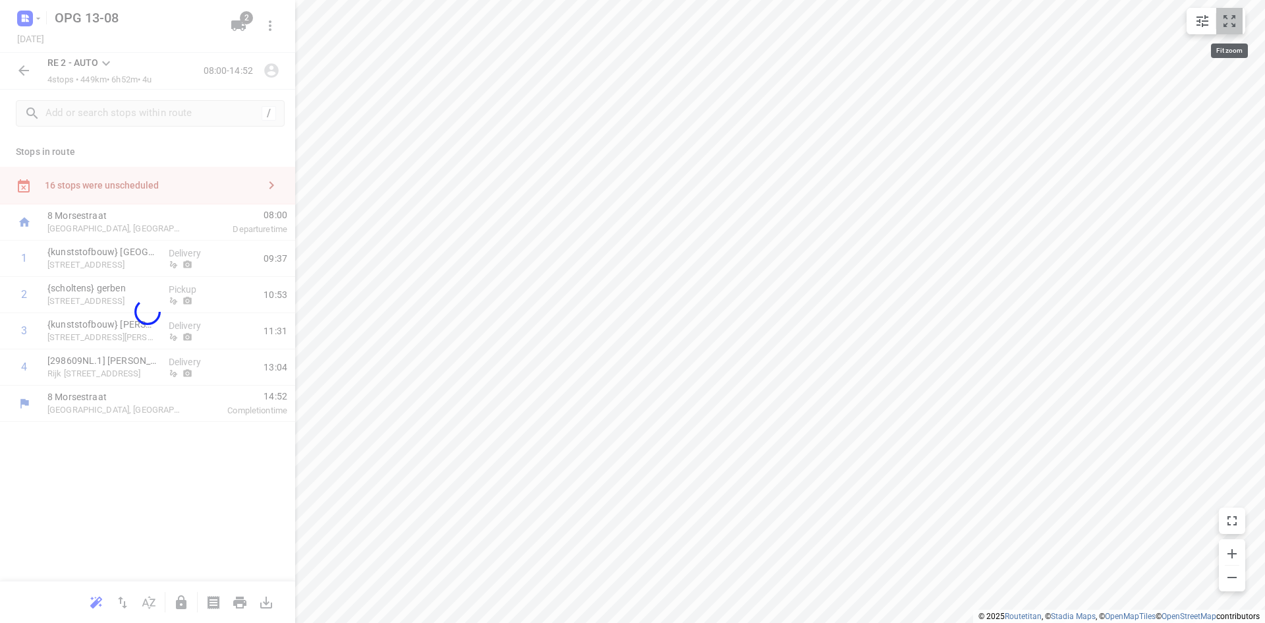
click at [1236, 18] on icon "small contained button group" at bounding box center [1230, 21] width 12 height 12
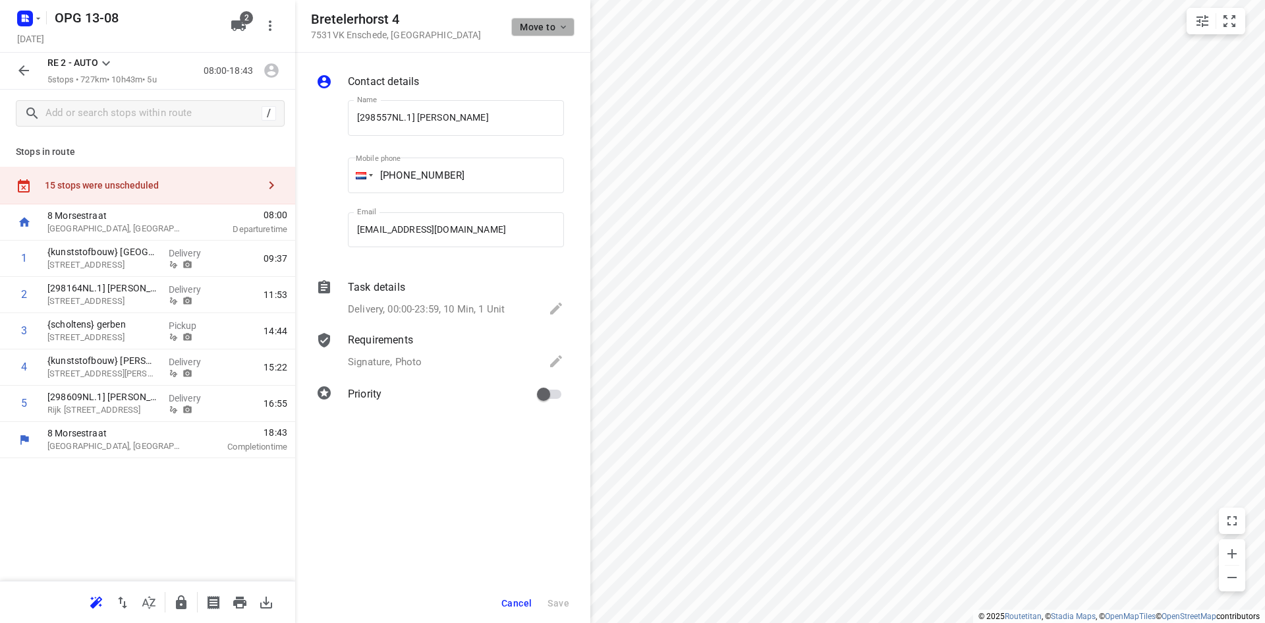
click at [556, 26] on span "Move to" at bounding box center [544, 27] width 49 height 11
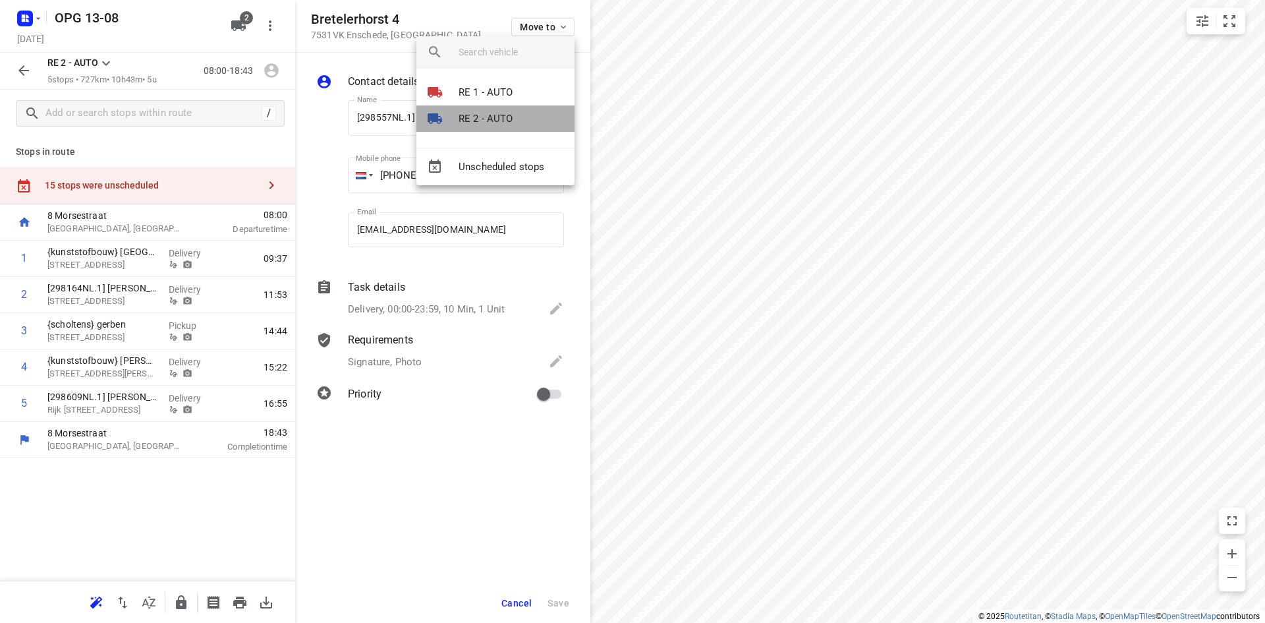
click at [499, 119] on p "RE 2 - AUTO" at bounding box center [486, 118] width 55 height 15
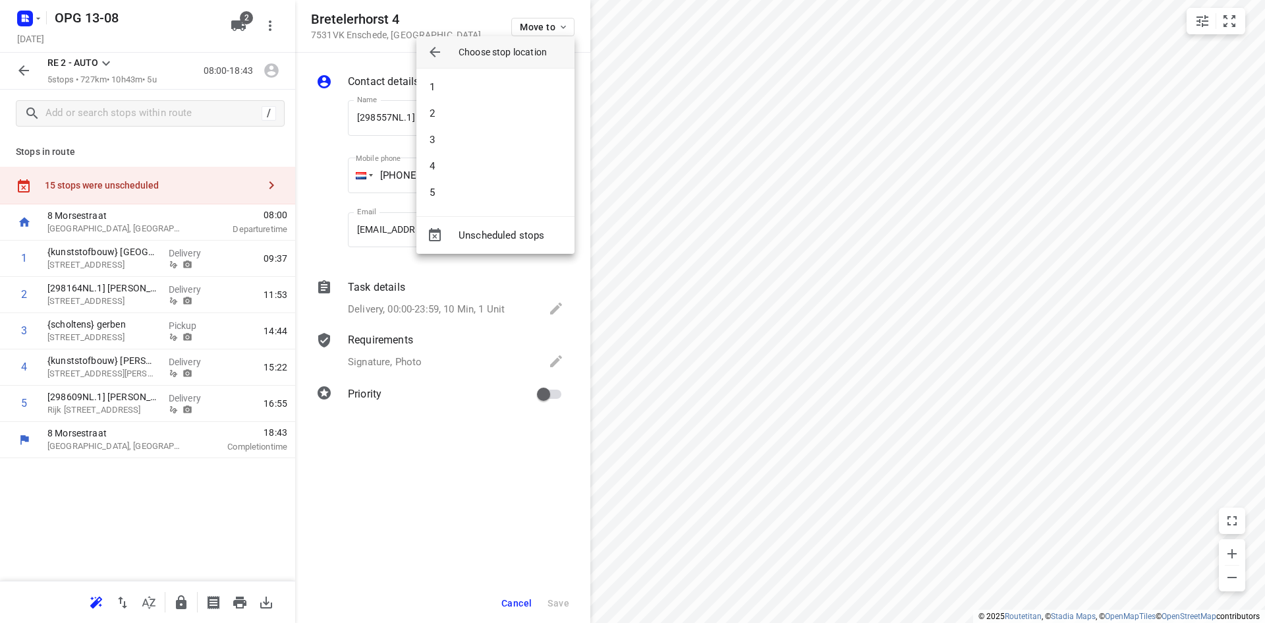
click at [499, 119] on li "2" at bounding box center [496, 113] width 158 height 26
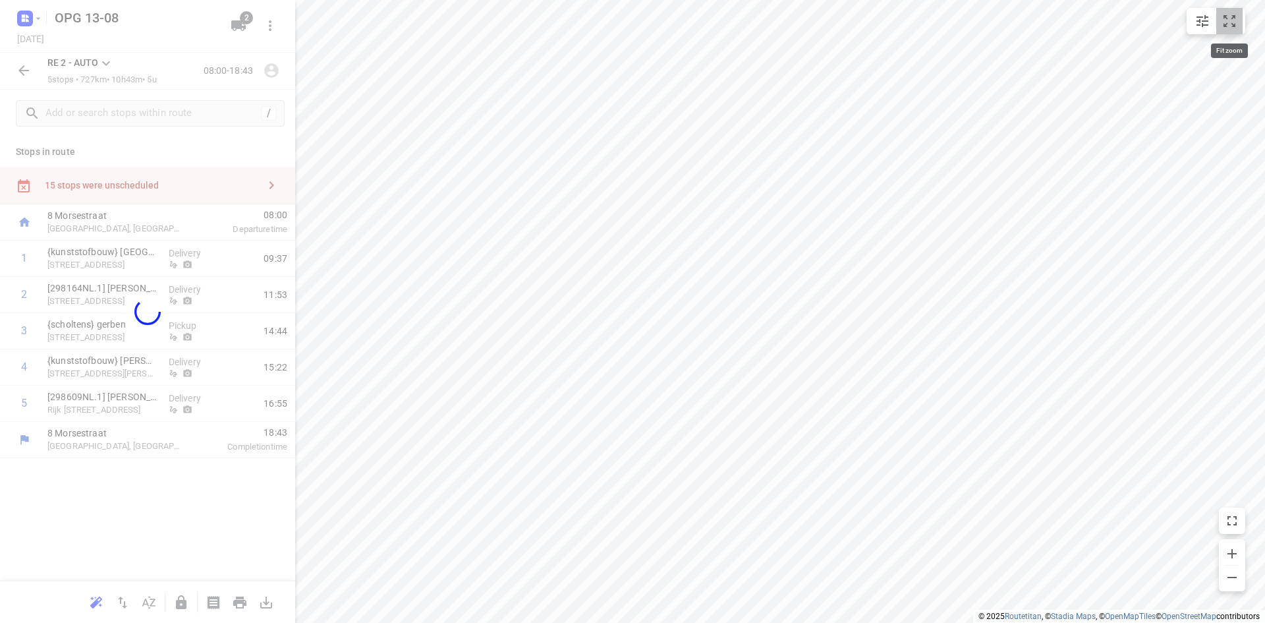
click at [1225, 25] on icon "small contained button group" at bounding box center [1230, 21] width 12 height 12
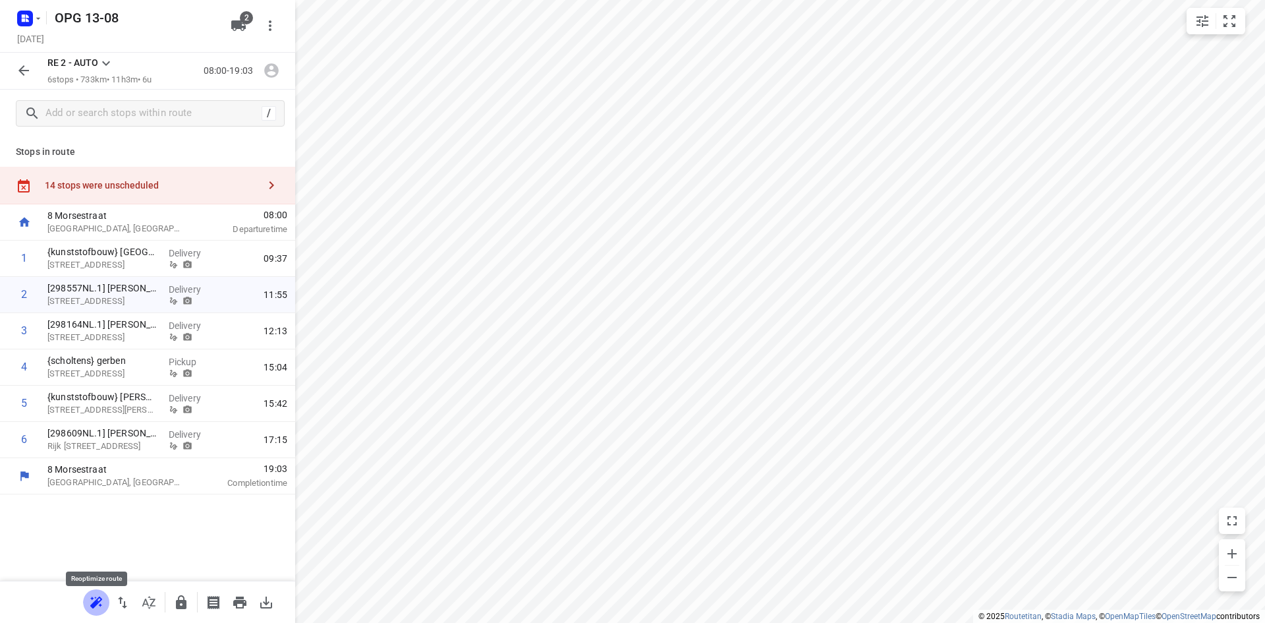
click at [94, 601] on icon "button" at bounding box center [96, 602] width 16 height 16
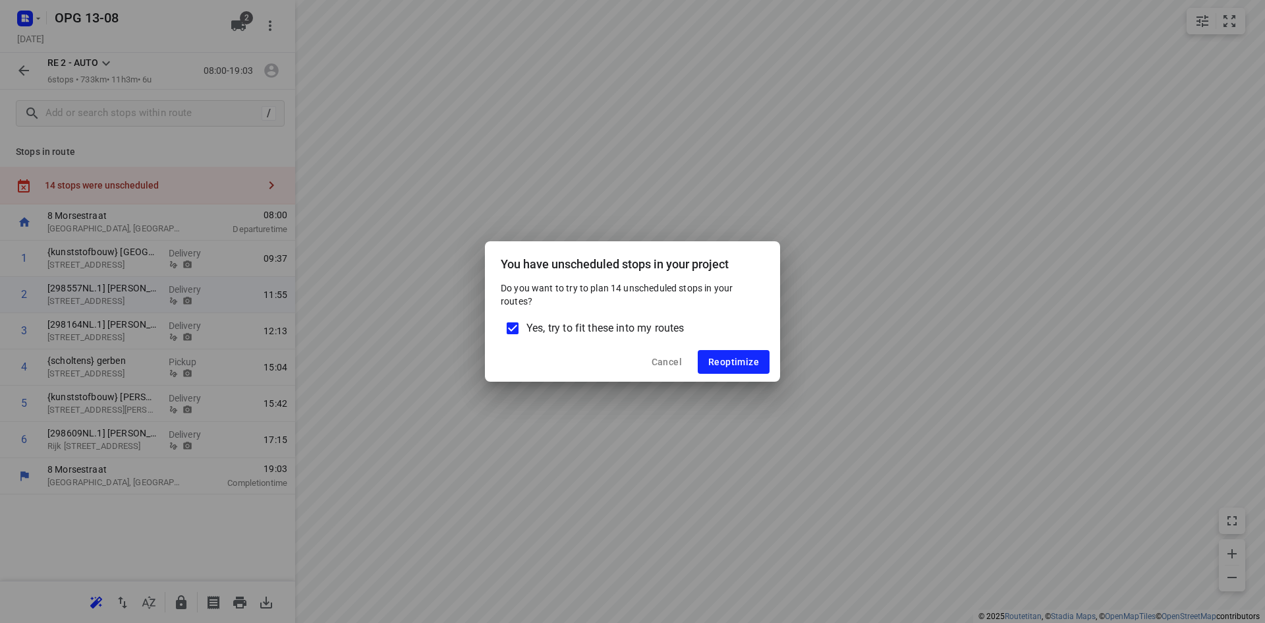
click at [514, 326] on input "Yes, try to fit these into my routes" at bounding box center [513, 328] width 28 height 28
checkbox input "false"
click at [741, 363] on span "Reoptimize" at bounding box center [733, 362] width 51 height 11
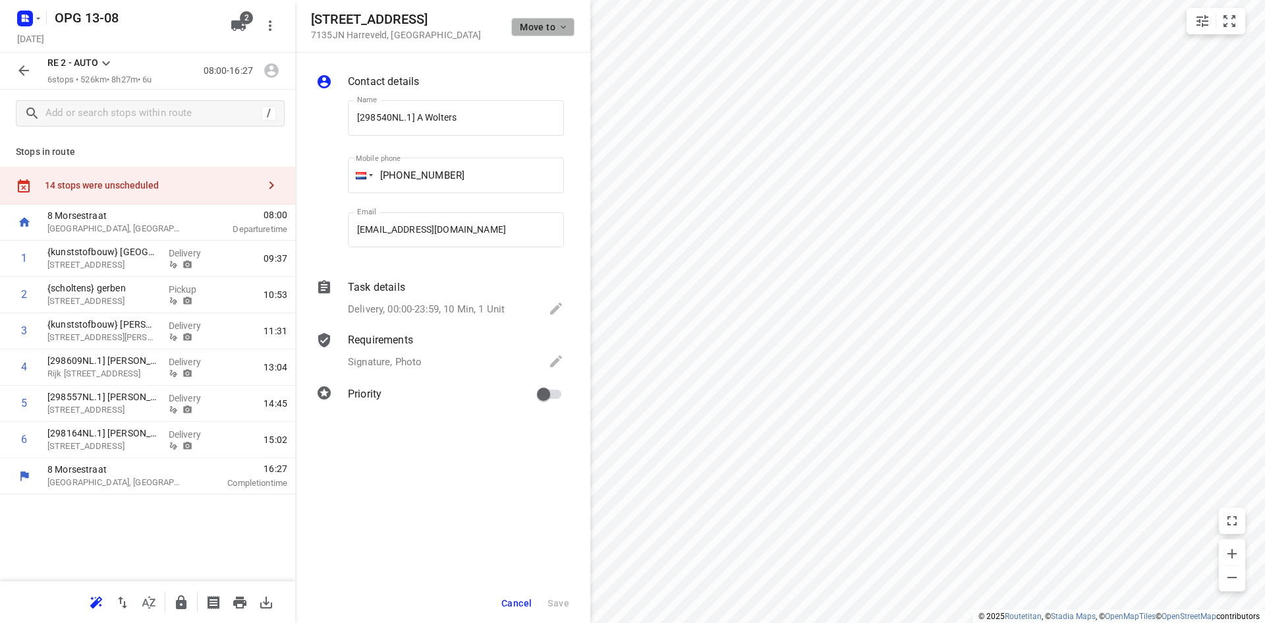
click at [564, 26] on icon "button" at bounding box center [563, 27] width 11 height 11
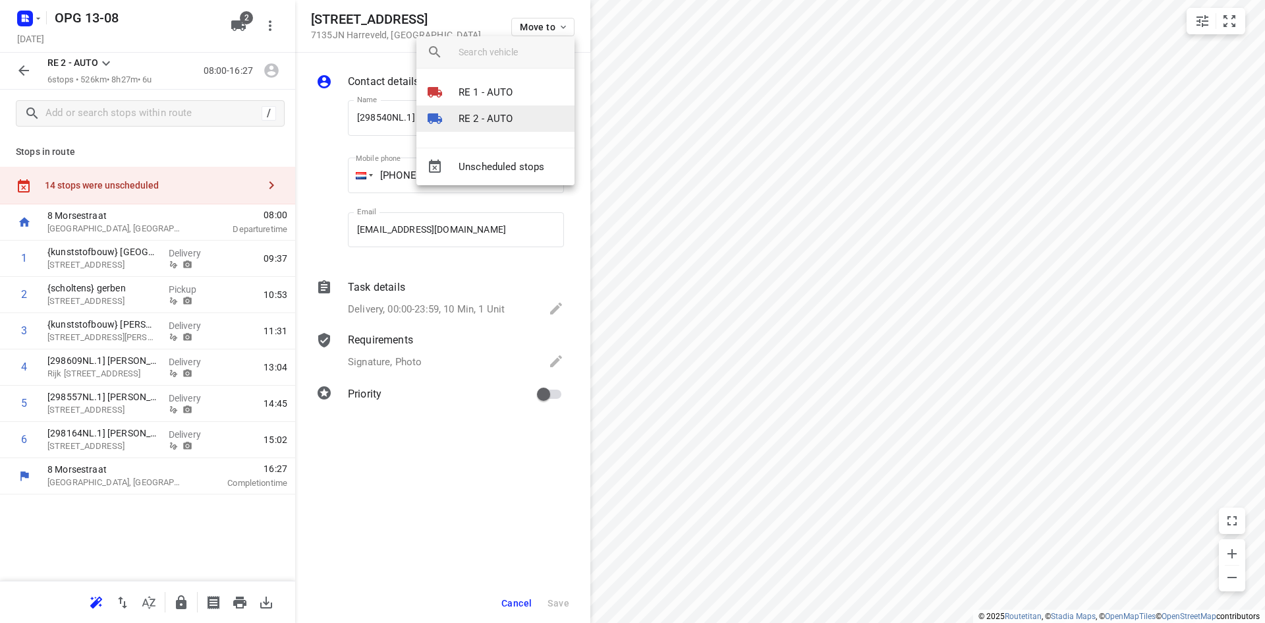
click at [481, 116] on p "RE 2 - AUTO" at bounding box center [486, 118] width 55 height 15
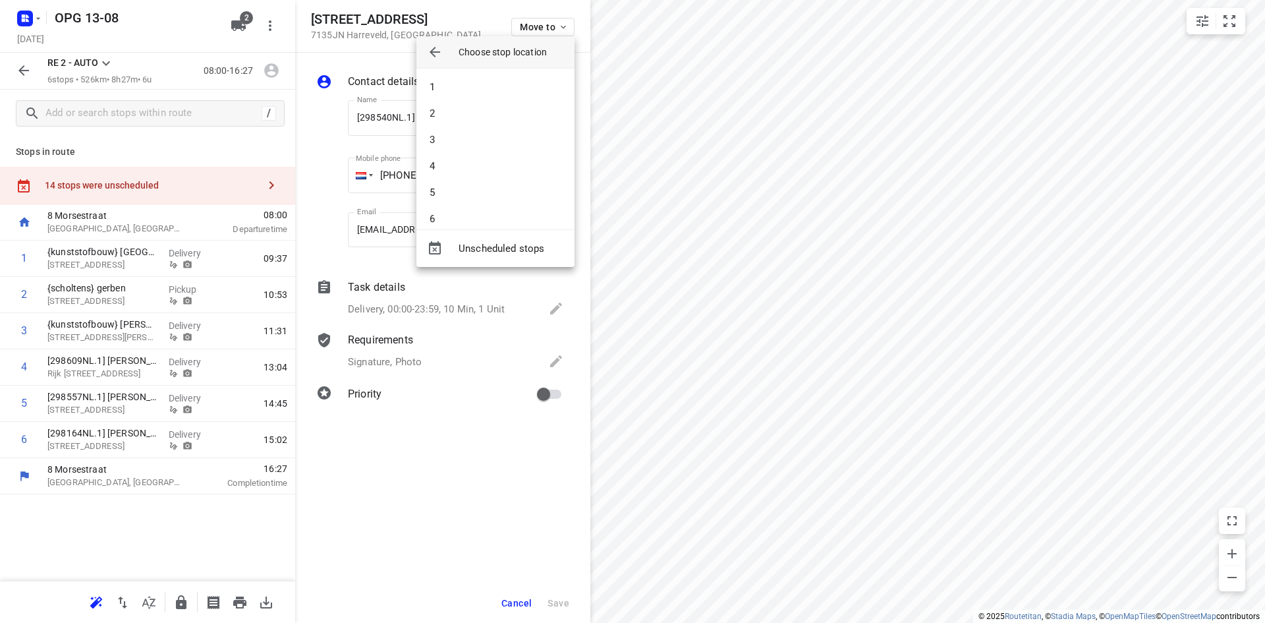
click at [481, 116] on li "2" at bounding box center [496, 113] width 158 height 26
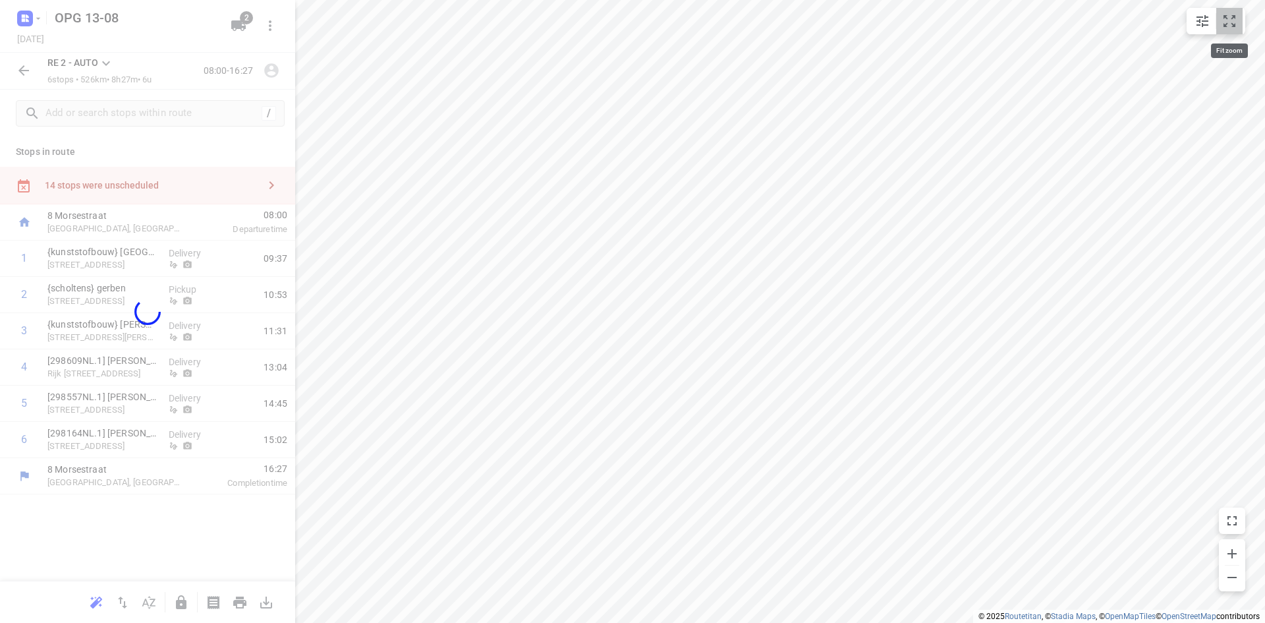
click at [1228, 14] on icon "small contained button group" at bounding box center [1230, 21] width 16 height 16
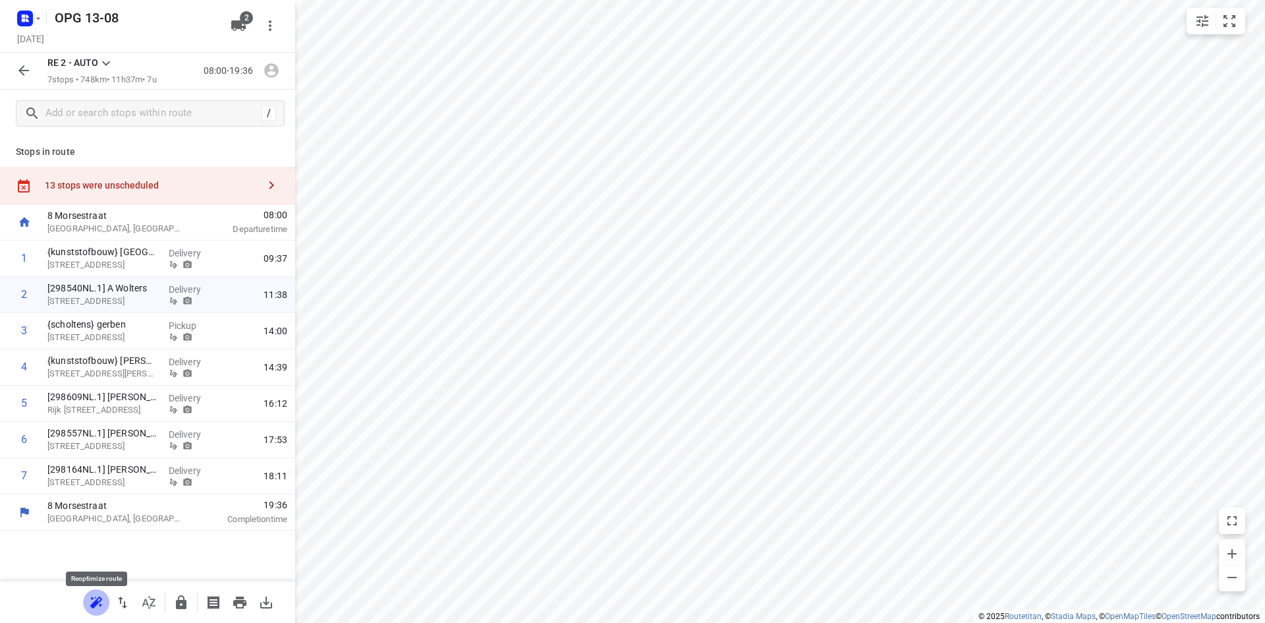
click at [100, 604] on icon "button" at bounding box center [96, 602] width 16 height 16
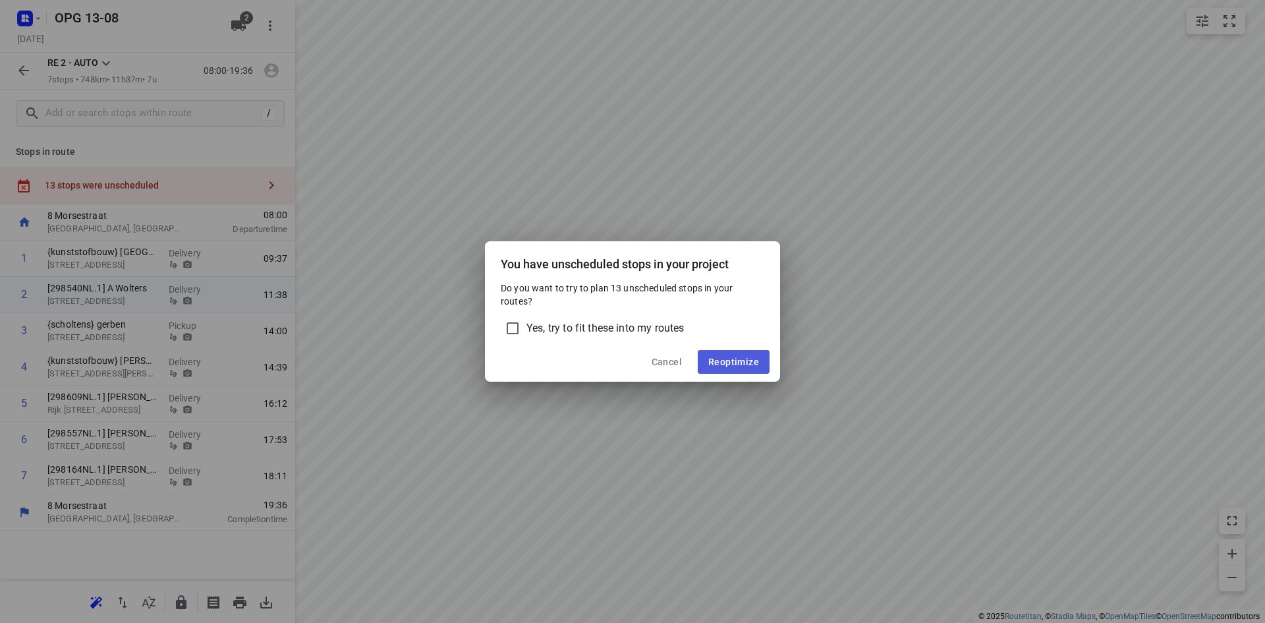
click at [746, 366] on span "Reoptimize" at bounding box center [733, 362] width 51 height 11
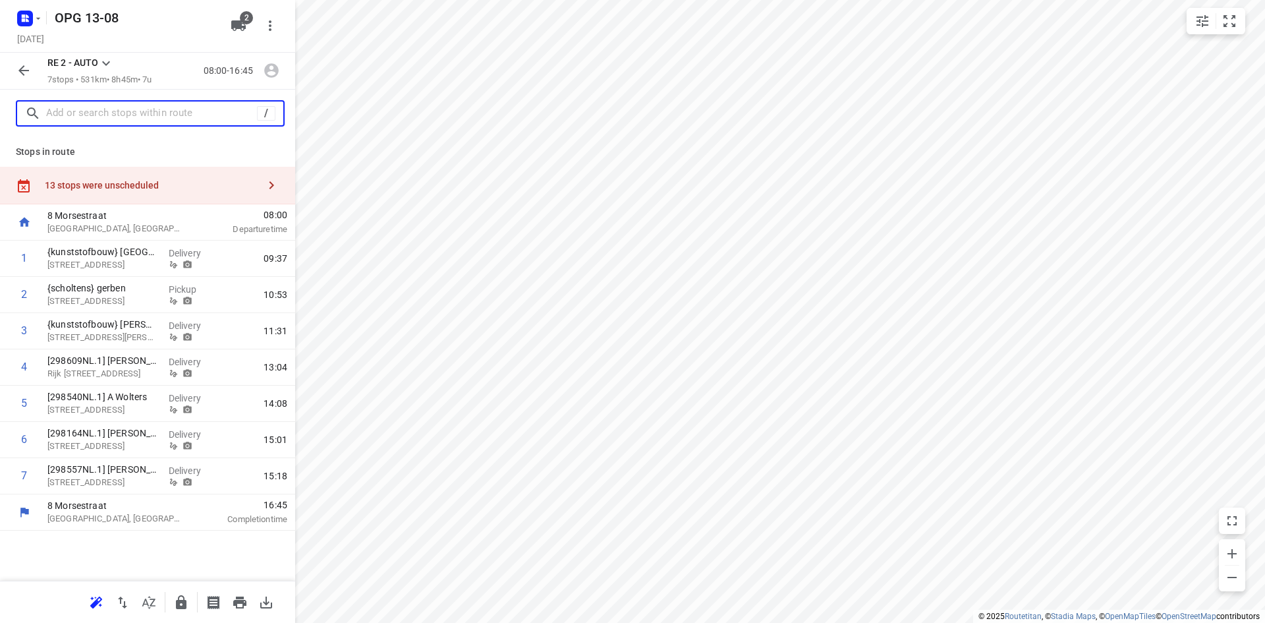
click at [117, 119] on input "text" at bounding box center [151, 113] width 211 height 20
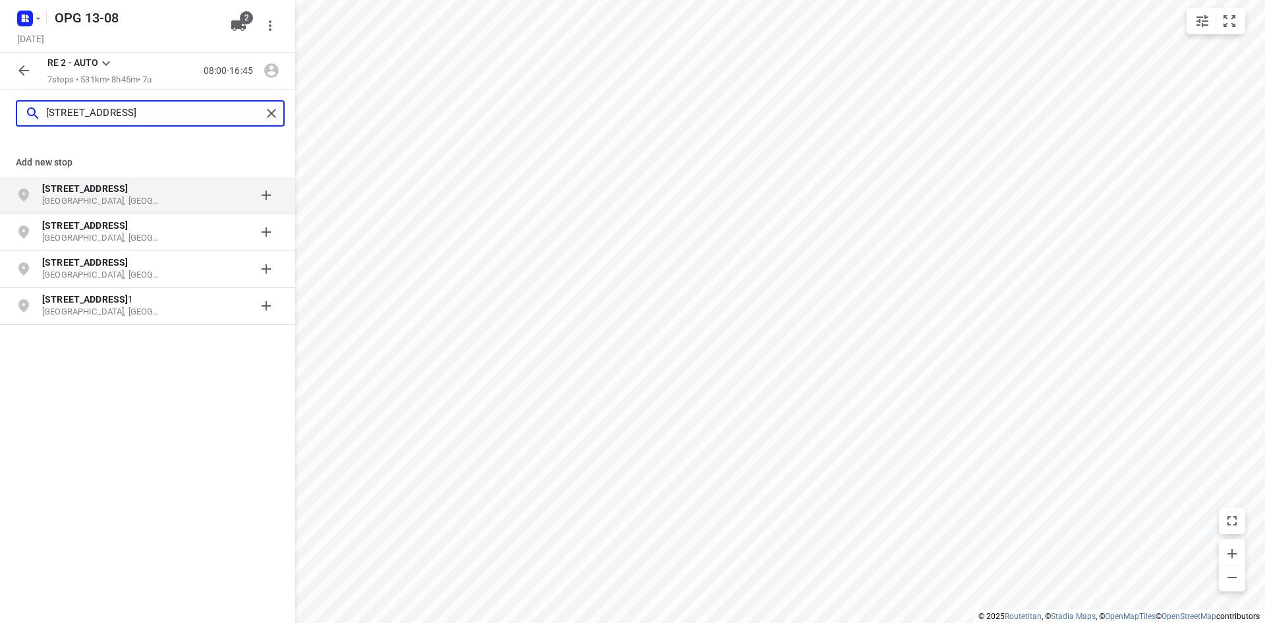
type input "[STREET_ADDRESS]"
click at [100, 188] on b "[STREET_ADDRESS]" at bounding box center [85, 188] width 86 height 11
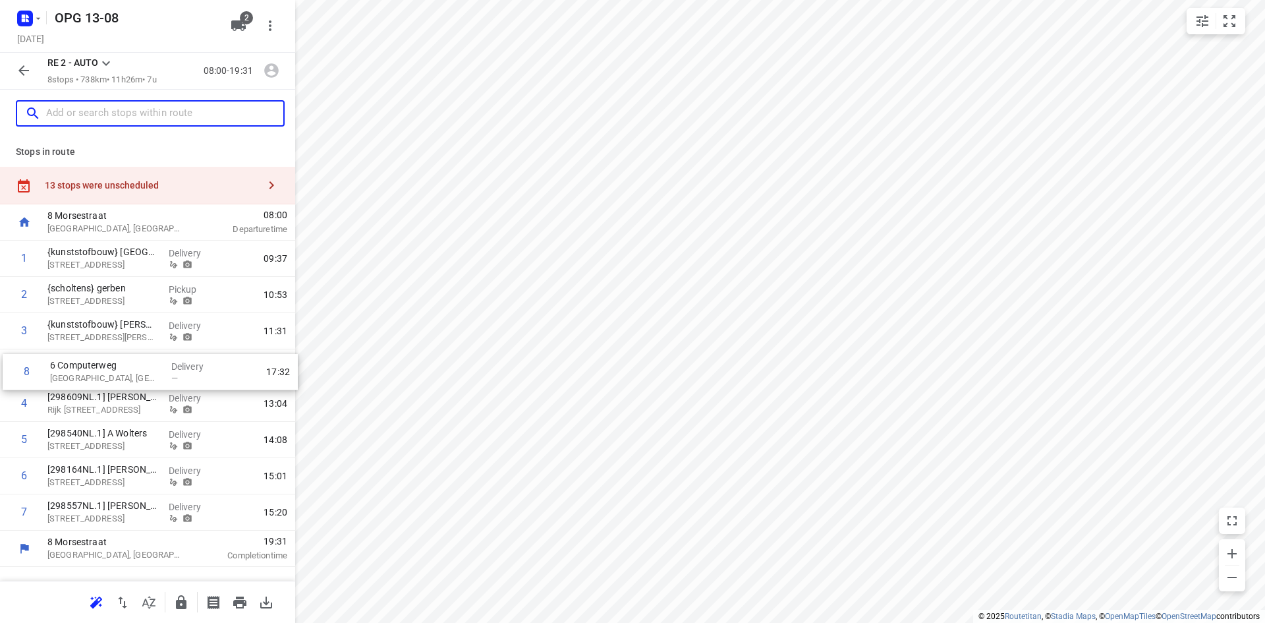
drag, startPoint x: 100, startPoint y: 514, endPoint x: 103, endPoint y: 367, distance: 147.0
click at [103, 367] on div "1 {kunststofbouw} [GEOGRAPHIC_DATA][STREET_ADDRESS] Delivery 09:37 2 {[PERSON_N…" at bounding box center [147, 386] width 295 height 290
click at [103, 367] on p "[GEOGRAPHIC_DATA], [GEOGRAPHIC_DATA]" at bounding box center [102, 373] width 111 height 13
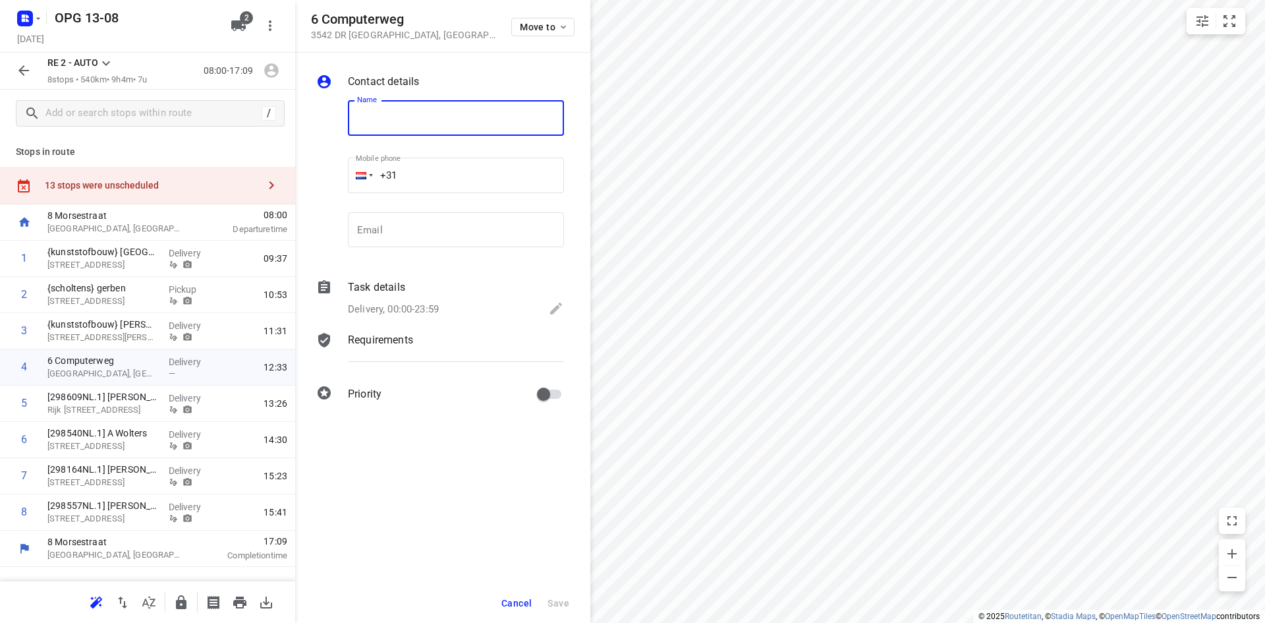
click at [469, 119] on input "text" at bounding box center [456, 118] width 216 height 36
type input "{jvr} asito"
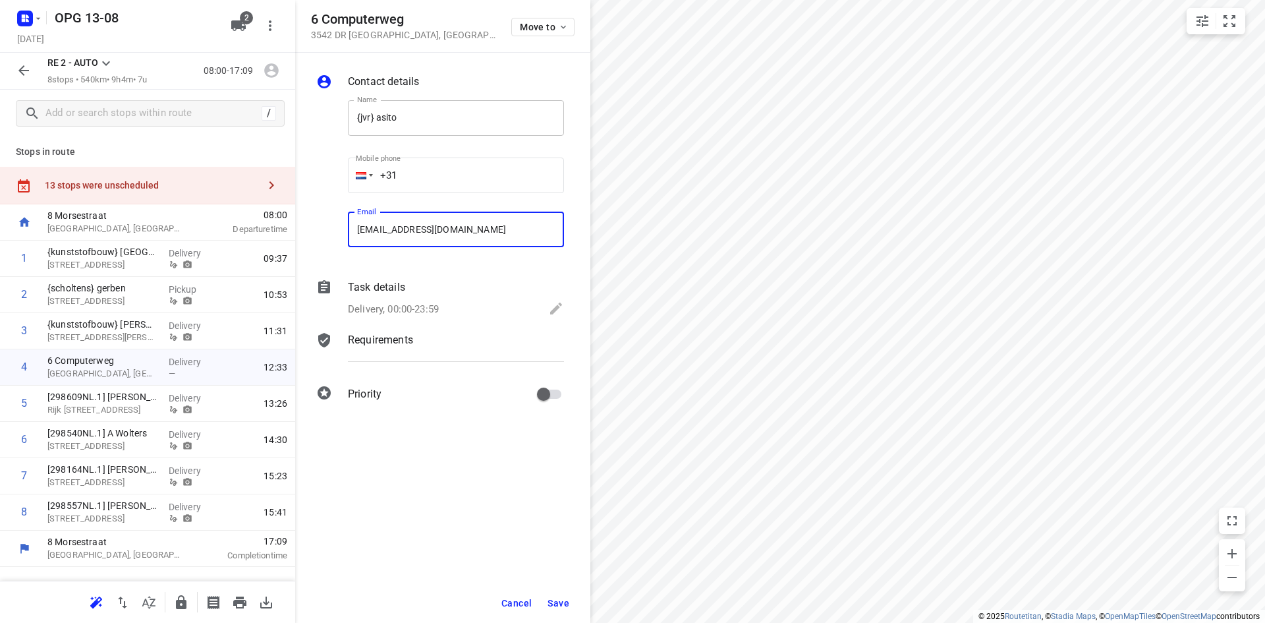
type input "[EMAIL_ADDRESS][DOMAIN_NAME]"
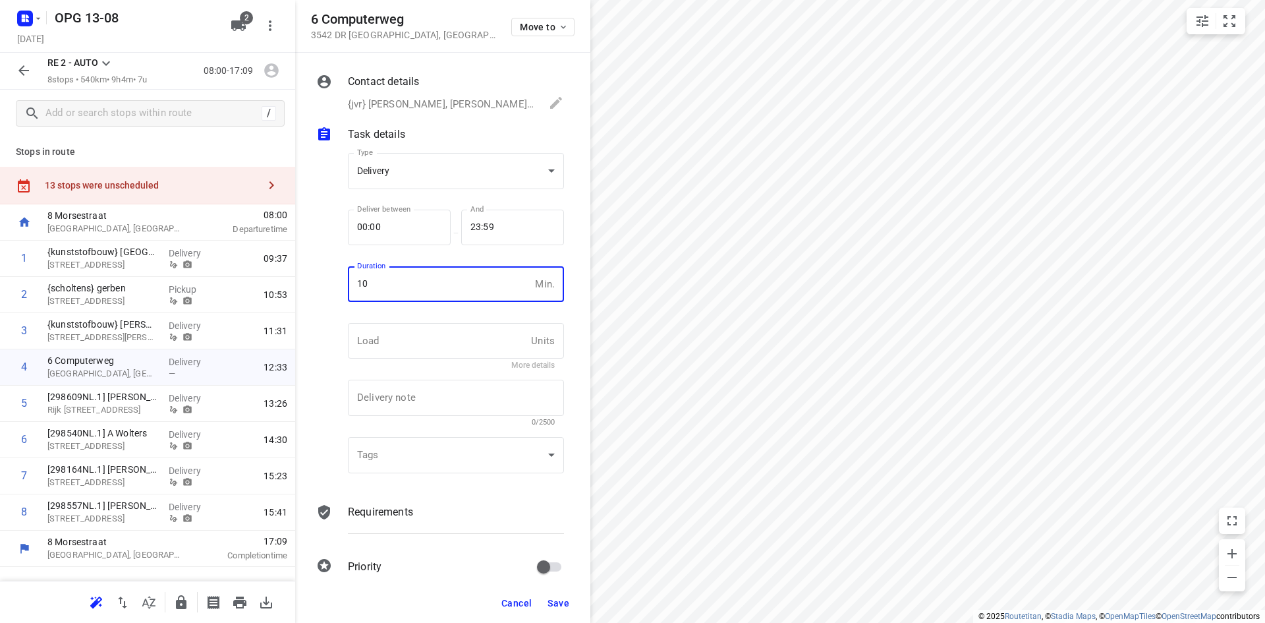
type input "10"
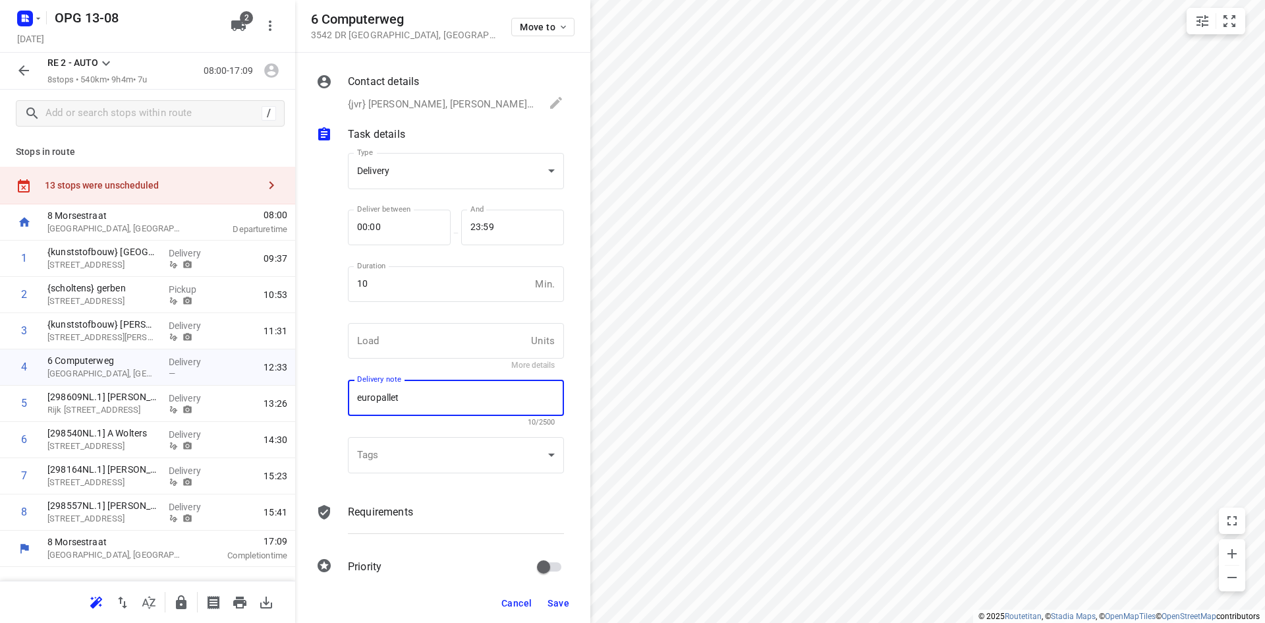
type textarea "europallet"
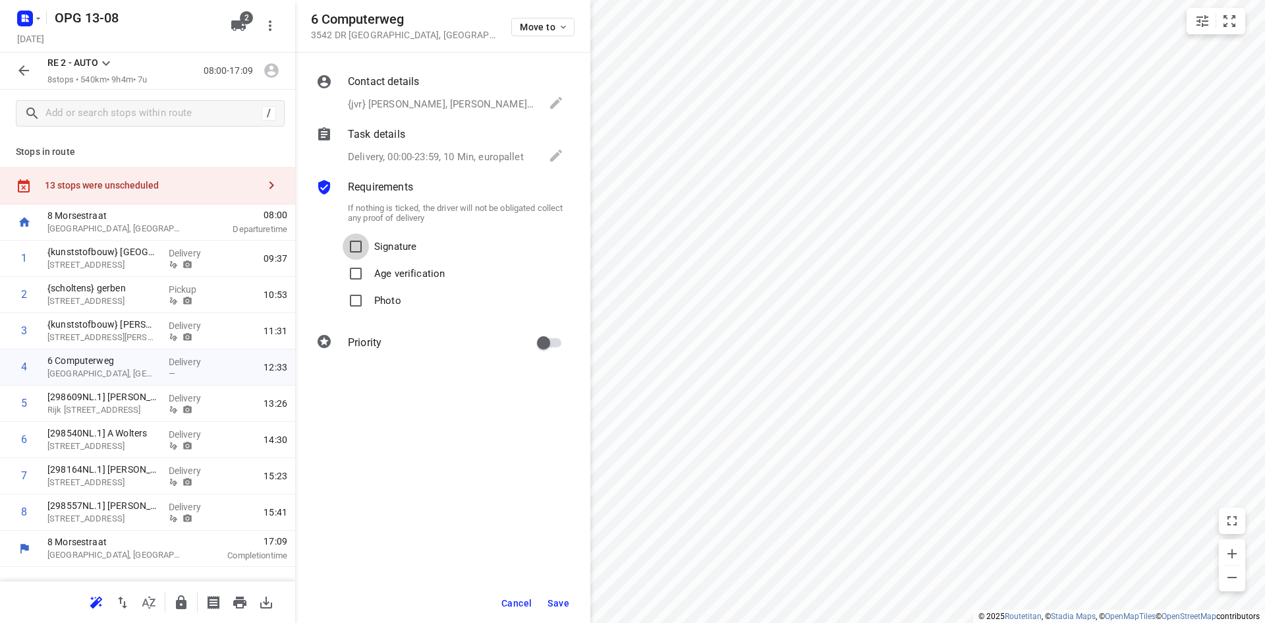
click at [343, 233] on input "Signature" at bounding box center [356, 246] width 26 height 26
checkbox input "true"
click at [343, 287] on input "Photo" at bounding box center [356, 300] width 26 height 26
checkbox input "true"
click at [567, 600] on span "Save" at bounding box center [559, 603] width 22 height 11
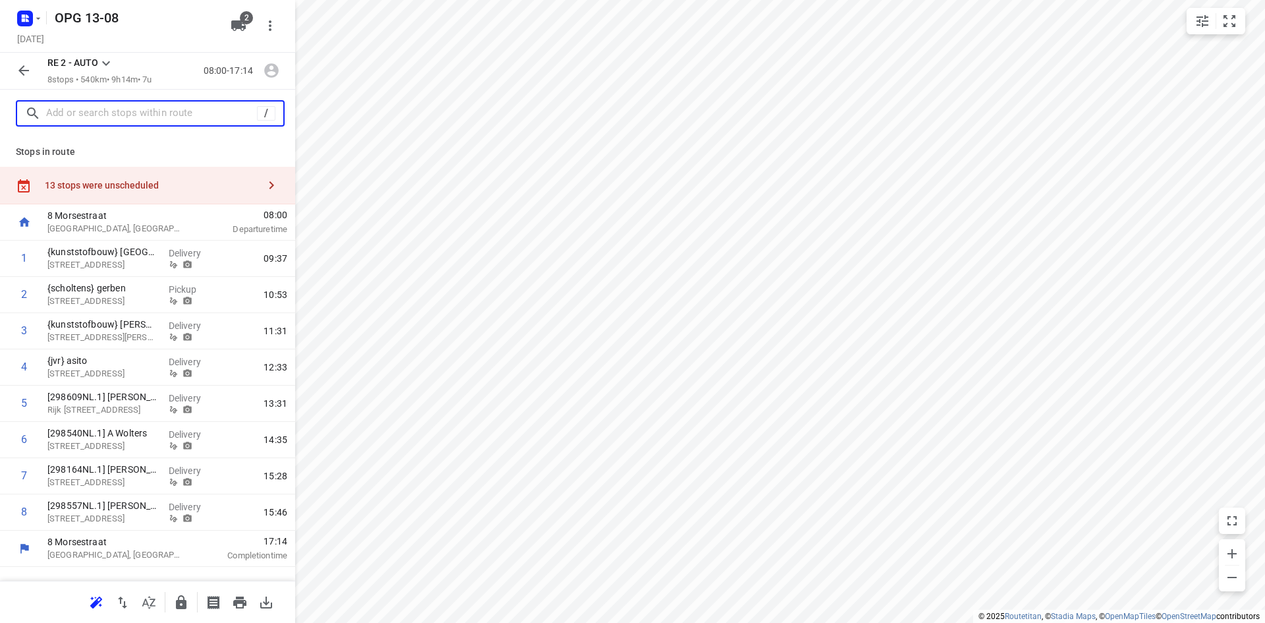
click at [148, 113] on input "text" at bounding box center [151, 113] width 211 height 20
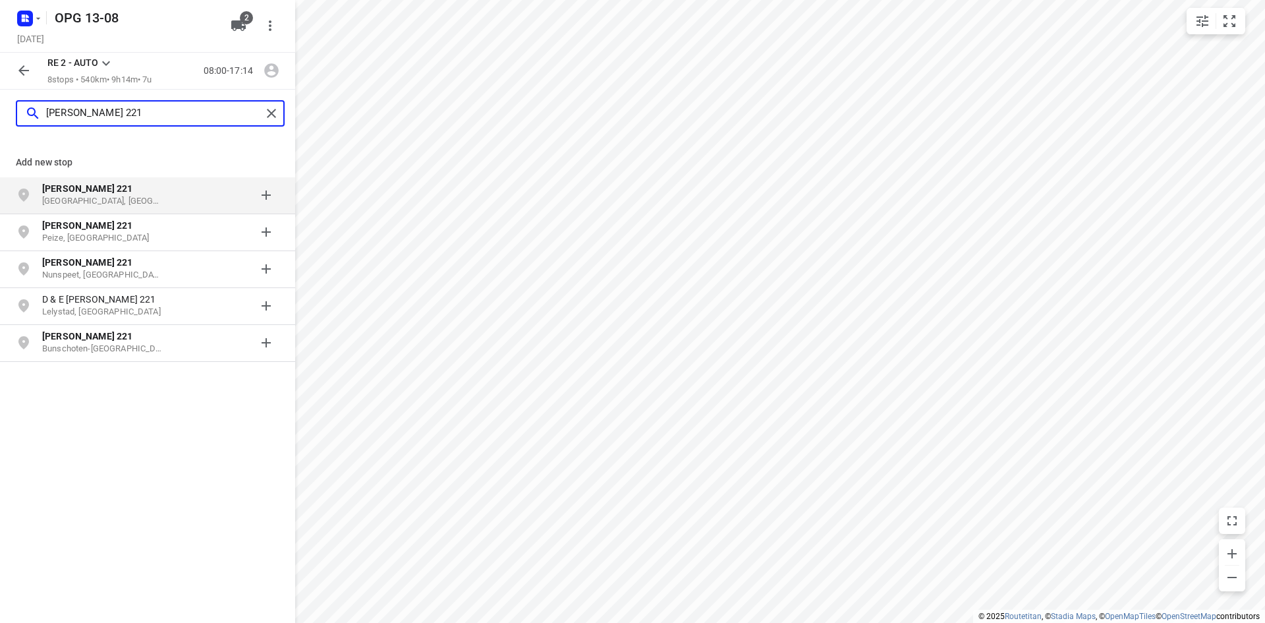
type input "[PERSON_NAME] 221"
click at [106, 186] on p "[PERSON_NAME] 221" at bounding box center [102, 188] width 121 height 13
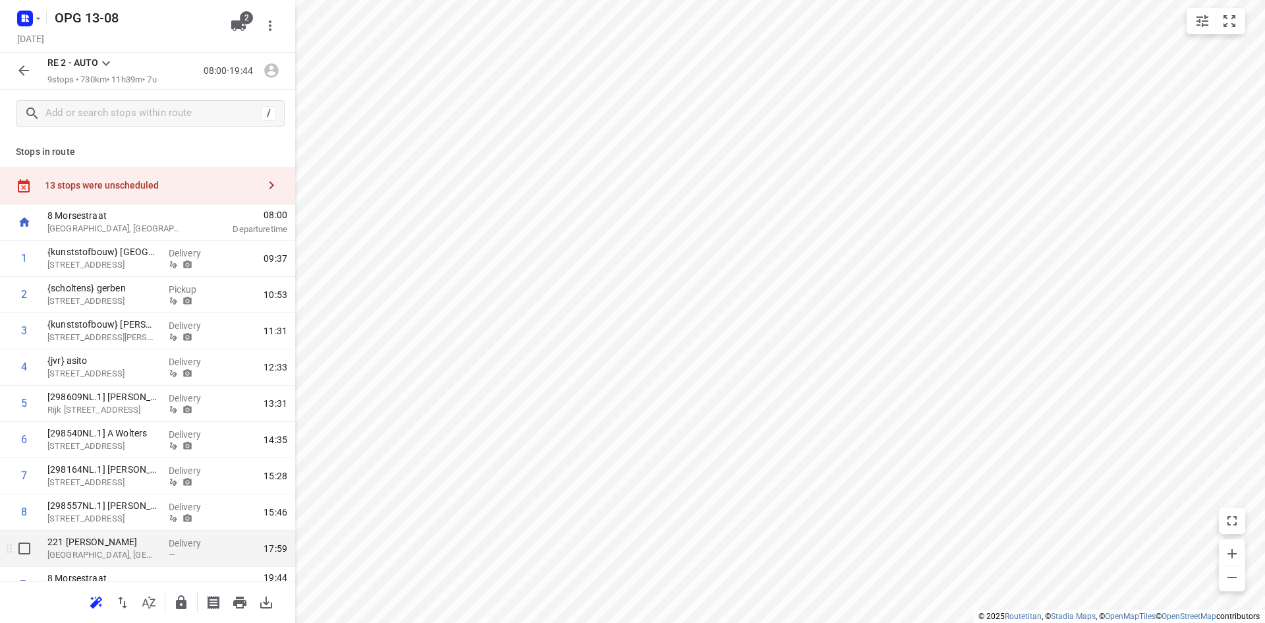
click at [127, 535] on p "221 [PERSON_NAME]" at bounding box center [102, 541] width 111 height 13
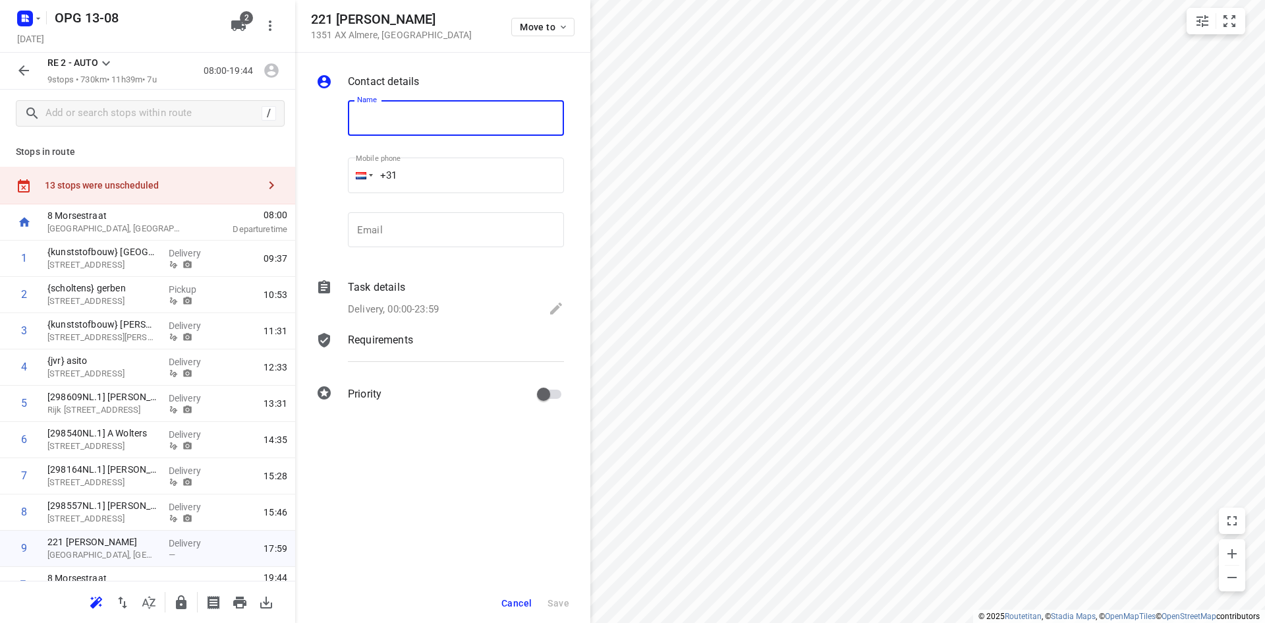
click at [419, 126] on input "text" at bounding box center [456, 118] width 216 height 36
type input "{jvr} gemeente [GEOGRAPHIC_DATA]"
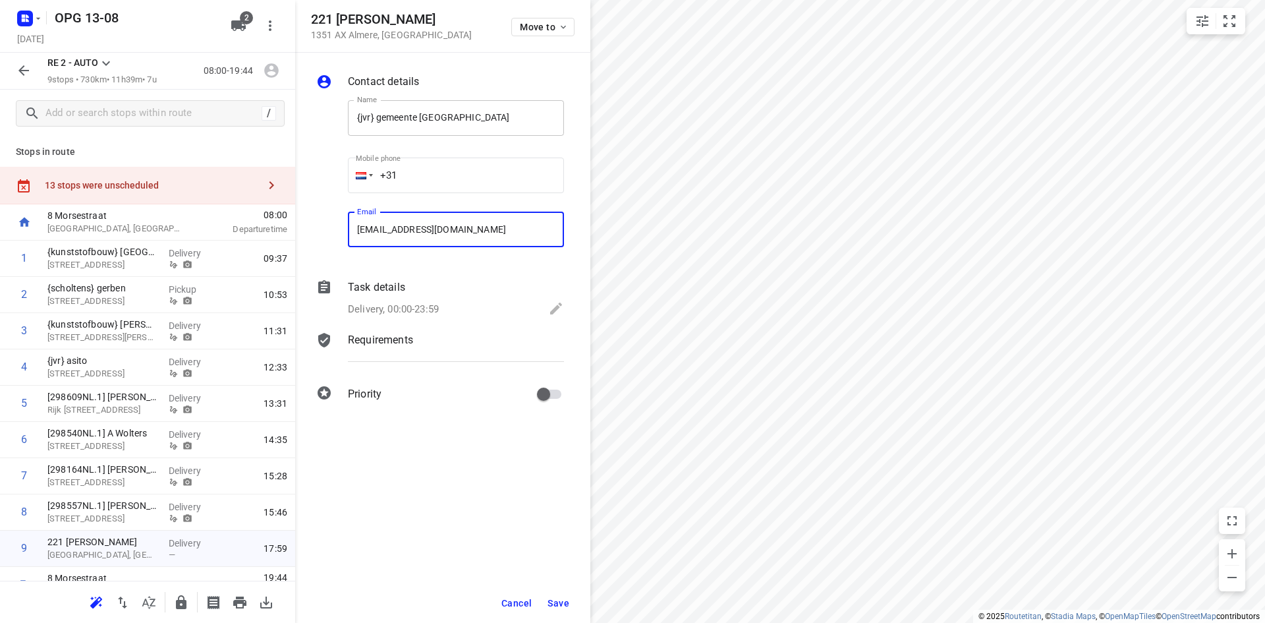
type input "[EMAIL_ADDRESS][DOMAIN_NAME]"
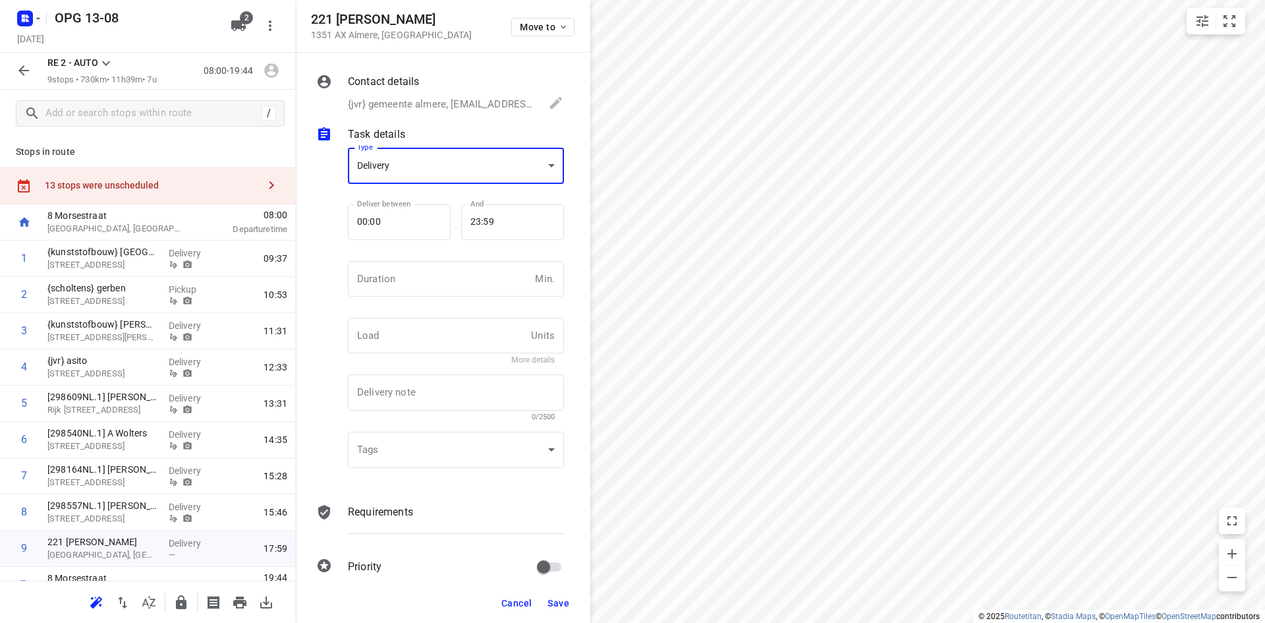
scroll to position [5, 0]
click at [395, 405] on div "x Delivery note" at bounding box center [456, 398] width 216 height 36
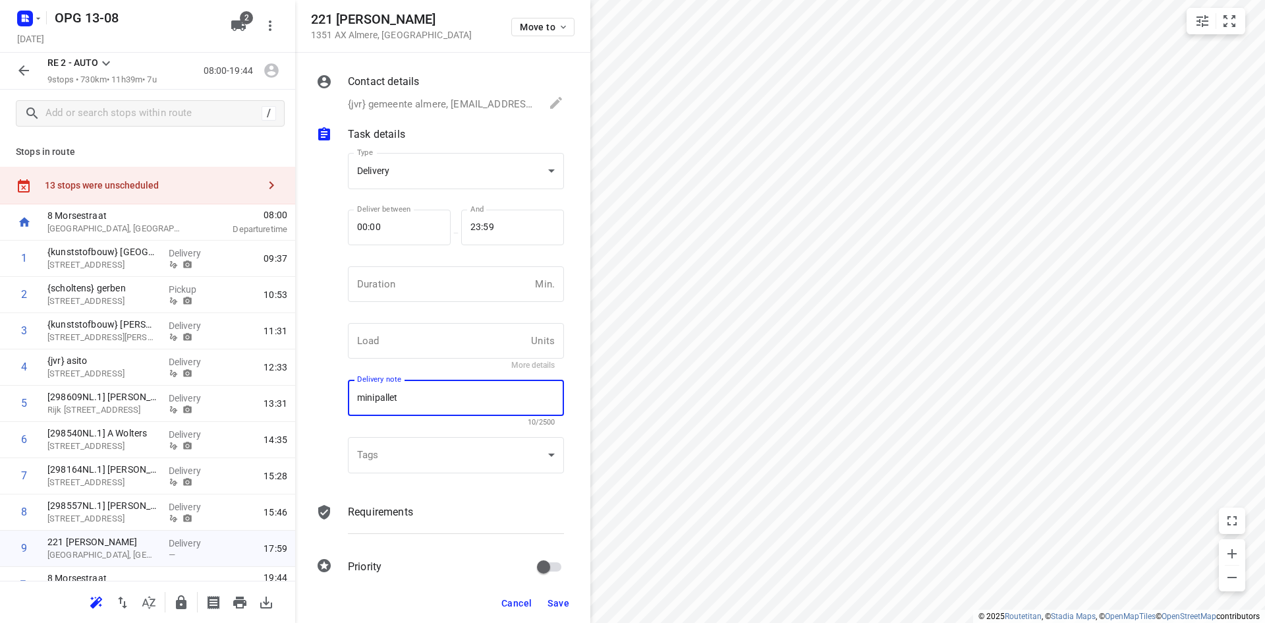
type textarea "minipallet"
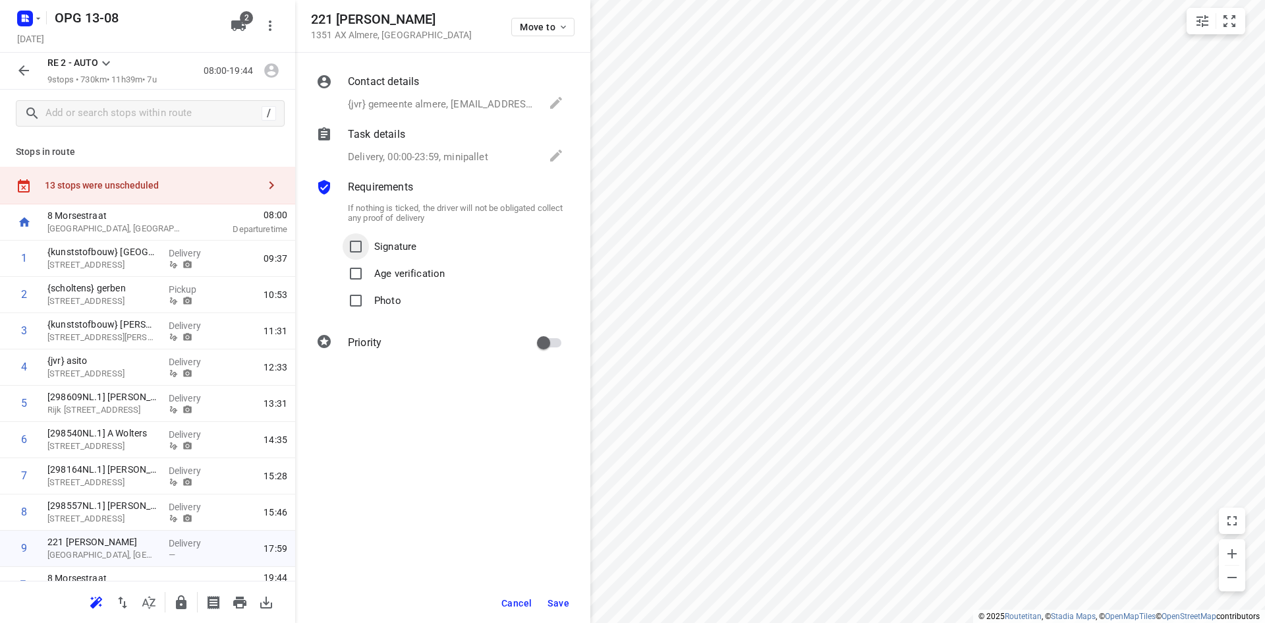
click at [353, 248] on input "Signature" at bounding box center [356, 246] width 26 height 26
checkbox input "true"
click at [355, 296] on input "Photo" at bounding box center [356, 300] width 26 height 26
checkbox input "true"
click at [567, 598] on span "Save" at bounding box center [559, 603] width 22 height 11
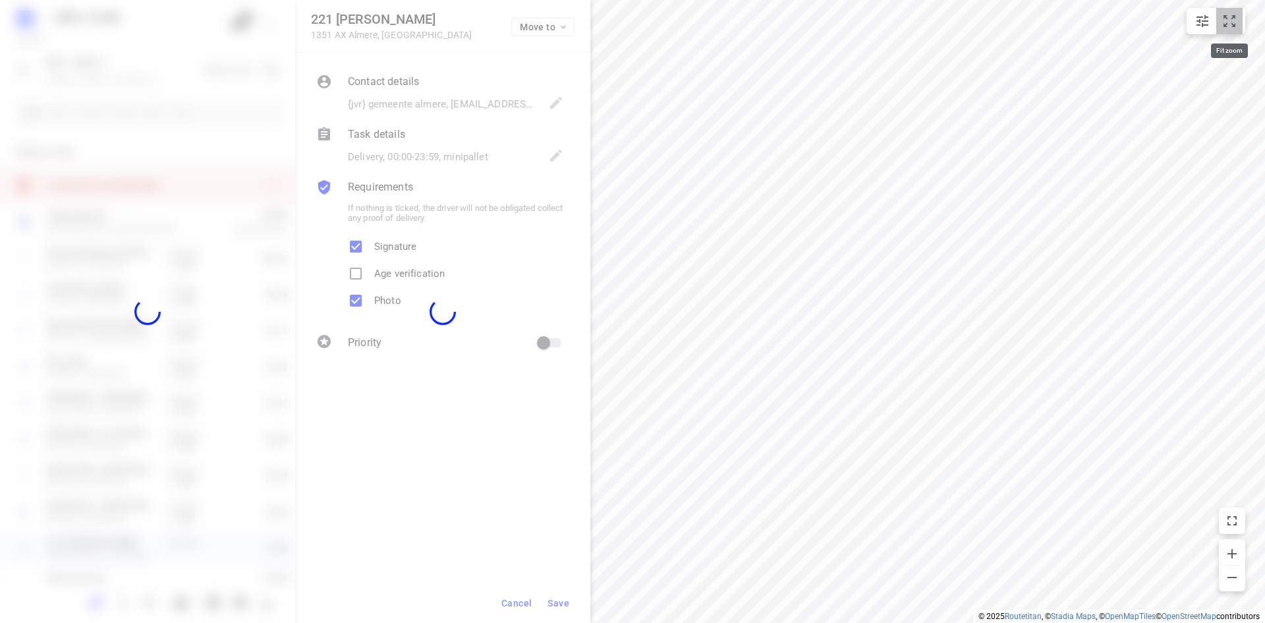
click at [1226, 17] on icon "small contained button group" at bounding box center [1230, 21] width 12 height 12
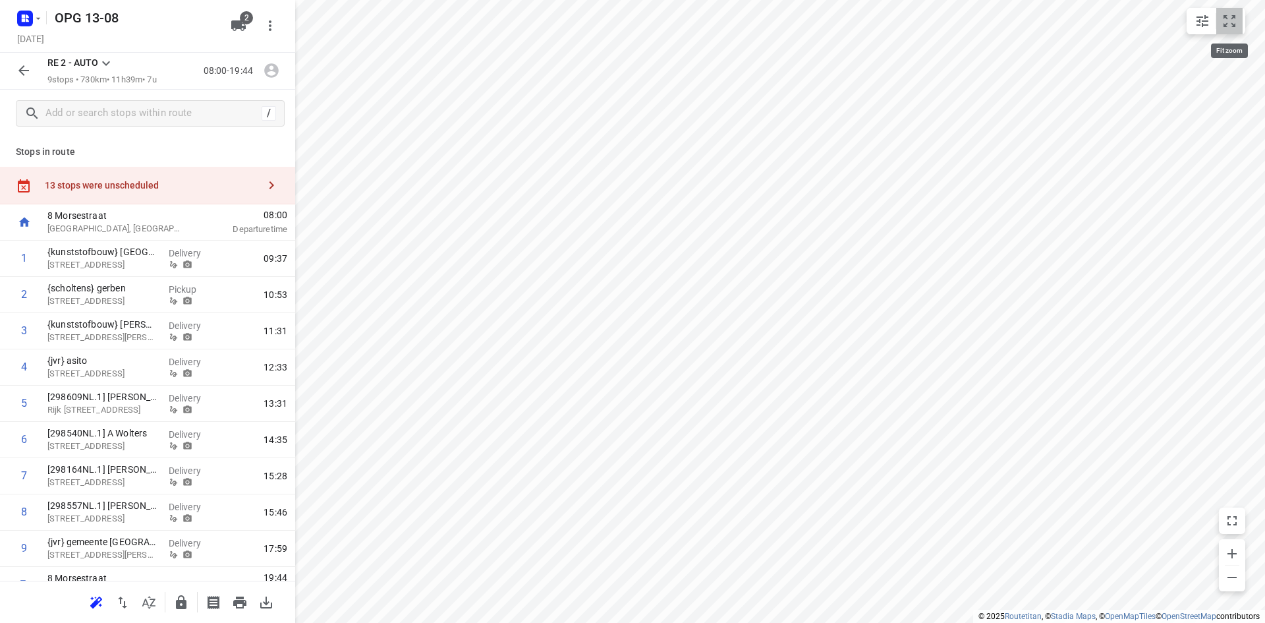
click at [1223, 21] on icon "small contained button group" at bounding box center [1230, 21] width 16 height 16
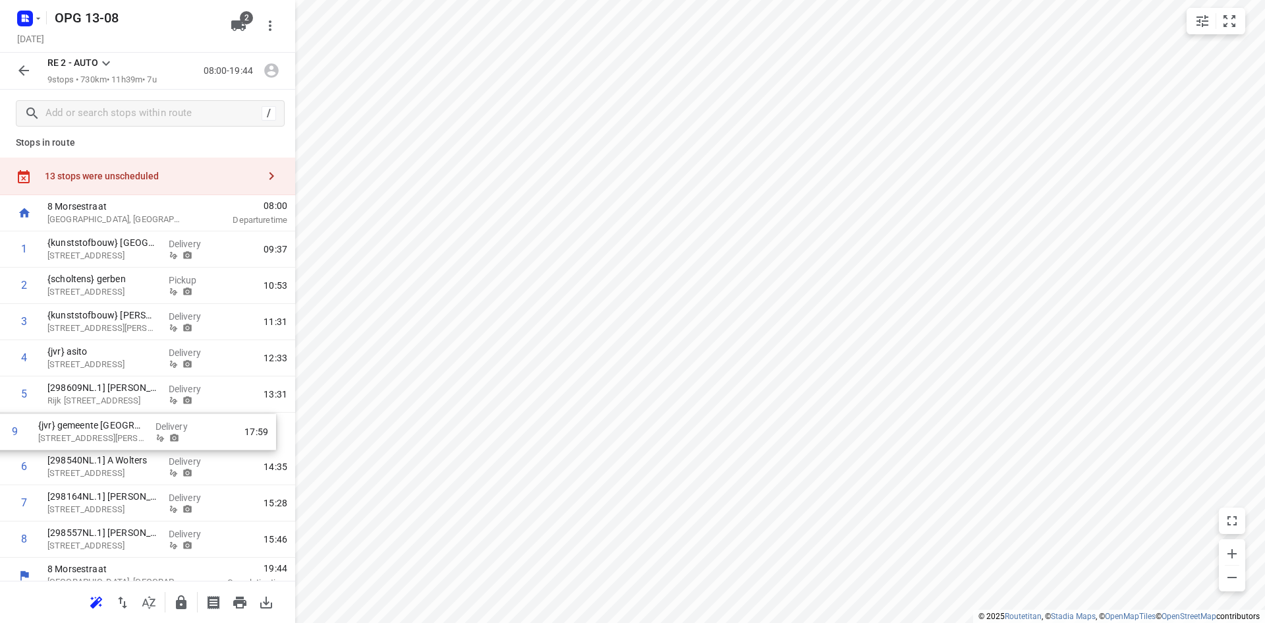
scroll to position [9, 0]
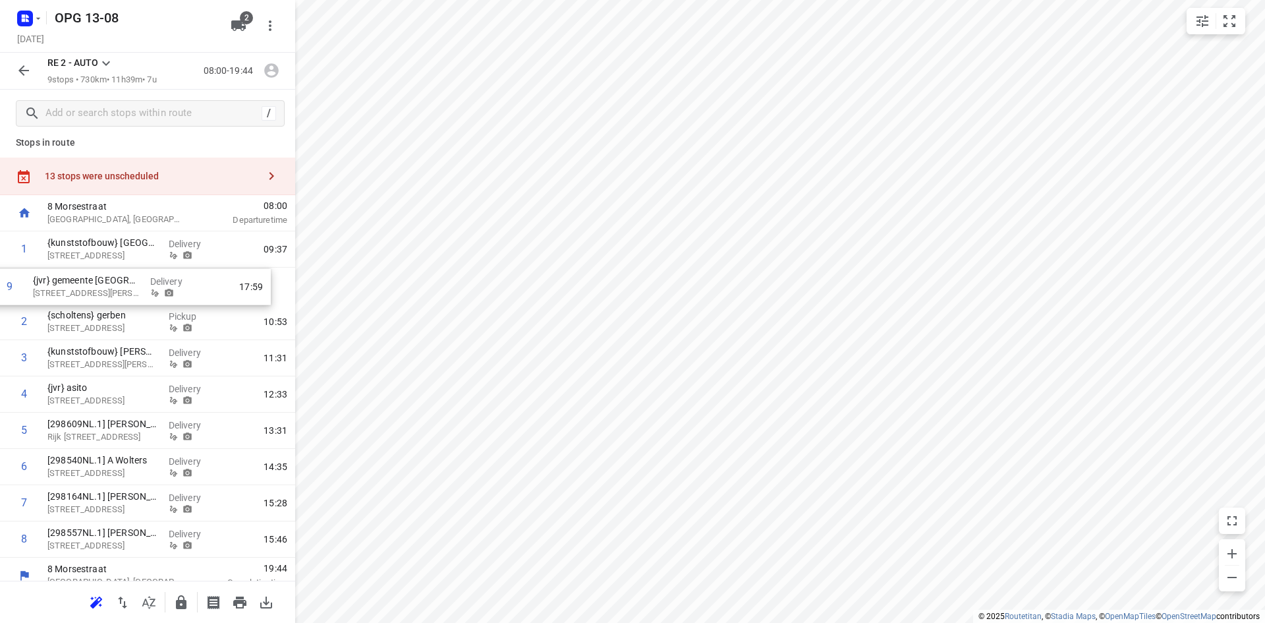
drag, startPoint x: 105, startPoint y: 552, endPoint x: 90, endPoint y: 285, distance: 266.7
click at [90, 285] on div "1 {kunststofbouw} [GEOGRAPHIC_DATA][STREET_ADDRESS] 09:37 2 {[PERSON_NAME]} [PE…" at bounding box center [147, 394] width 295 height 326
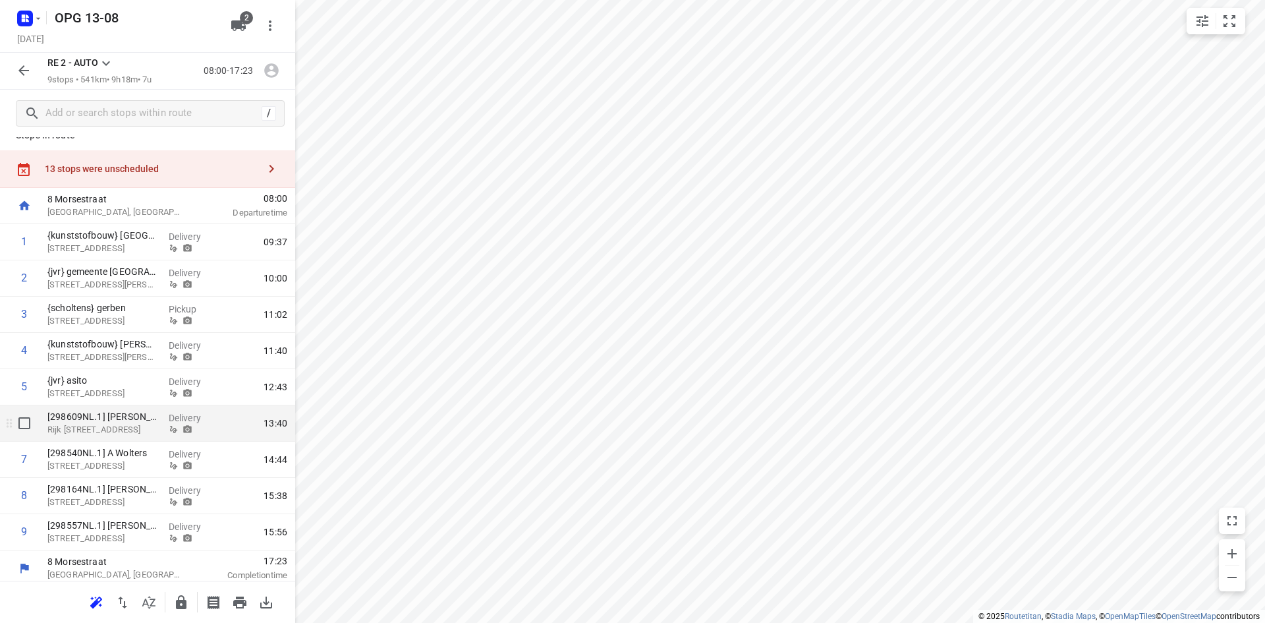
scroll to position [22, 0]
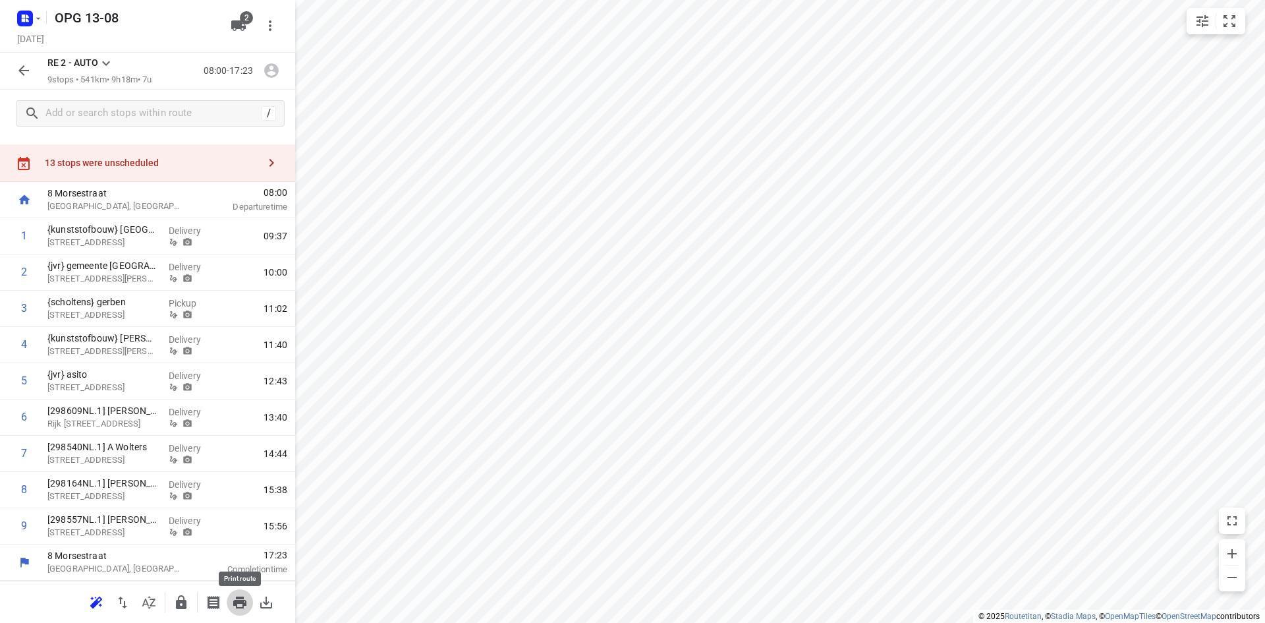
click at [241, 598] on icon "button" at bounding box center [239, 602] width 13 height 12
click at [272, 73] on icon "button" at bounding box center [271, 70] width 17 height 17
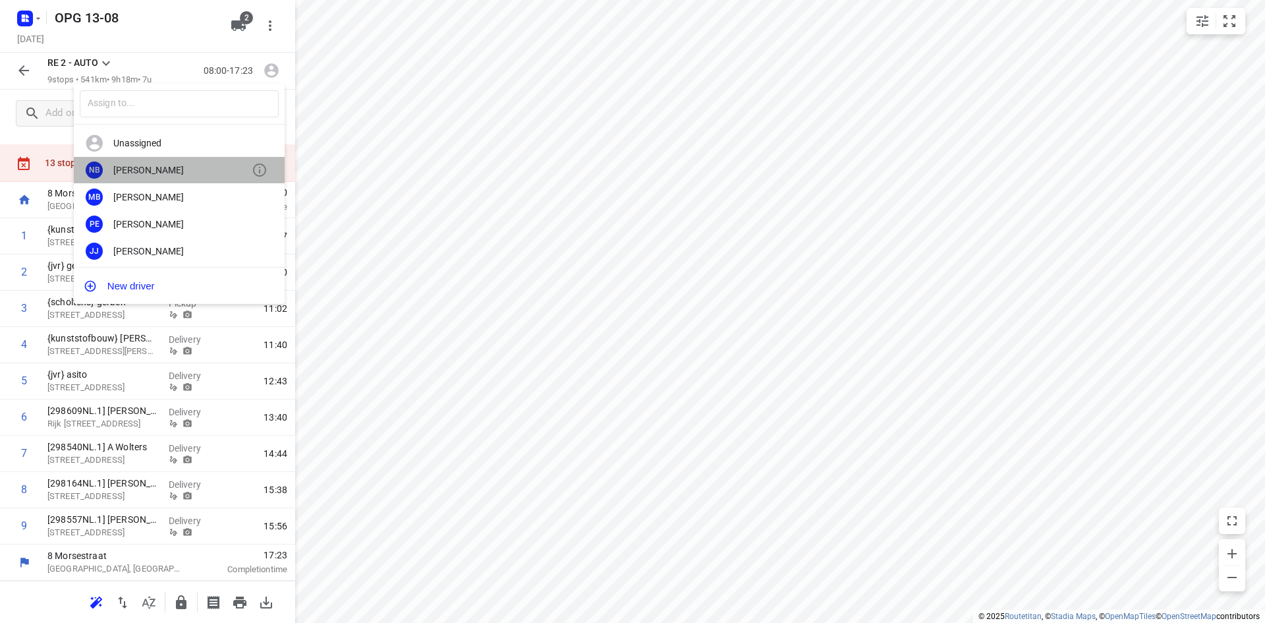
click at [181, 165] on div "[PERSON_NAME]" at bounding box center [182, 170] width 138 height 11
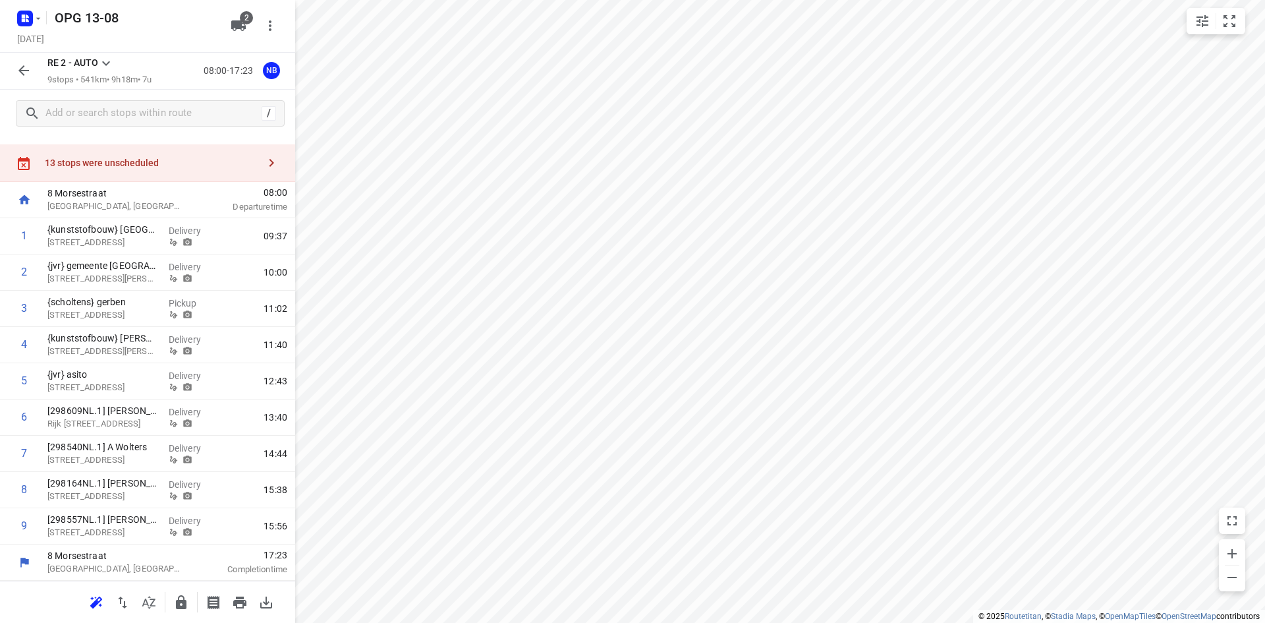
click at [107, 63] on icon at bounding box center [106, 63] width 16 height 16
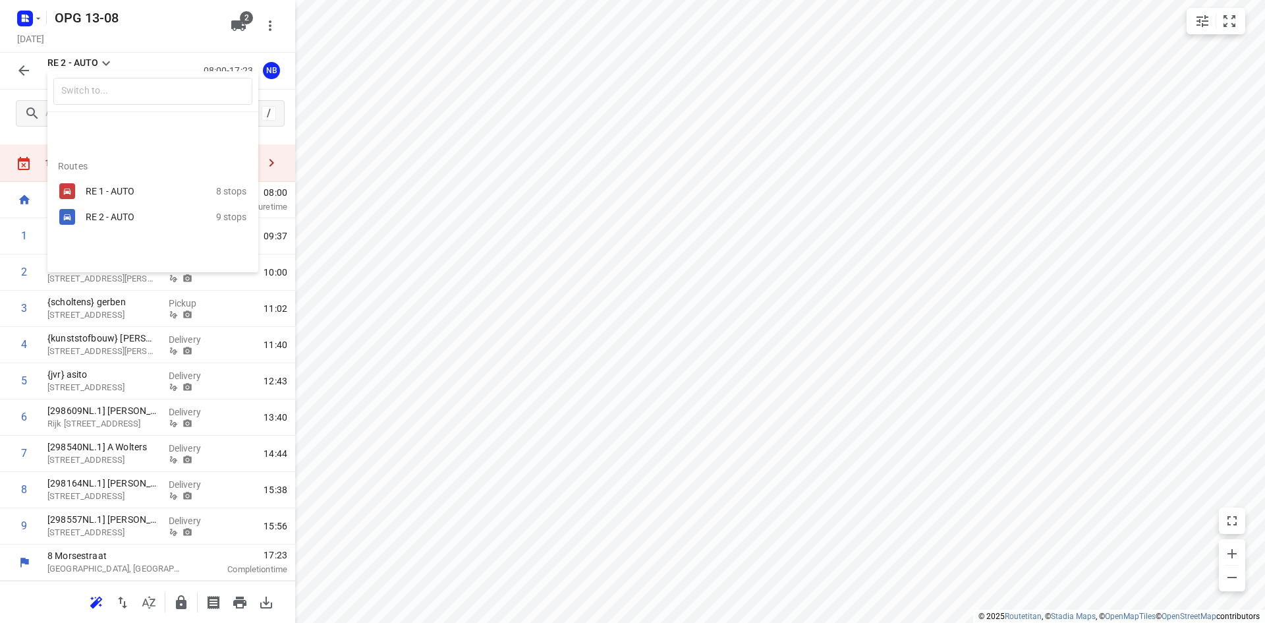
click at [136, 186] on div "RE 1 - AUTO" at bounding box center [142, 191] width 112 height 11
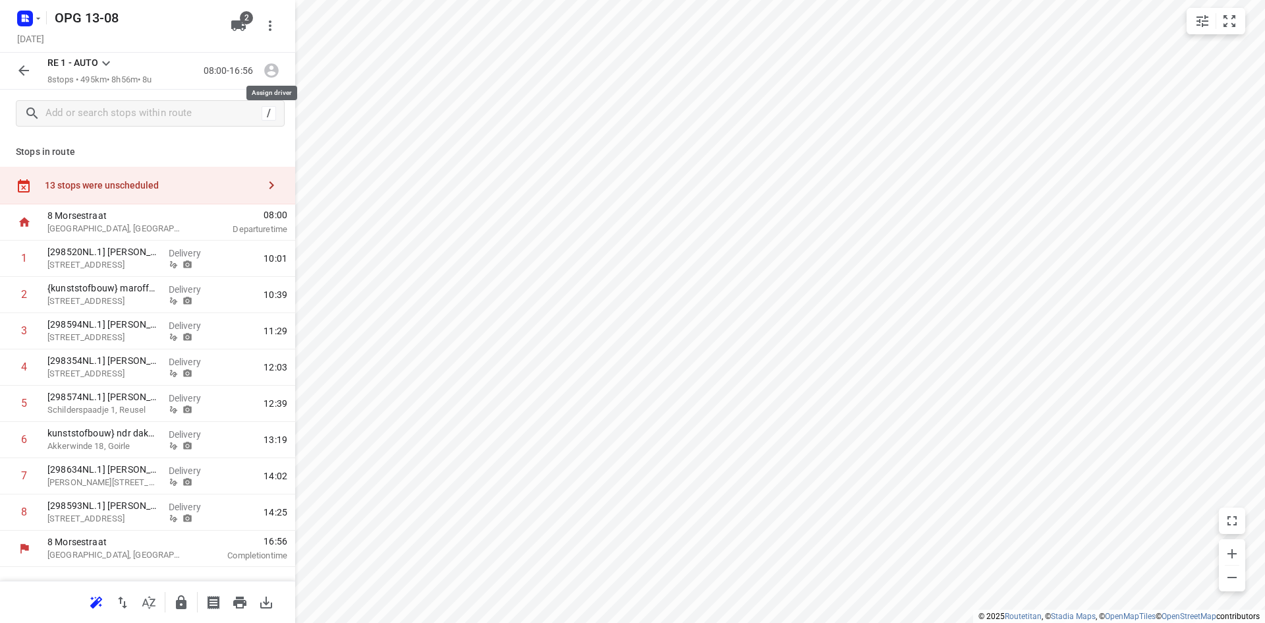
click at [273, 63] on icon "button" at bounding box center [271, 70] width 17 height 17
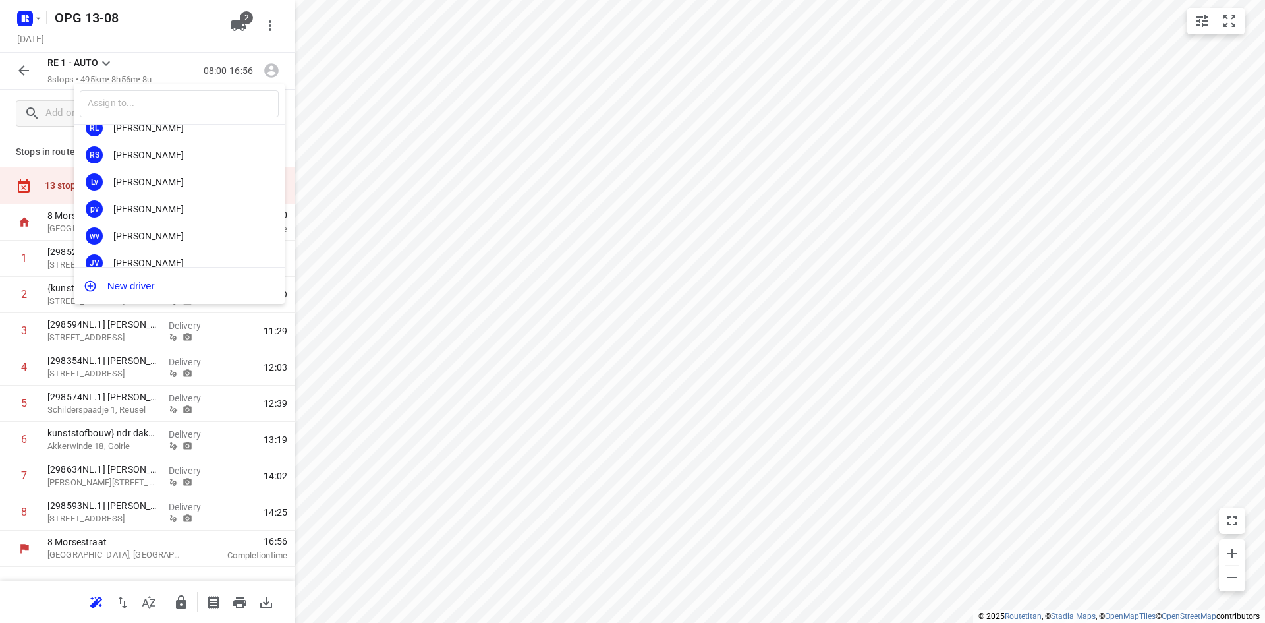
scroll to position [198, 0]
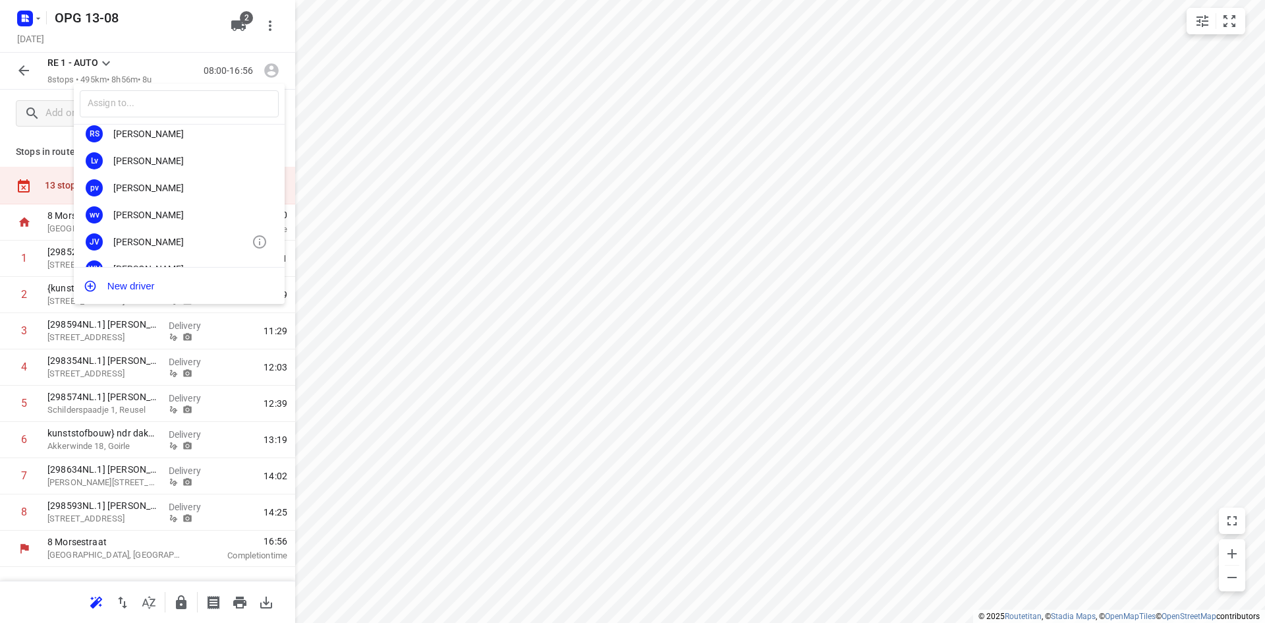
click at [178, 243] on div "[PERSON_NAME]" at bounding box center [182, 242] width 138 height 11
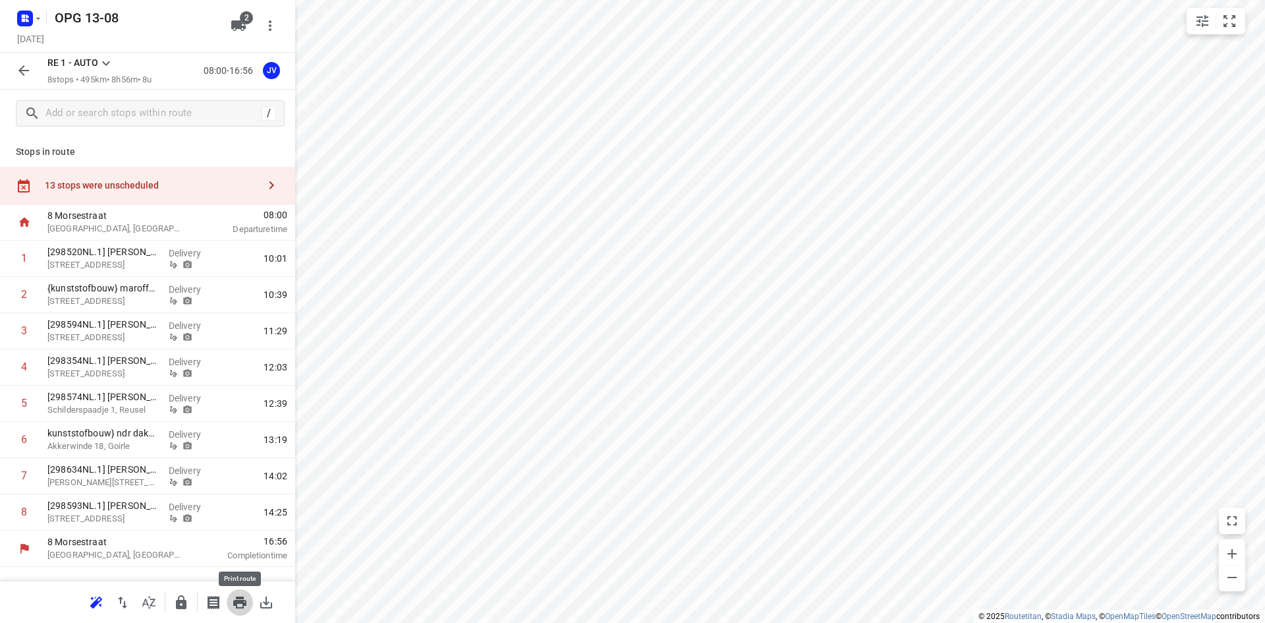
click at [242, 604] on icon "button" at bounding box center [240, 602] width 16 height 16
click at [109, 61] on icon at bounding box center [106, 63] width 16 height 16
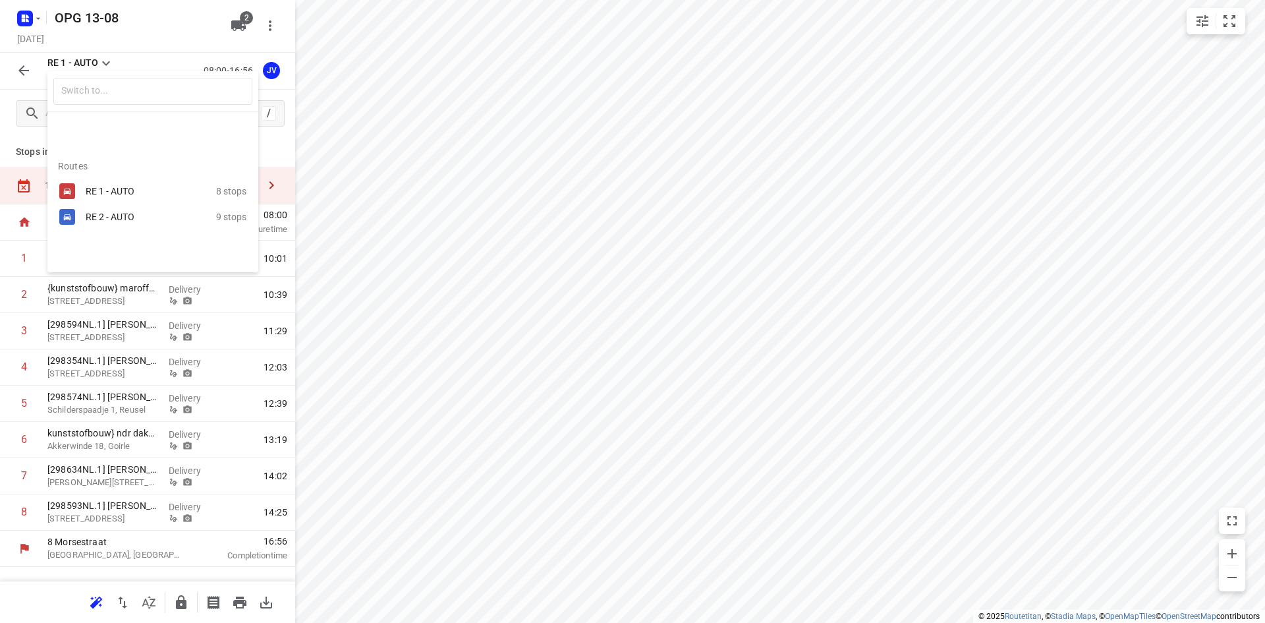
click at [91, 217] on div "RE 2 - AUTO" at bounding box center [142, 217] width 112 height 11
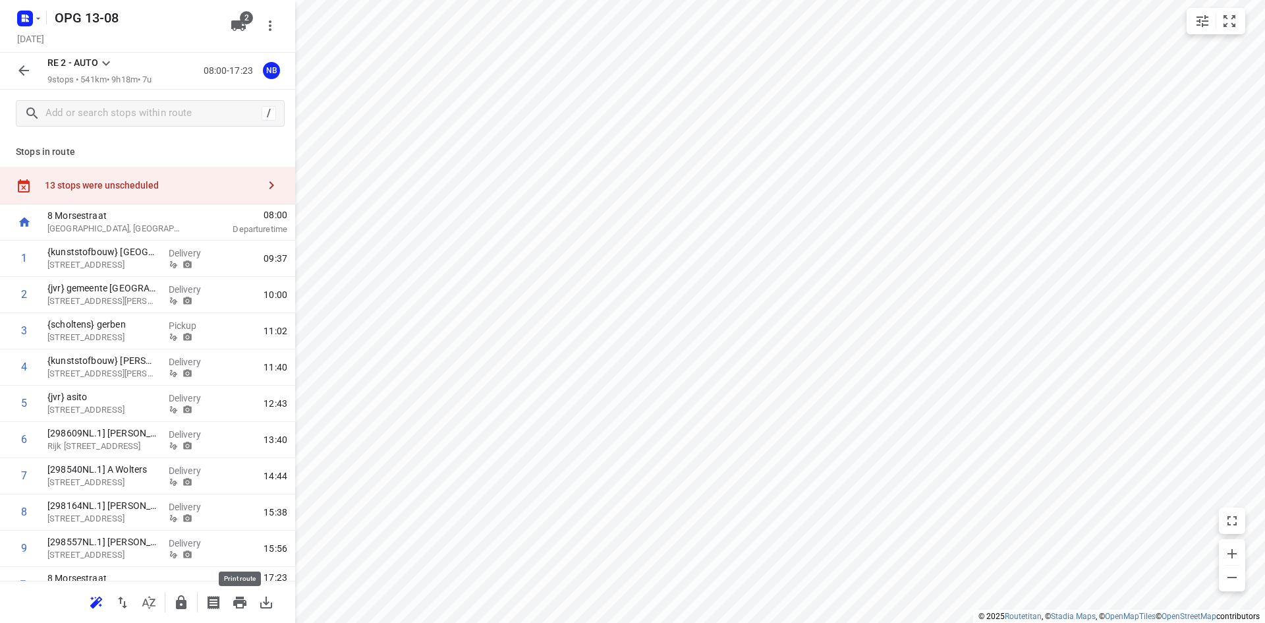
click at [244, 601] on icon "button" at bounding box center [240, 602] width 16 height 16
click at [105, 65] on icon at bounding box center [106, 63] width 8 height 5
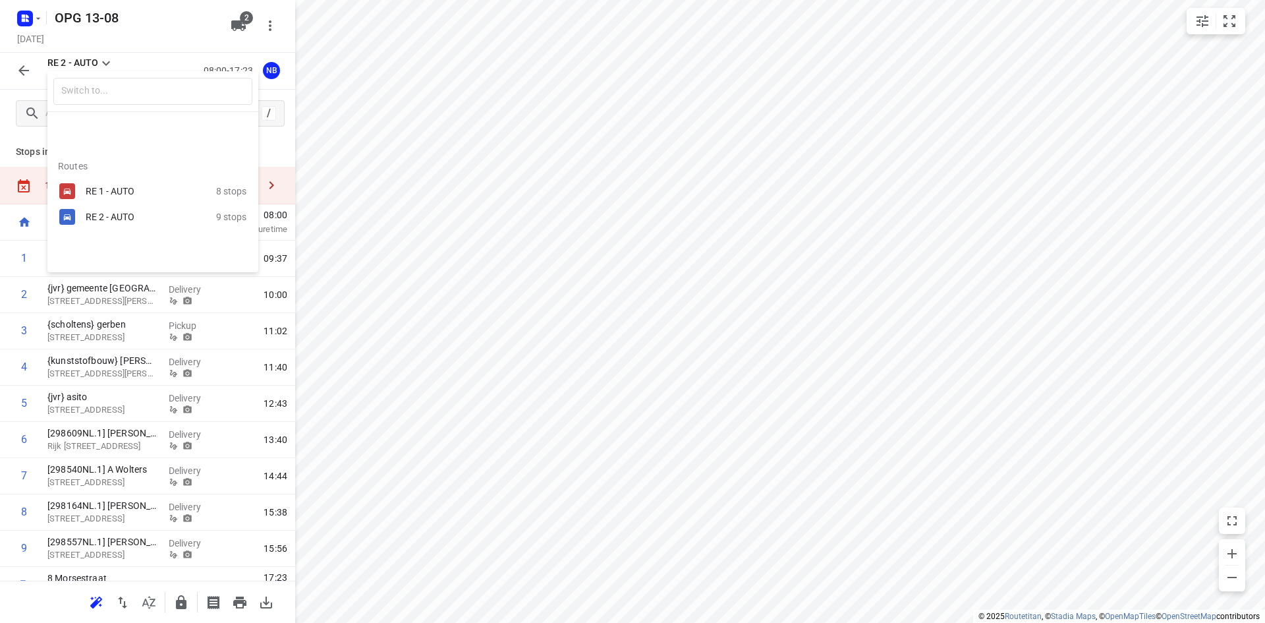
click at [345, 156] on div at bounding box center [632, 311] width 1265 height 623
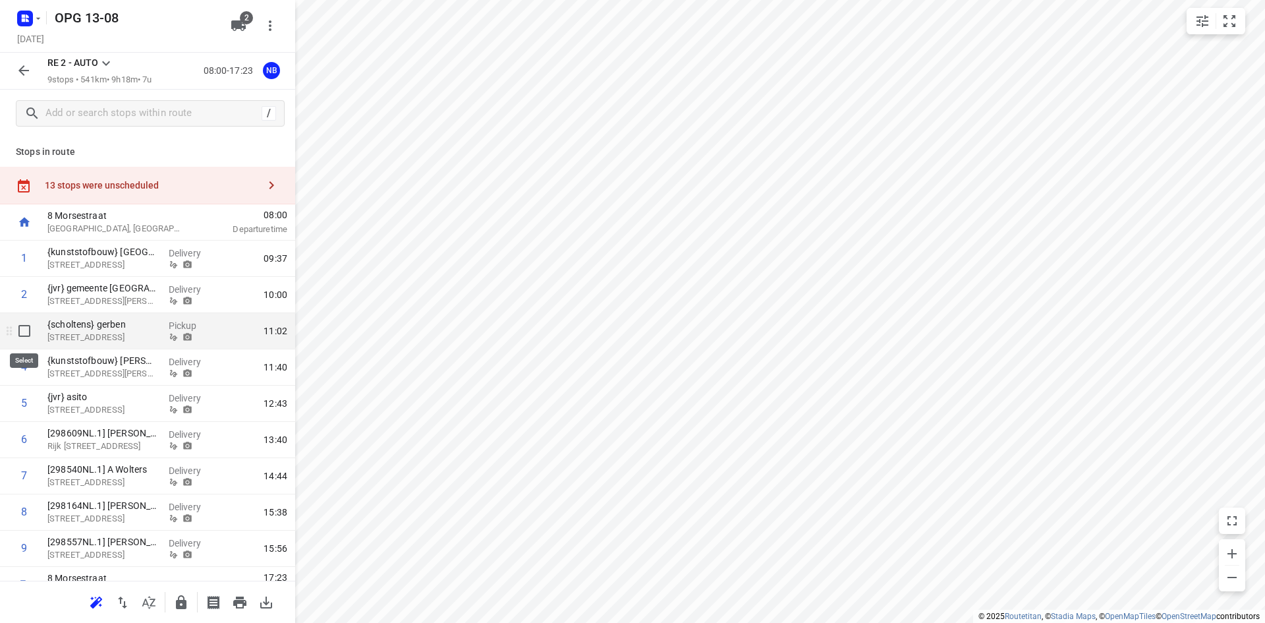
click at [21, 332] on input "checkbox" at bounding box center [24, 331] width 26 height 26
checkbox input "true"
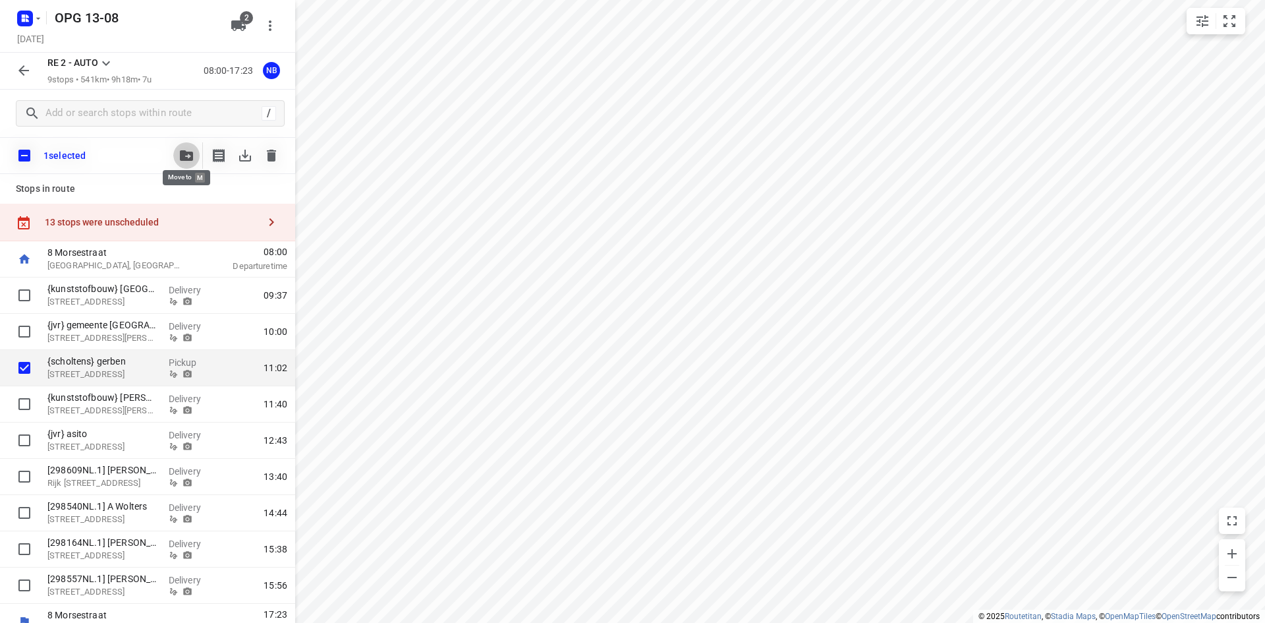
click at [185, 153] on icon "button" at bounding box center [186, 155] width 13 height 11
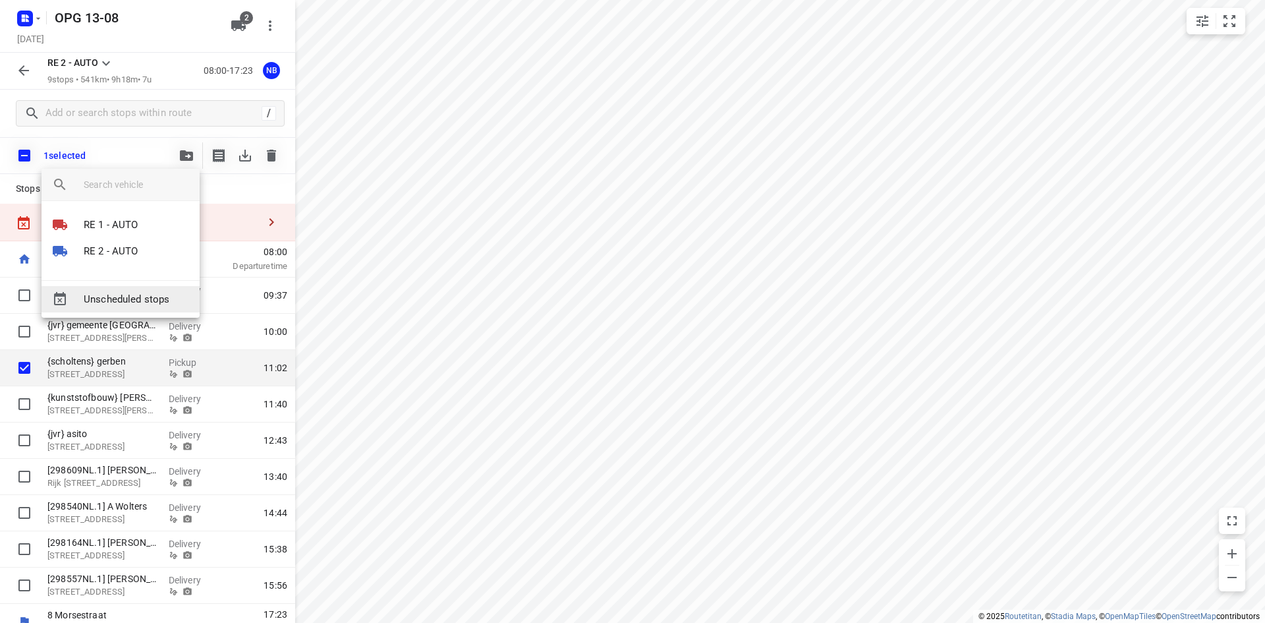
click at [155, 299] on span "Unscheduled stops" at bounding box center [136, 299] width 105 height 15
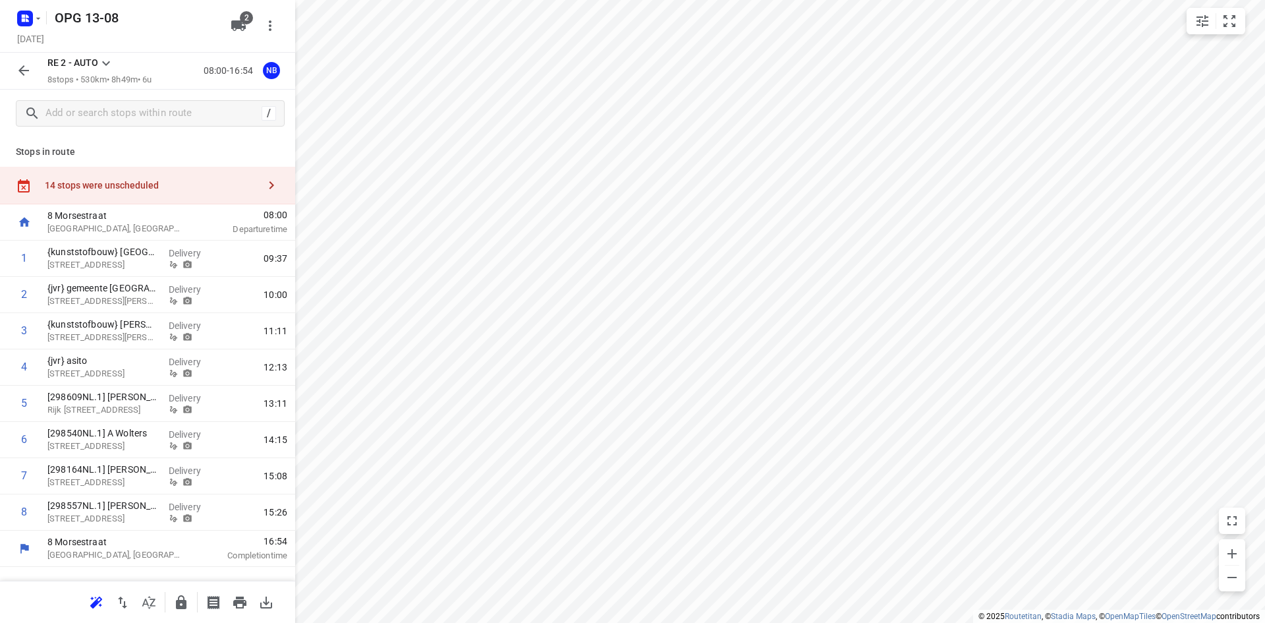
click at [109, 61] on icon at bounding box center [106, 63] width 16 height 16
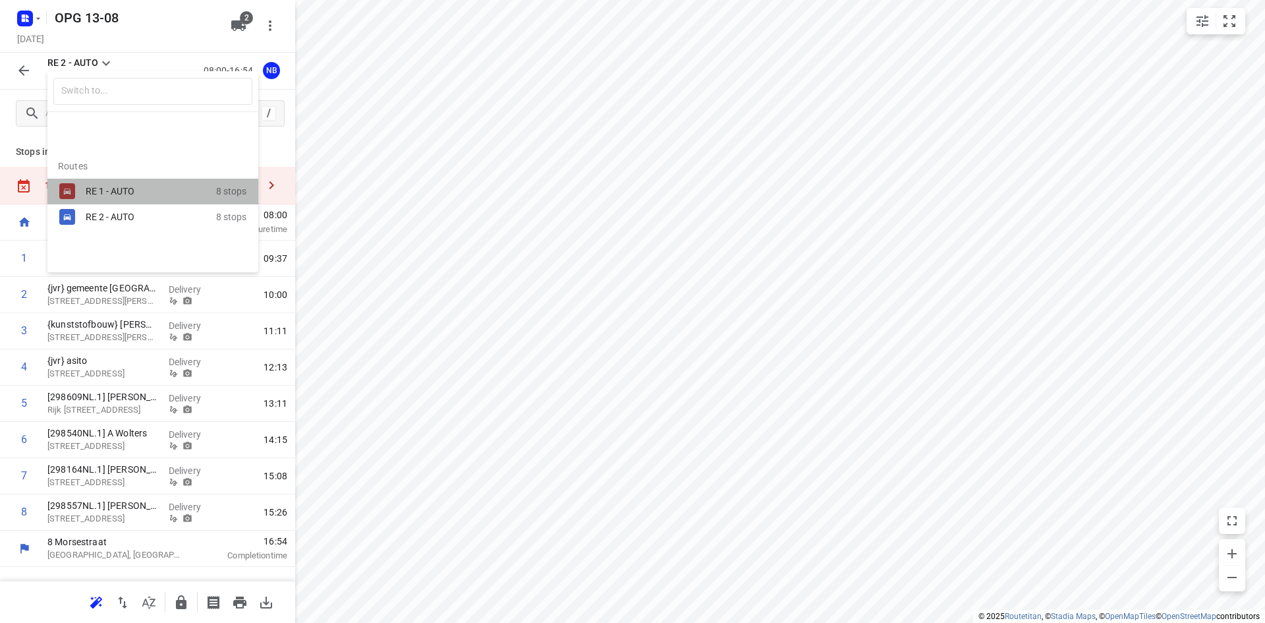
click at [109, 194] on div "RE 1 - AUTO" at bounding box center [142, 191] width 112 height 11
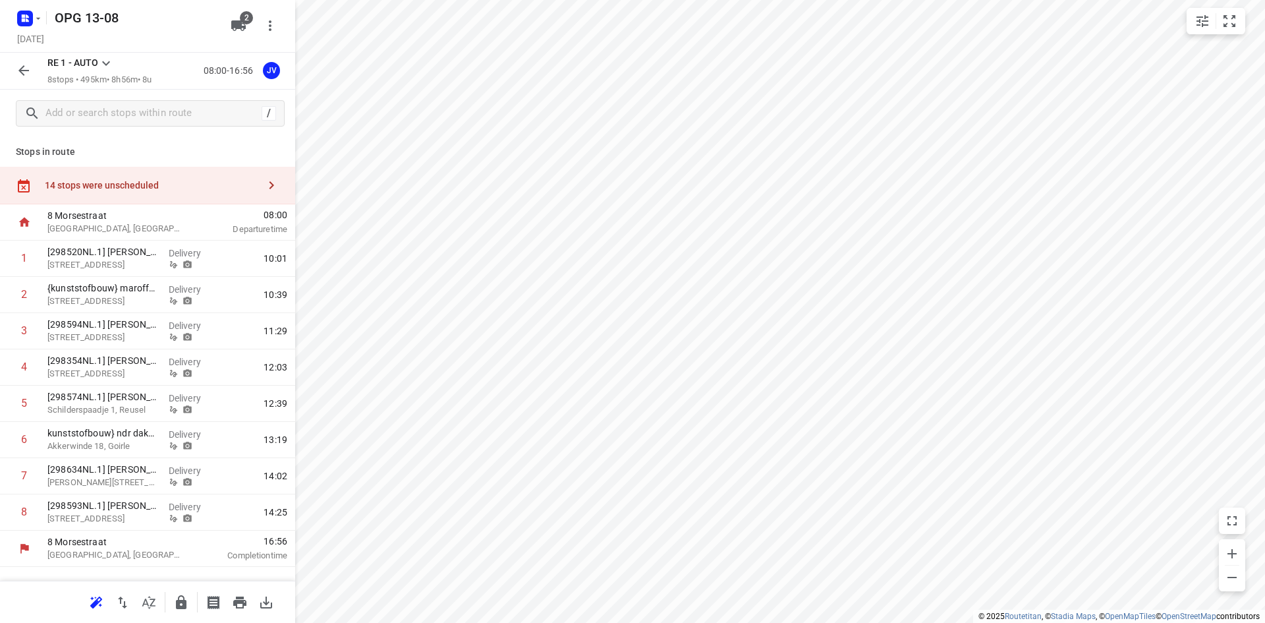
click at [109, 64] on icon at bounding box center [106, 63] width 16 height 16
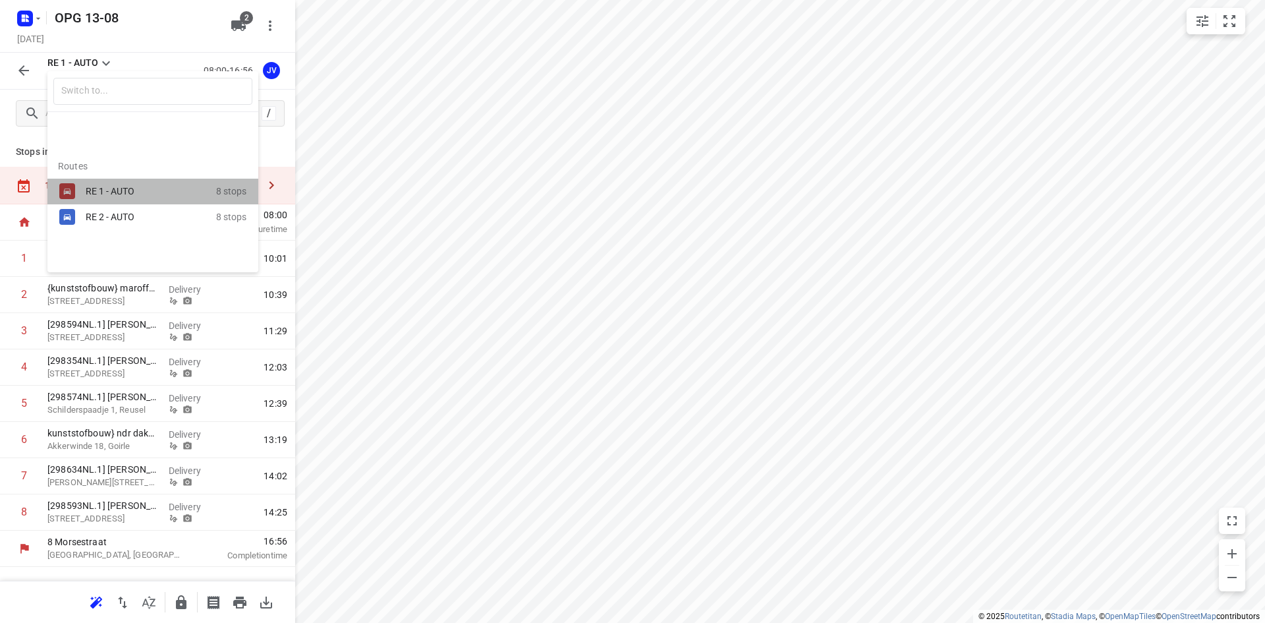
click at [113, 194] on div "RE 1 - AUTO" at bounding box center [142, 191] width 112 height 11
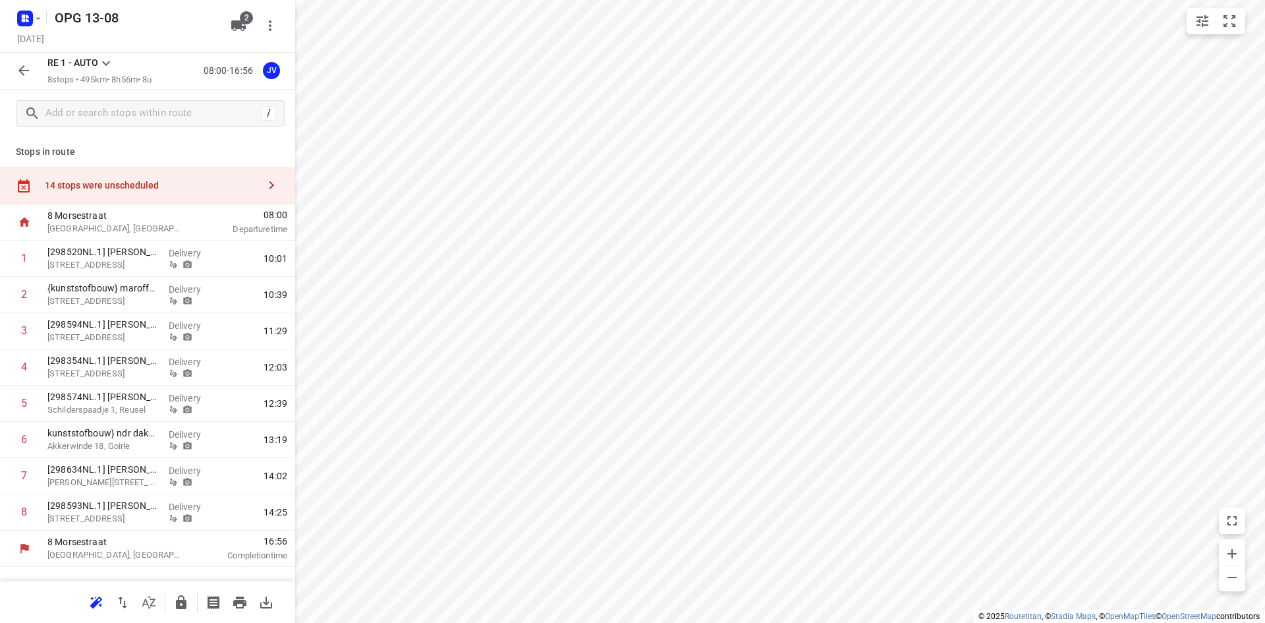
click at [114, 52] on div "OPG 13-08 [DATE] 2" at bounding box center [147, 26] width 295 height 53
click at [109, 57] on icon at bounding box center [106, 63] width 16 height 16
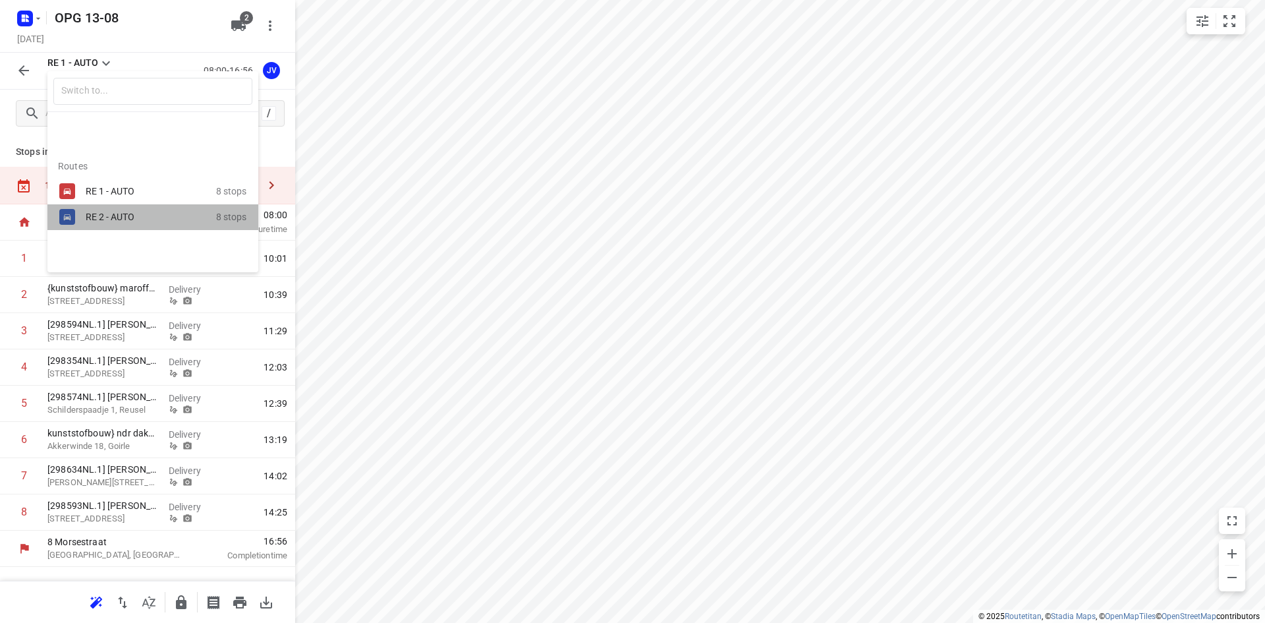
click at [105, 216] on div "RE 2 - AUTO" at bounding box center [142, 217] width 112 height 11
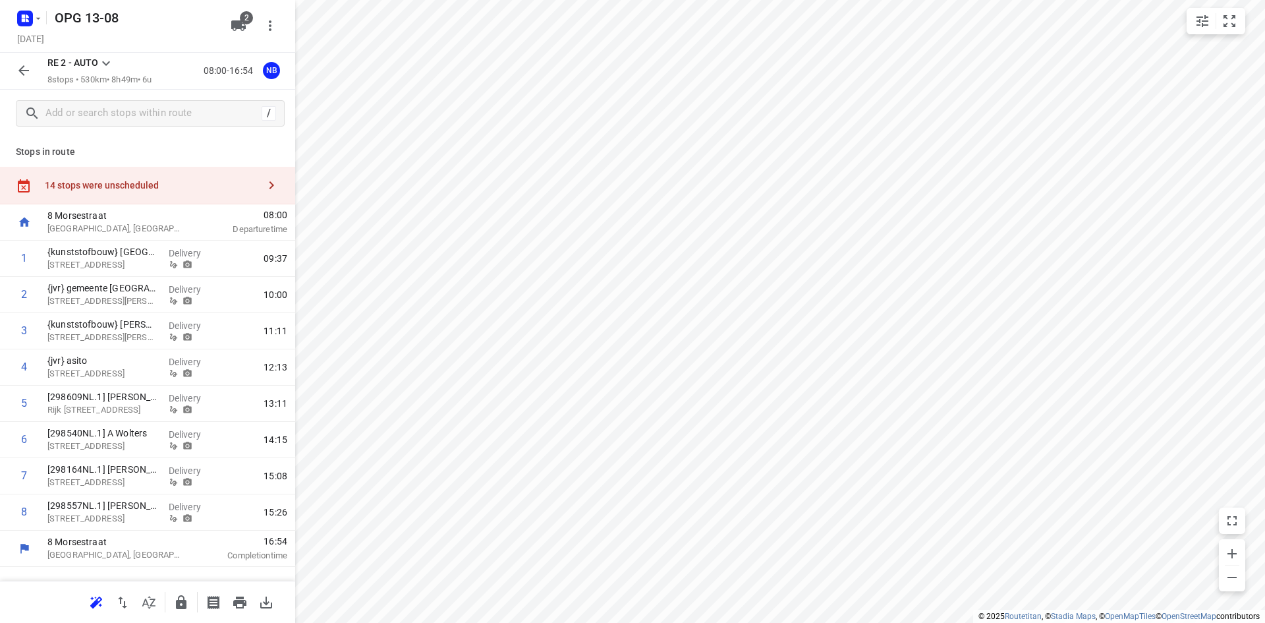
click at [268, 184] on icon "button" at bounding box center [272, 185] width 16 height 16
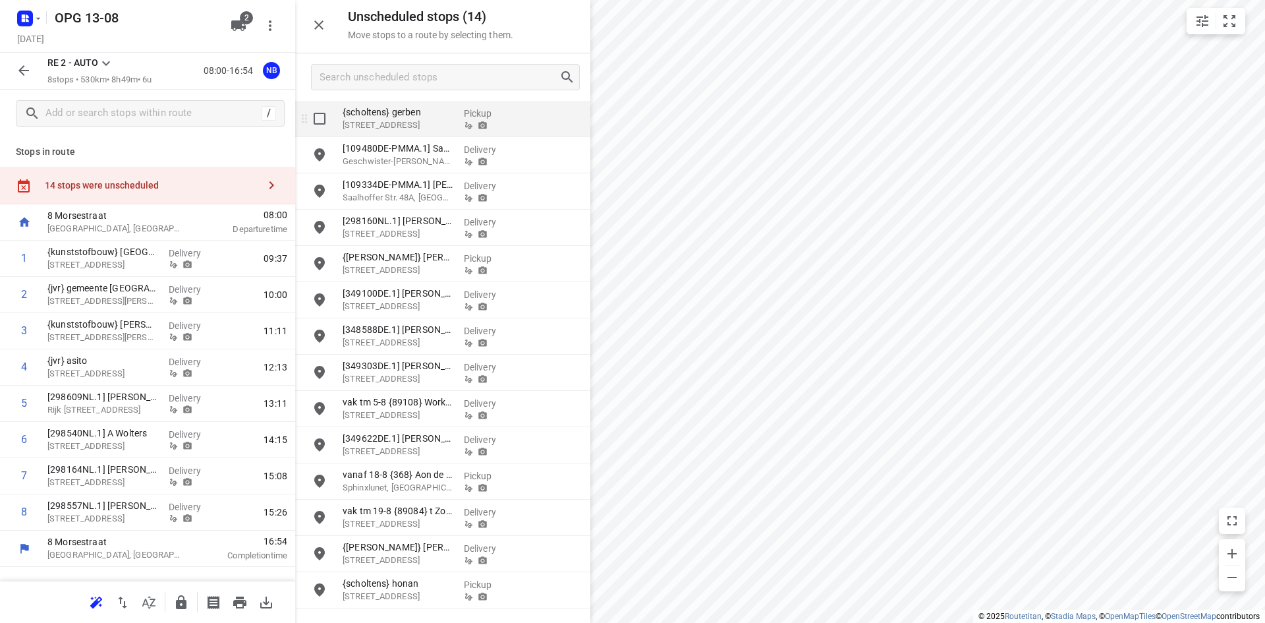
click at [378, 132] on div "{[PERSON_NAME]} [PERSON_NAME] [STREET_ADDRESS]" at bounding box center [397, 119] width 121 height 36
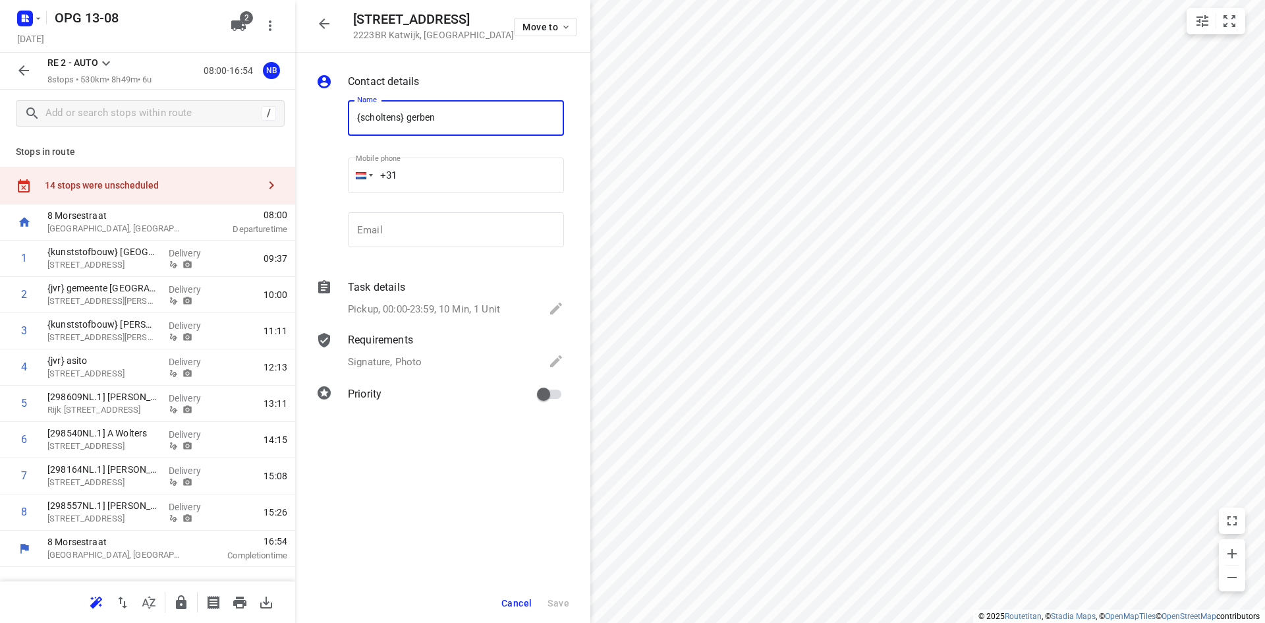
click at [353, 116] on input "{scholtens} gerben" at bounding box center [456, 118] width 216 height 36
type input "vanaf 20-08 {[PERSON_NAME]} [PERSON_NAME]"
click at [558, 601] on span "Save" at bounding box center [559, 603] width 22 height 11
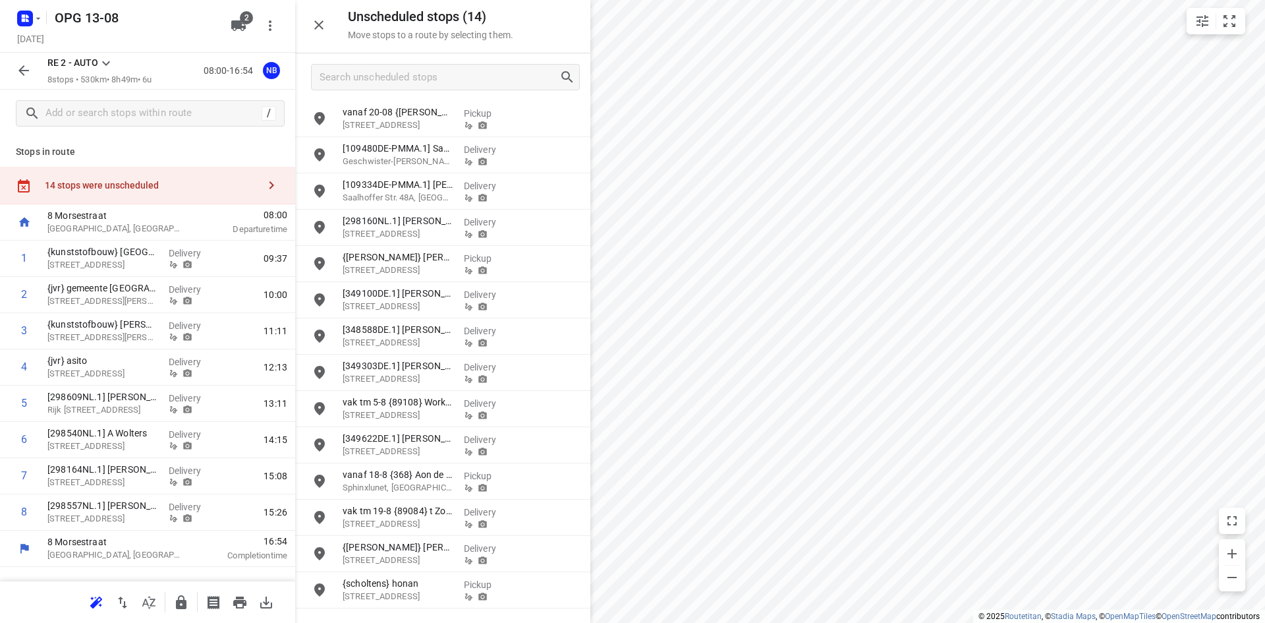
click at [1243, 24] on div "small contained button group" at bounding box center [1216, 21] width 59 height 26
click at [1226, 19] on icon "small contained button group" at bounding box center [1230, 21] width 16 height 16
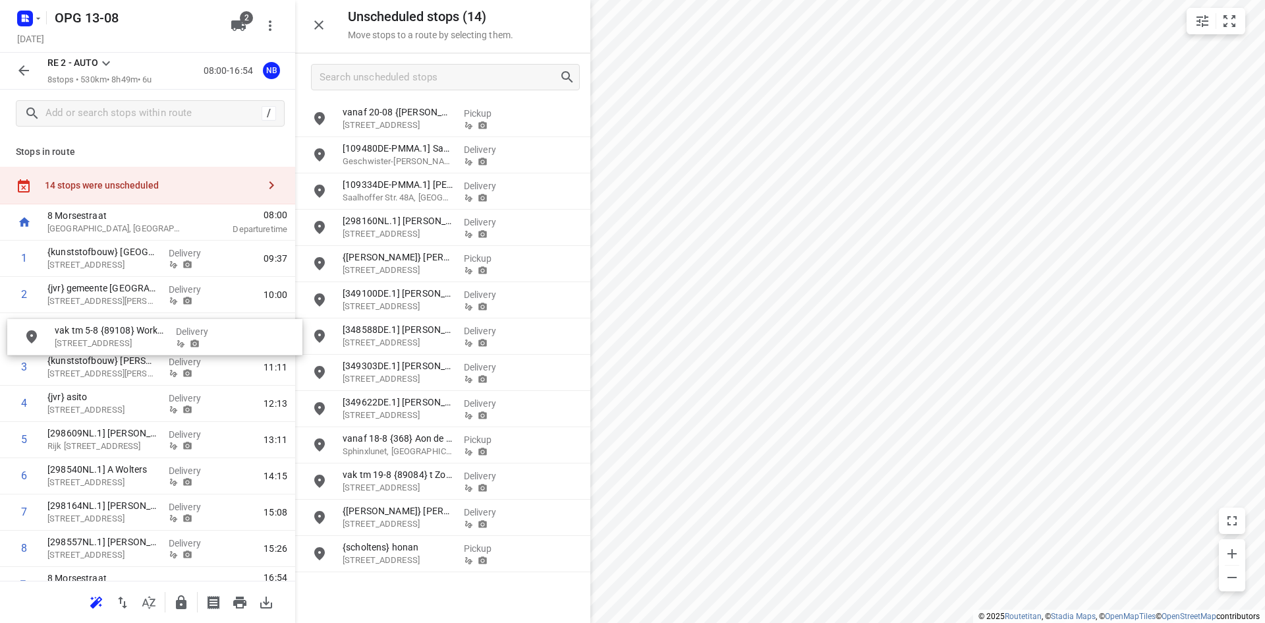
drag, startPoint x: 438, startPoint y: 411, endPoint x: 142, endPoint y: 337, distance: 305.4
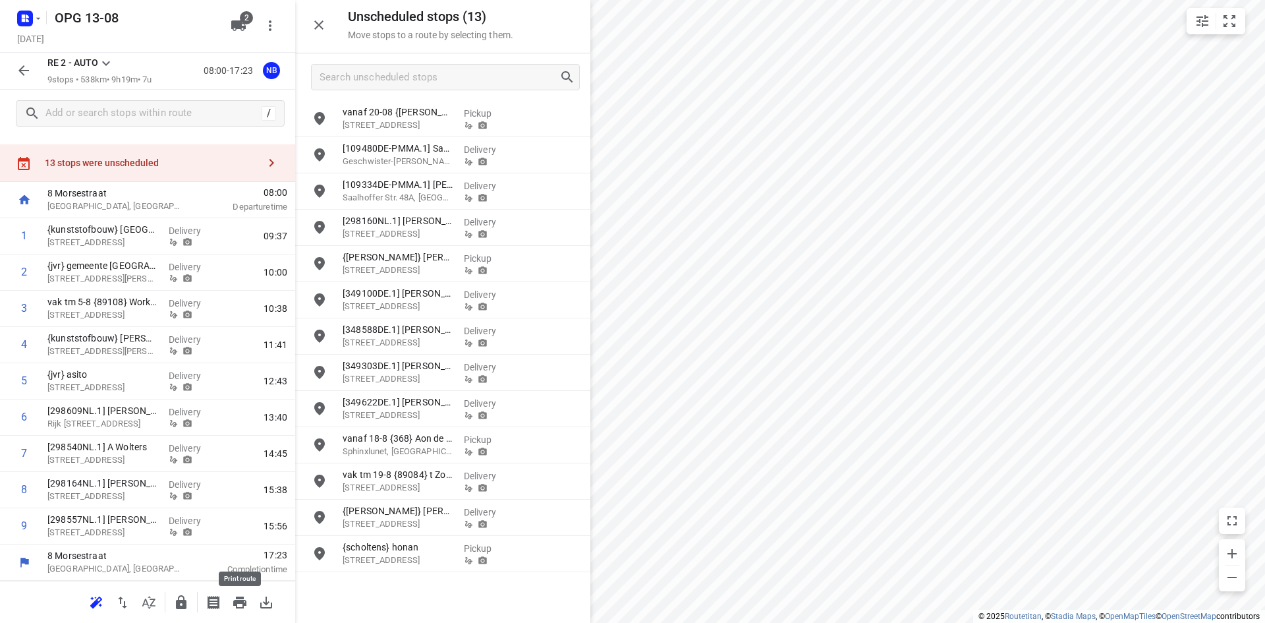
click at [241, 597] on icon "button" at bounding box center [239, 602] width 13 height 12
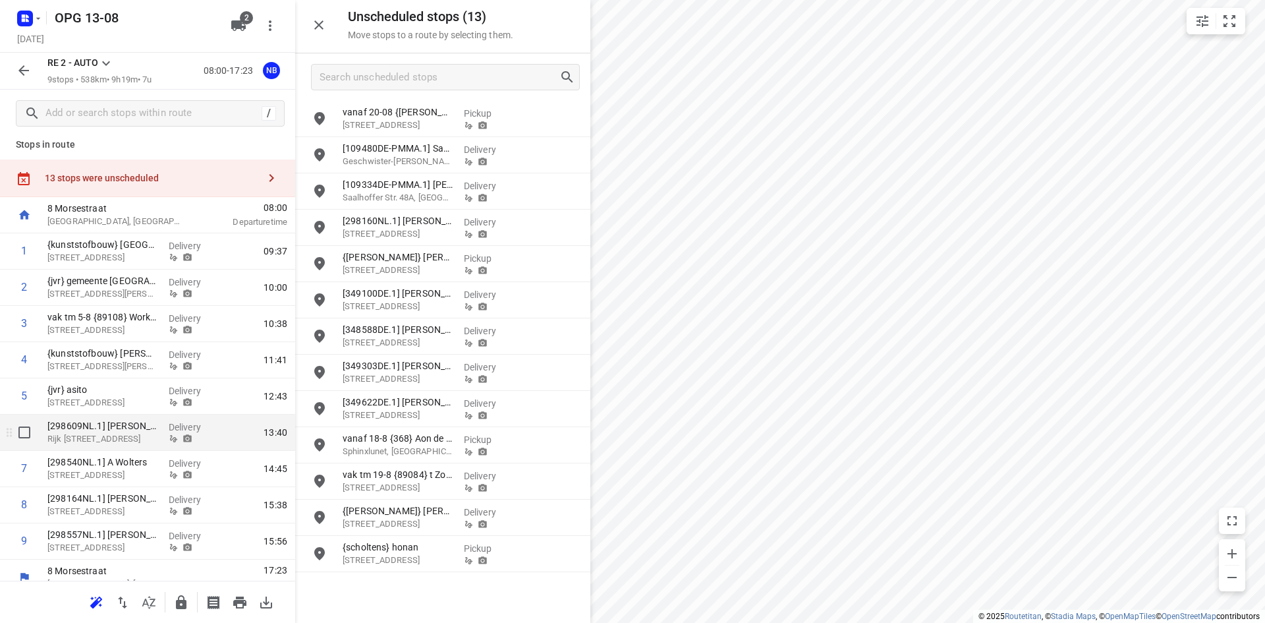
scroll to position [0, 0]
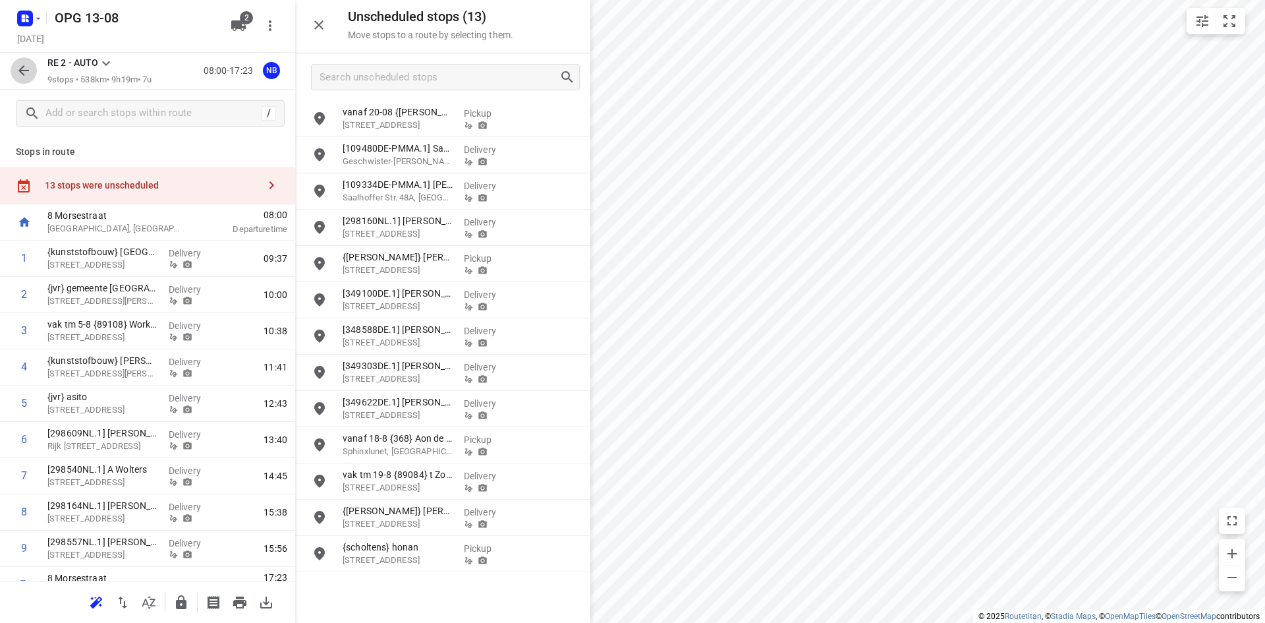
click at [16, 71] on icon "button" at bounding box center [24, 71] width 16 height 16
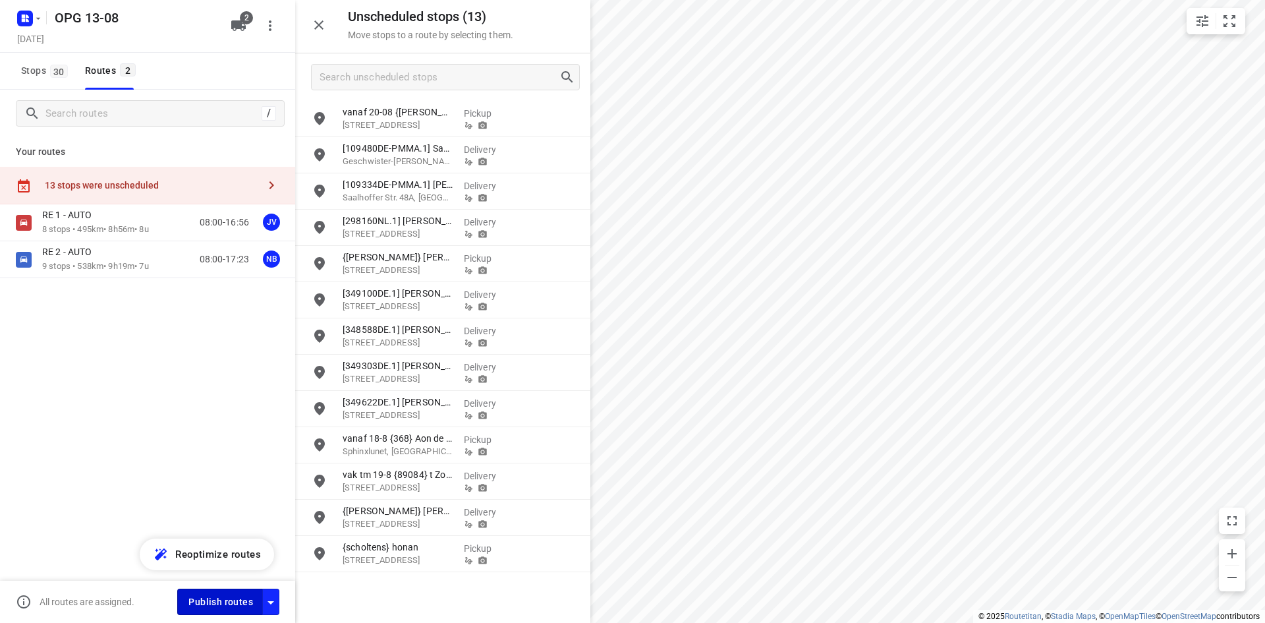
click at [229, 602] on span "Publish routes" at bounding box center [220, 602] width 65 height 16
